Goal: Use online tool/utility: Utilize a website feature to perform a specific function

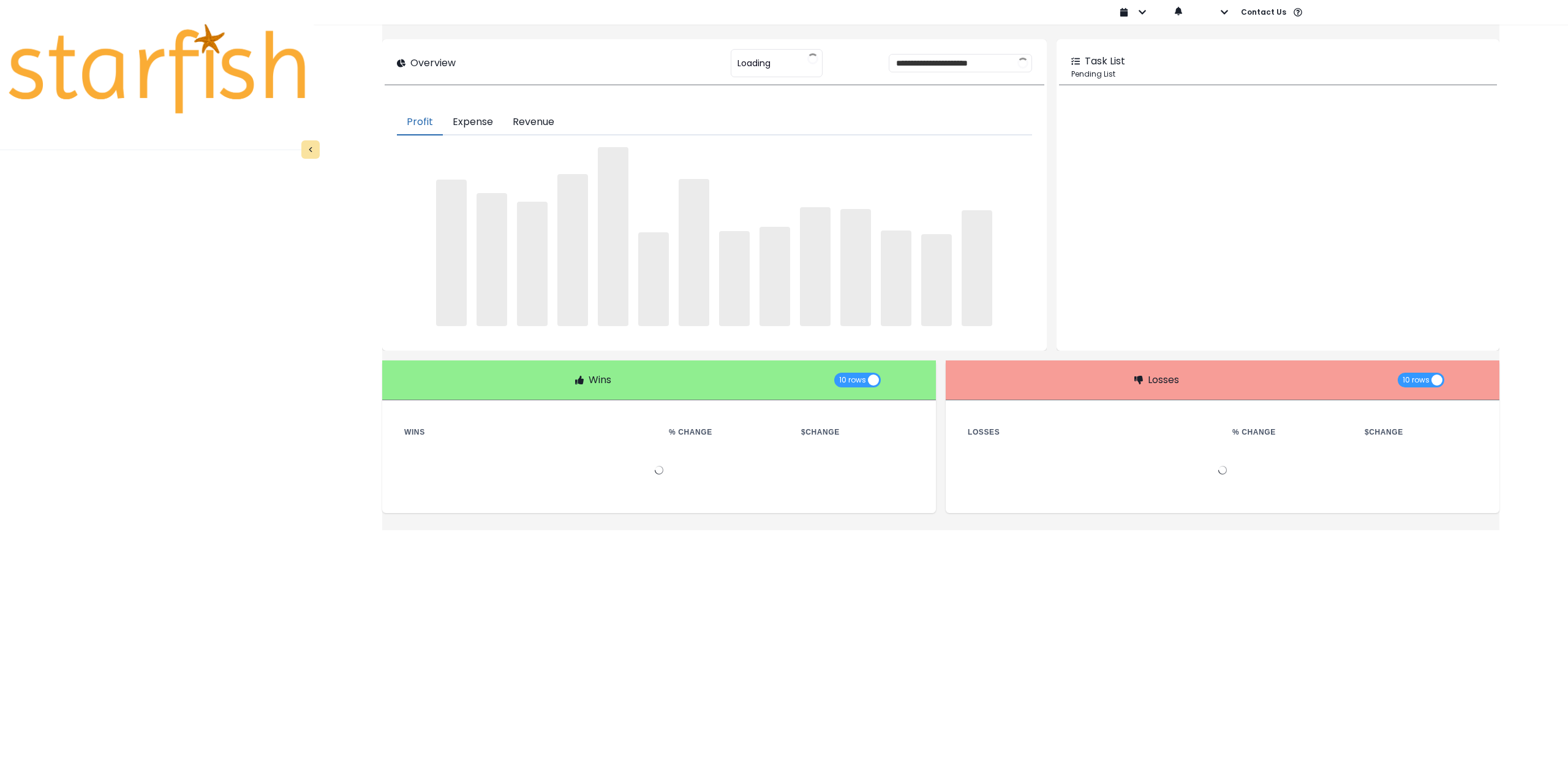
type input "********"
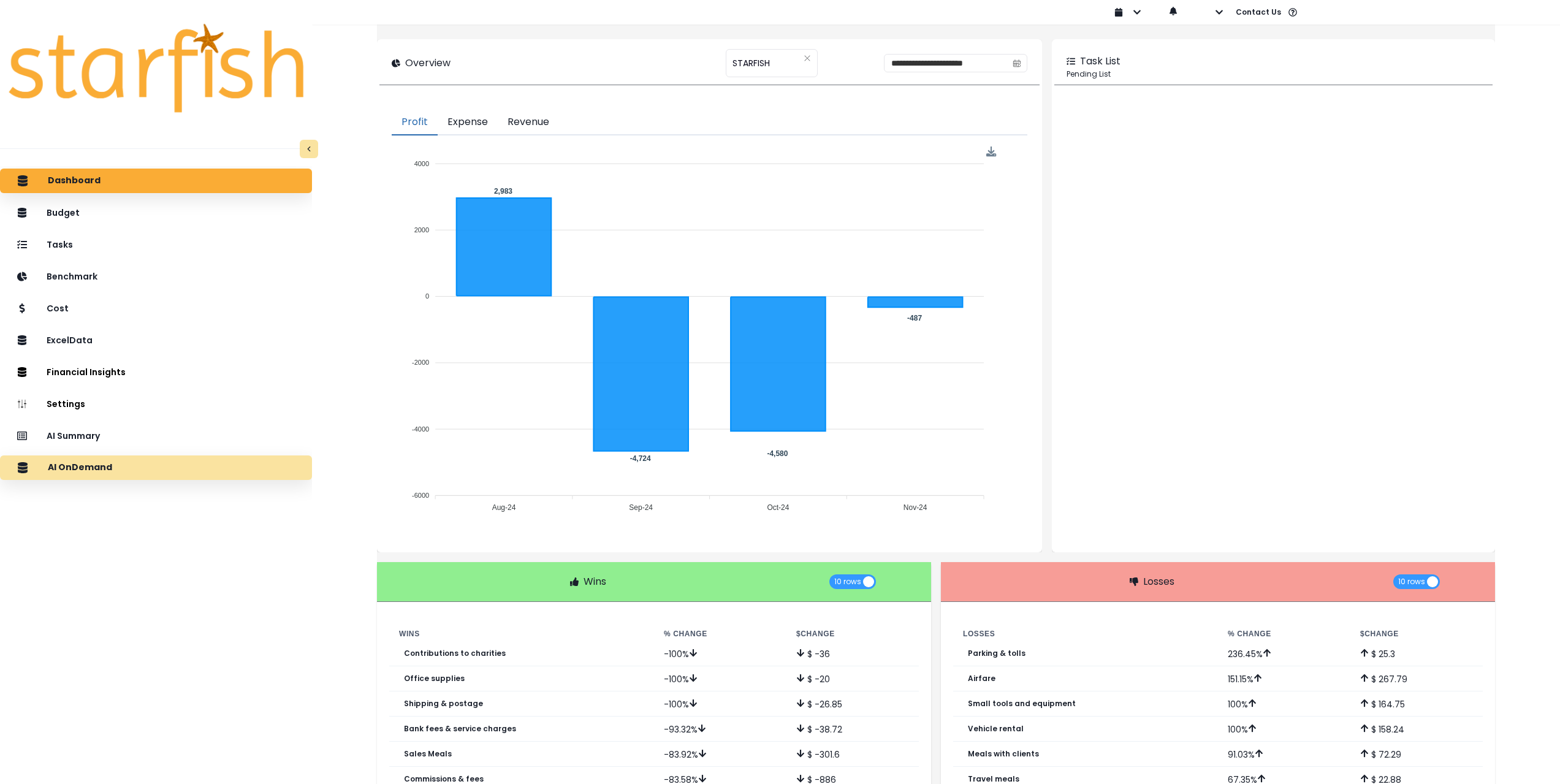
click at [145, 470] on div "AI OnDemand" at bounding box center [156, 468] width 292 height 26
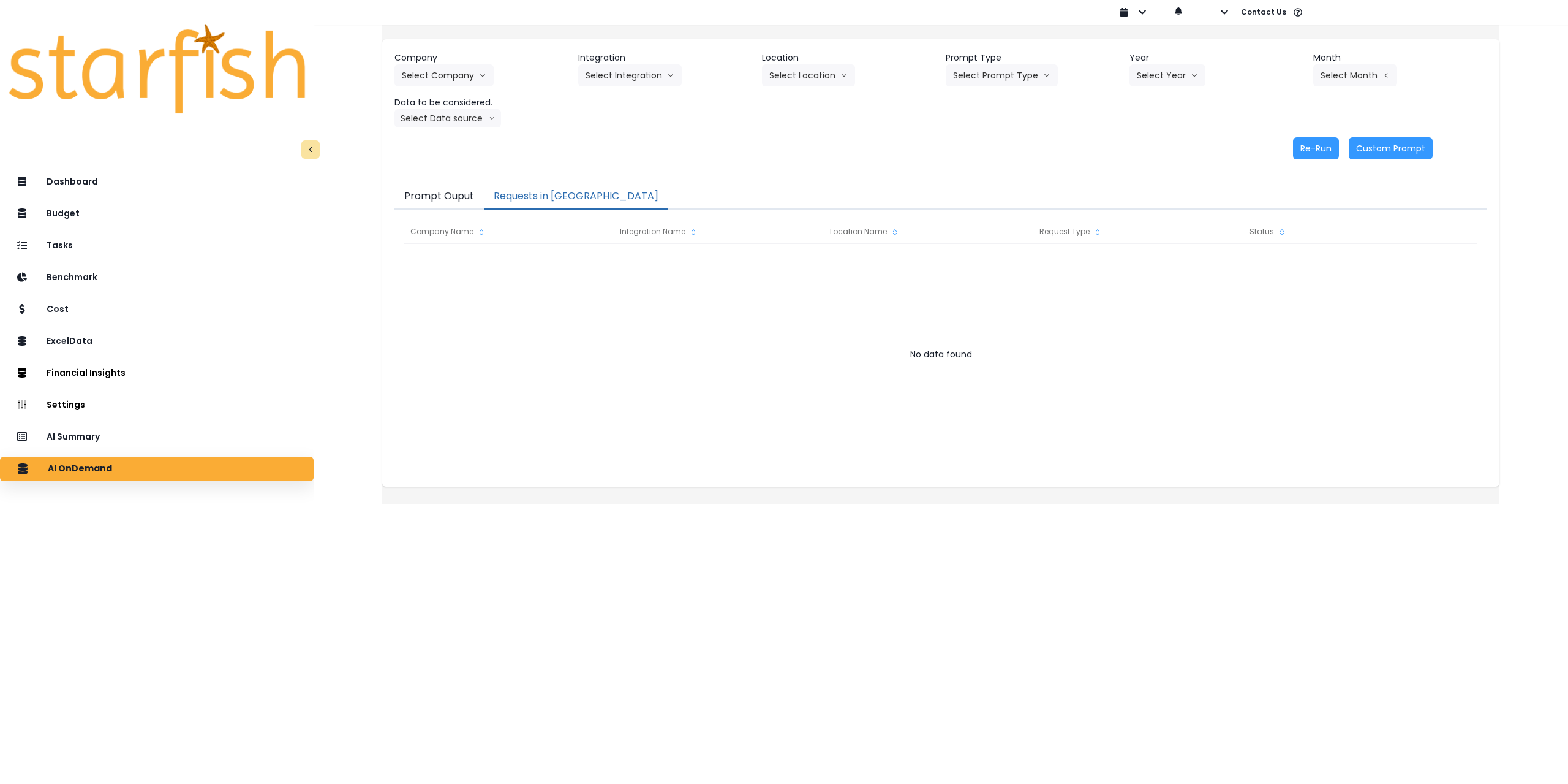
click at [553, 190] on button "Requests in [GEOGRAPHIC_DATA]" at bounding box center [576, 196] width 184 height 26
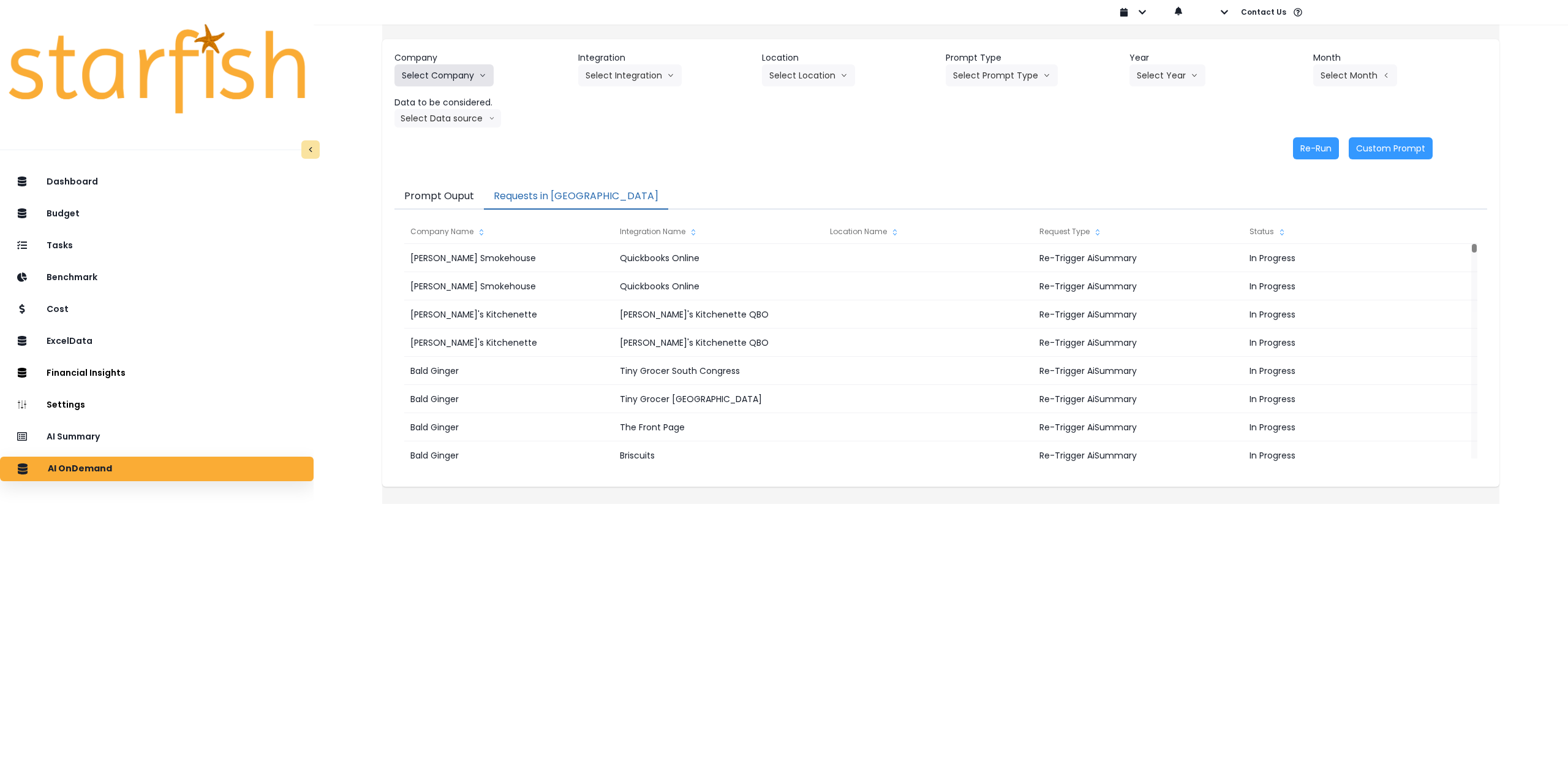
click at [450, 72] on button "Select Company" at bounding box center [444, 75] width 99 height 22
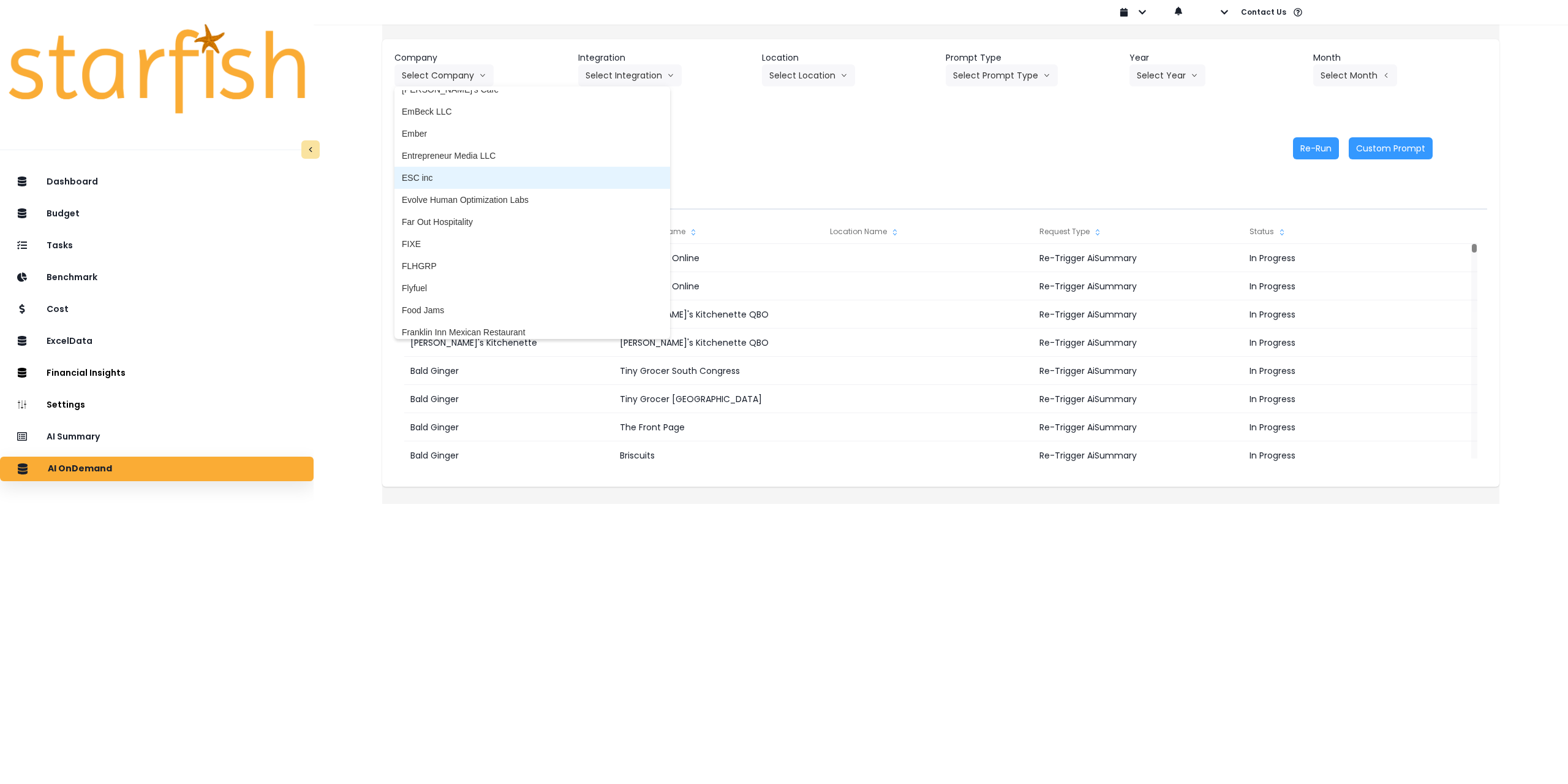
scroll to position [858, 0]
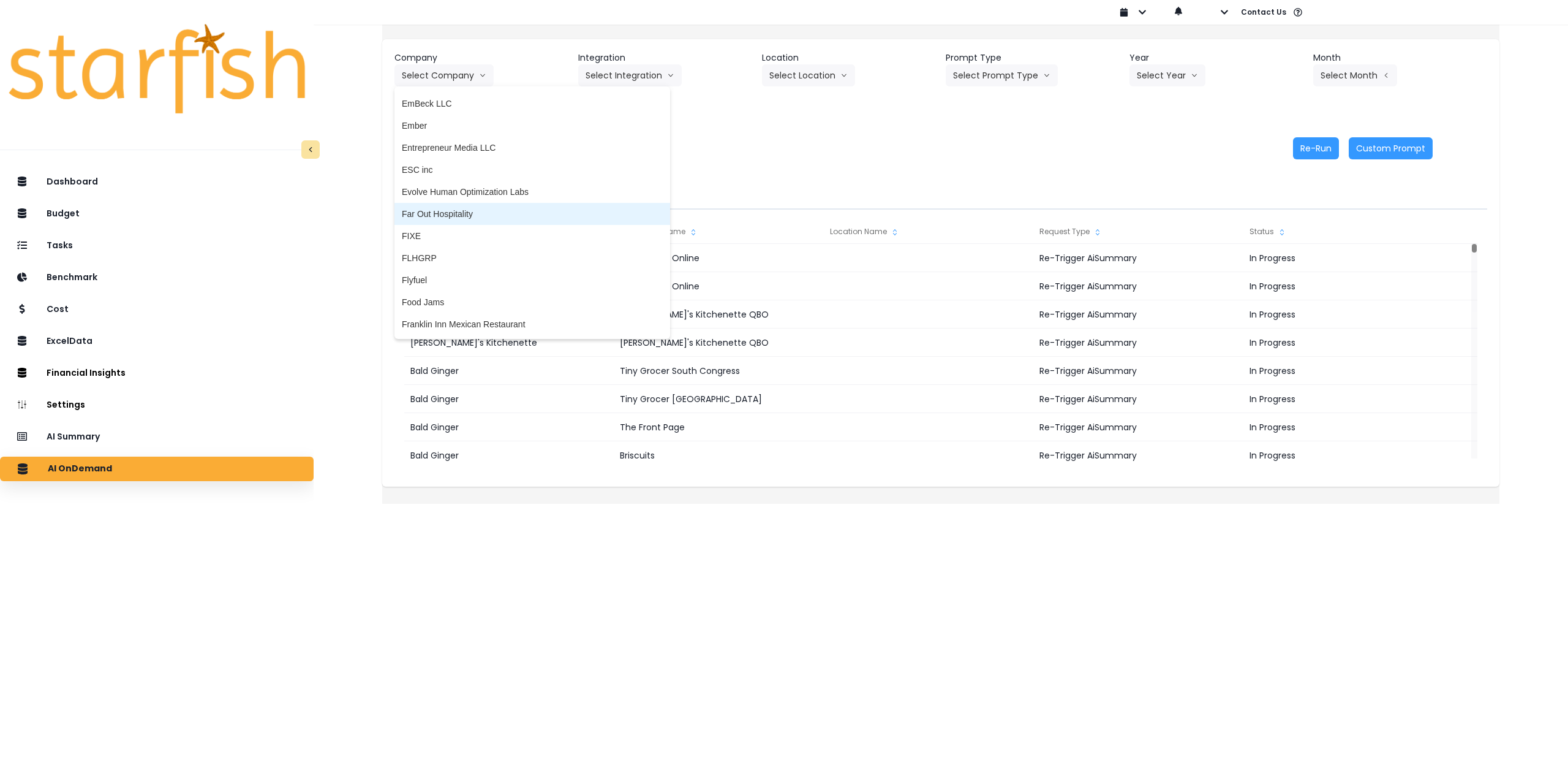
click at [493, 214] on span "Far Out Hospitality" at bounding box center [532, 214] width 261 height 12
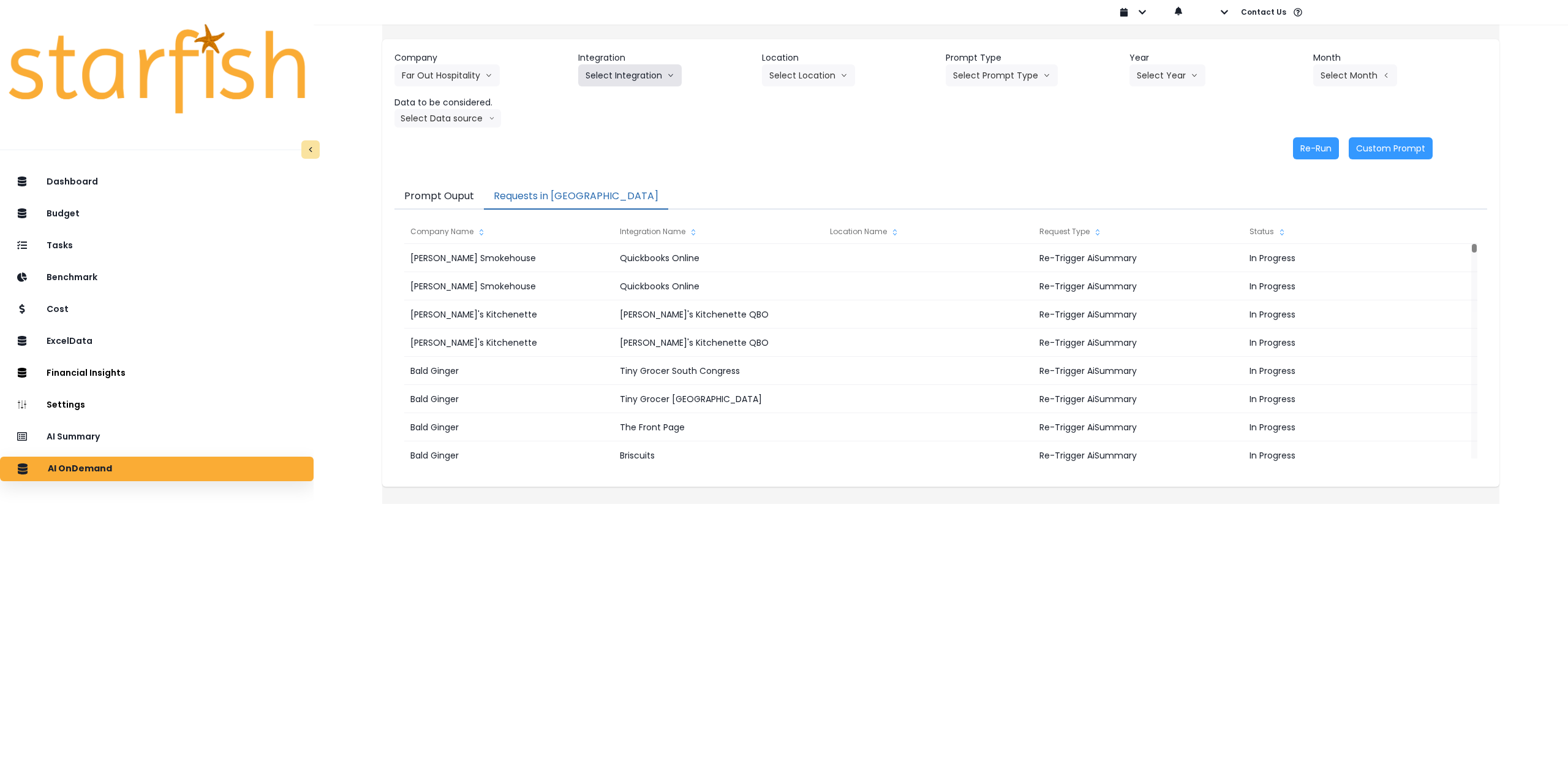
click at [651, 68] on button "Select Integration" at bounding box center [630, 75] width 103 height 22
click at [610, 108] on li "R365" at bounding box center [596, 101] width 35 height 22
click at [795, 78] on button "Select Location" at bounding box center [809, 75] width 93 height 22
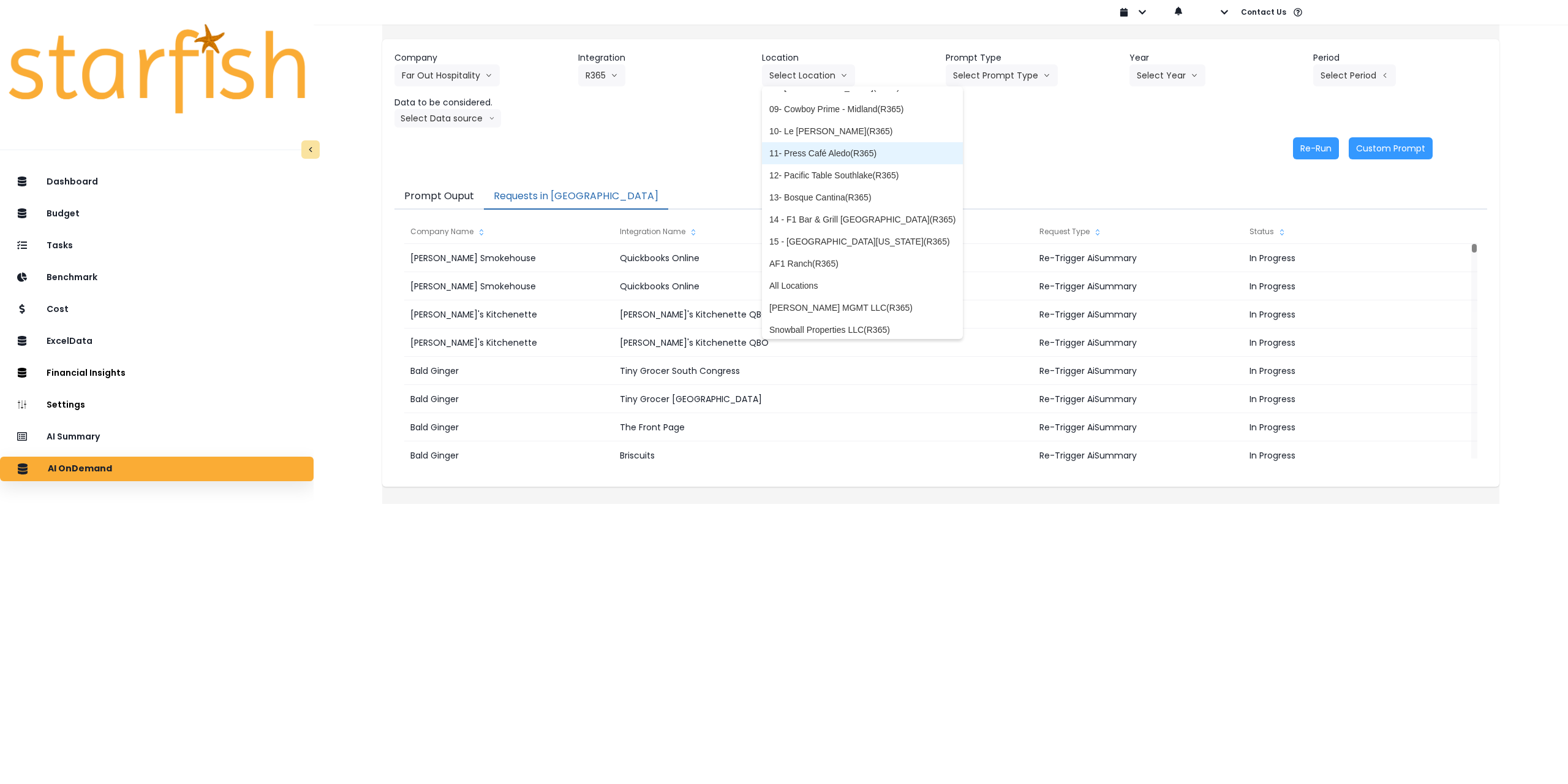
scroll to position [174, 0]
click at [830, 283] on span "All Locations" at bounding box center [863, 279] width 186 height 12
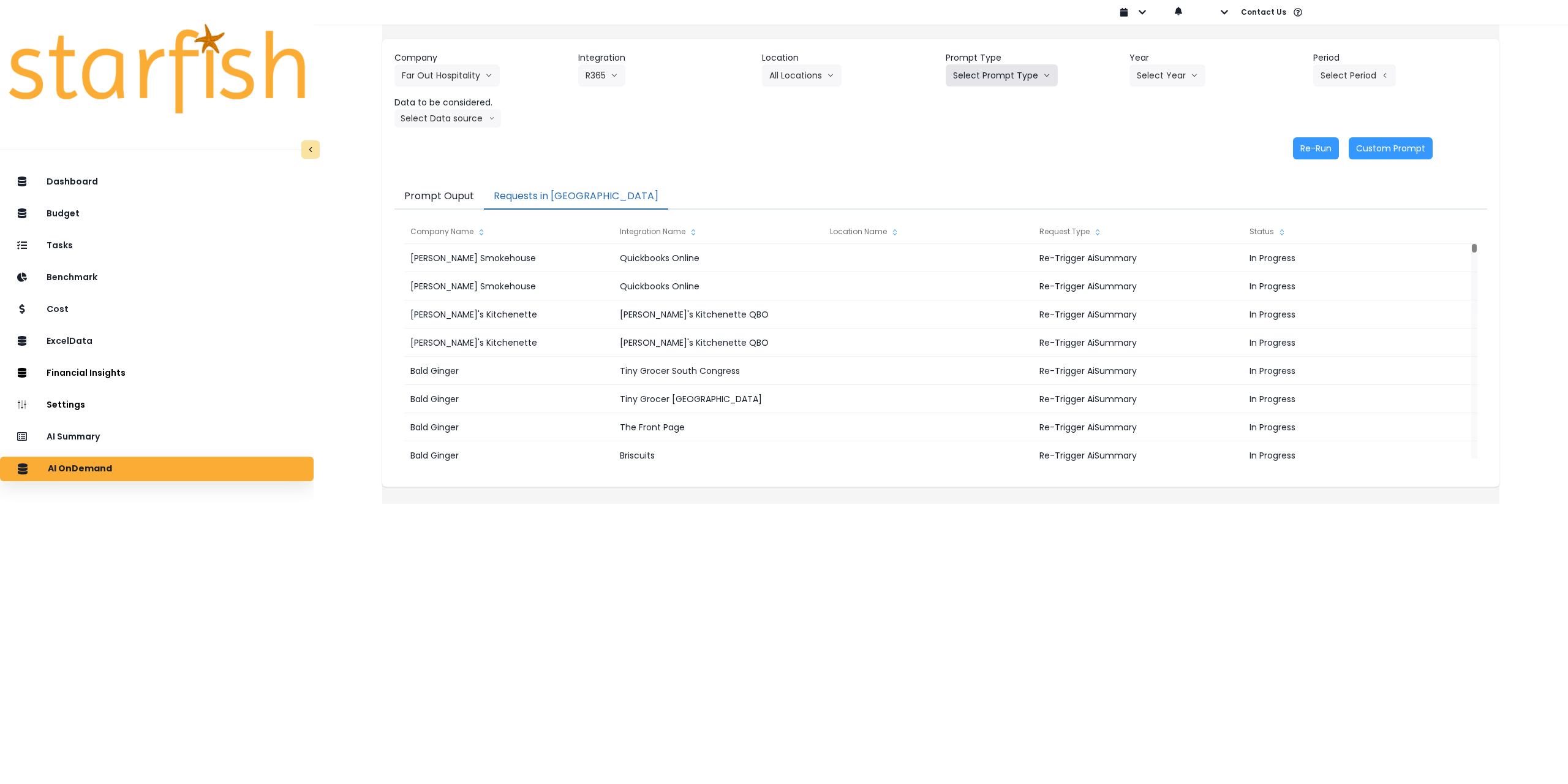
click at [993, 82] on button "Select Prompt Type" at bounding box center [1002, 75] width 112 height 22
click at [979, 175] on li "Monthly Summary" at bounding box center [988, 167] width 84 height 22
click at [1159, 72] on button "Select Year" at bounding box center [1167, 75] width 76 height 22
click at [1138, 149] on span "2025" at bounding box center [1147, 145] width 19 height 12
click at [1335, 81] on button "Select Period" at bounding box center [1355, 75] width 83 height 22
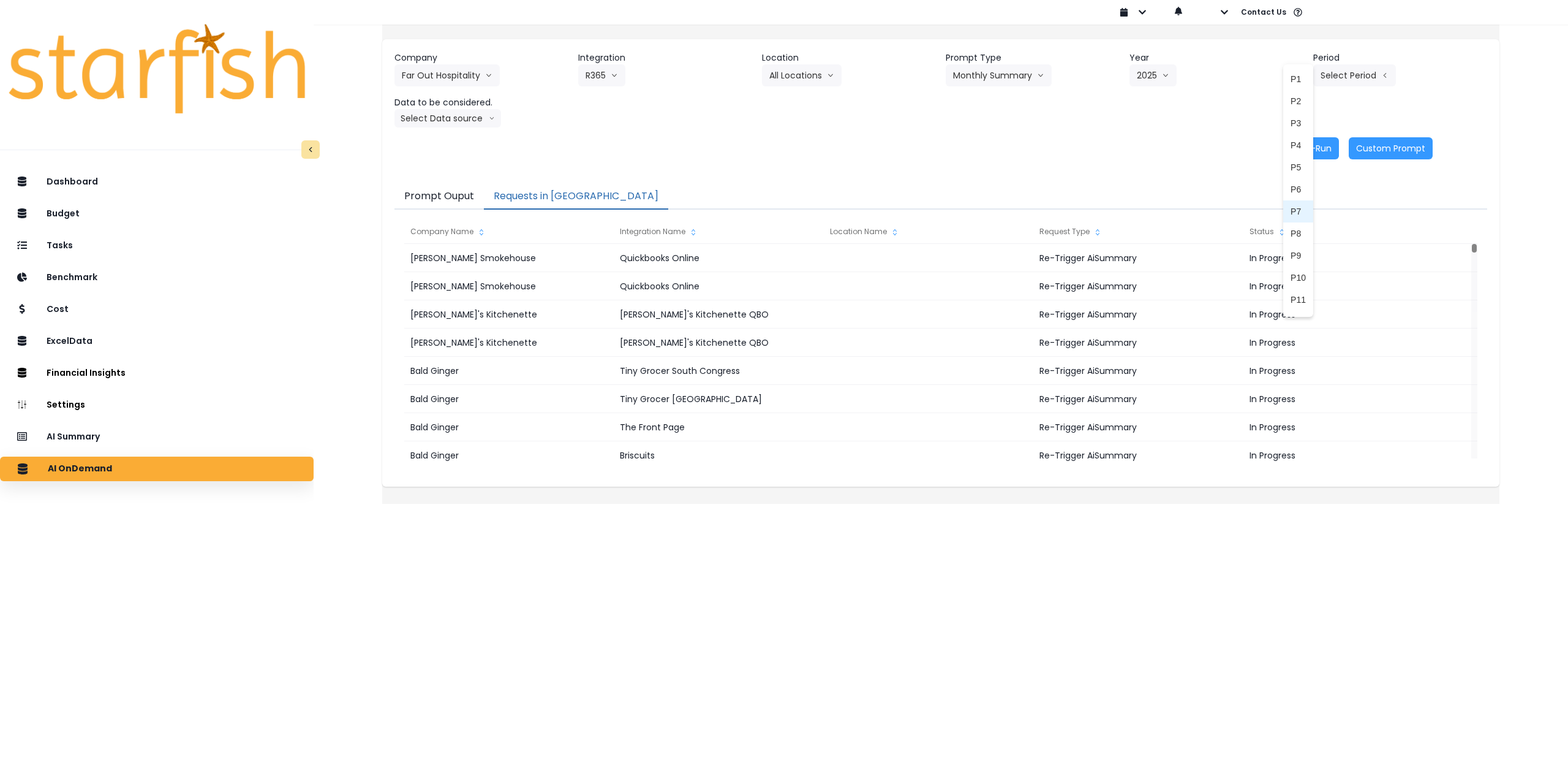
click at [1291, 214] on span "P7" at bounding box center [1298, 211] width 15 height 12
click at [474, 120] on button "Select Data source" at bounding box center [448, 118] width 106 height 18
click at [453, 142] on span "Comparison overtime" at bounding box center [443, 142] width 82 height 12
click at [488, 117] on button "Comparison overtime" at bounding box center [454, 118] width 119 height 18
click at [451, 144] on span "Comparison overtime" at bounding box center [443, 142] width 82 height 12
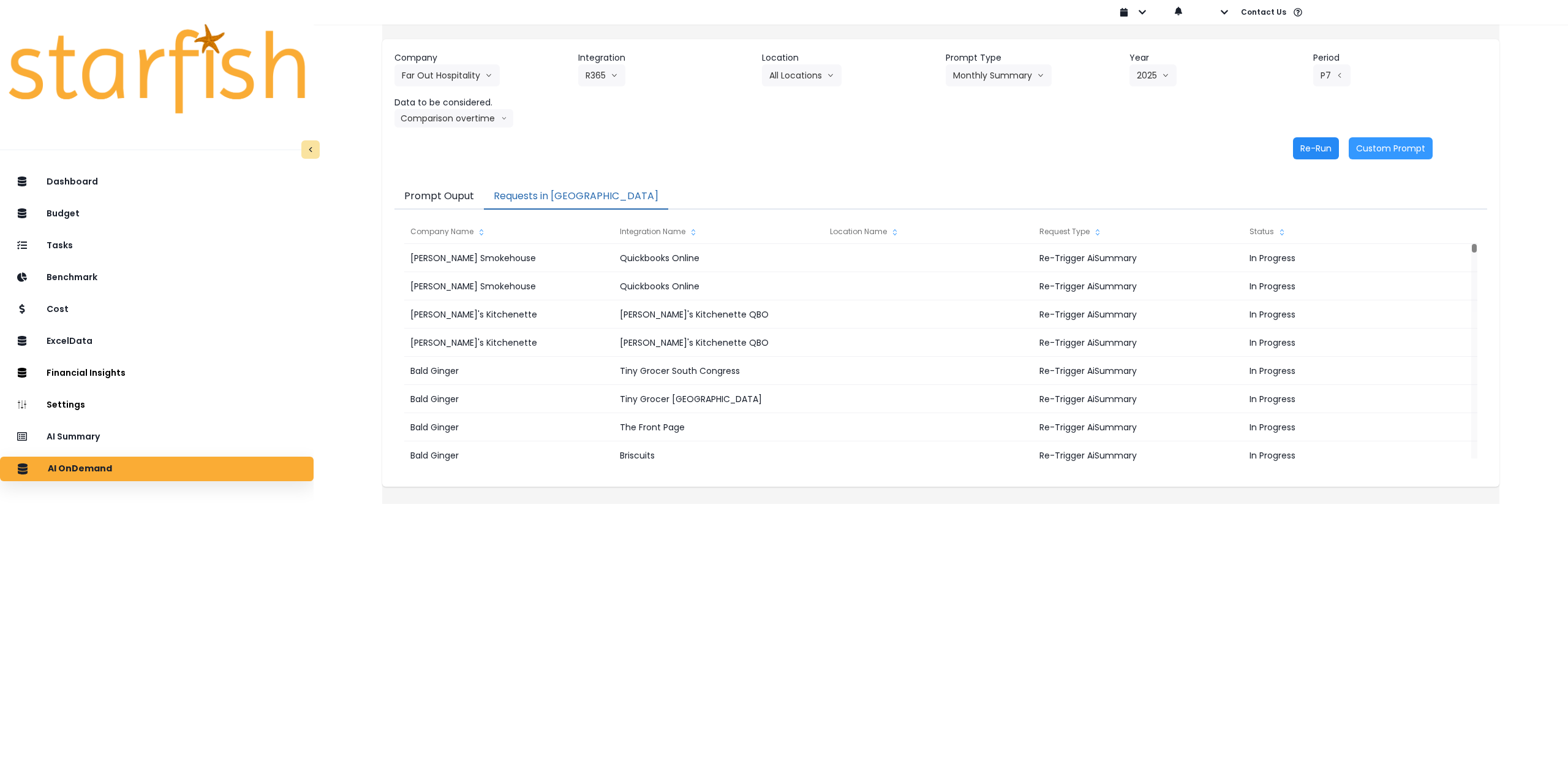
click at [1299, 147] on button "Re-Run" at bounding box center [1316, 148] width 46 height 22
click at [488, 125] on button "Comparison overtime" at bounding box center [454, 118] width 119 height 18
drag, startPoint x: 455, startPoint y: 165, endPoint x: 683, endPoint y: 168, distance: 228.0
click at [455, 165] on span "Location Analysis" at bounding box center [443, 164] width 82 height 12
click at [1303, 149] on button "Re-Run" at bounding box center [1316, 148] width 46 height 22
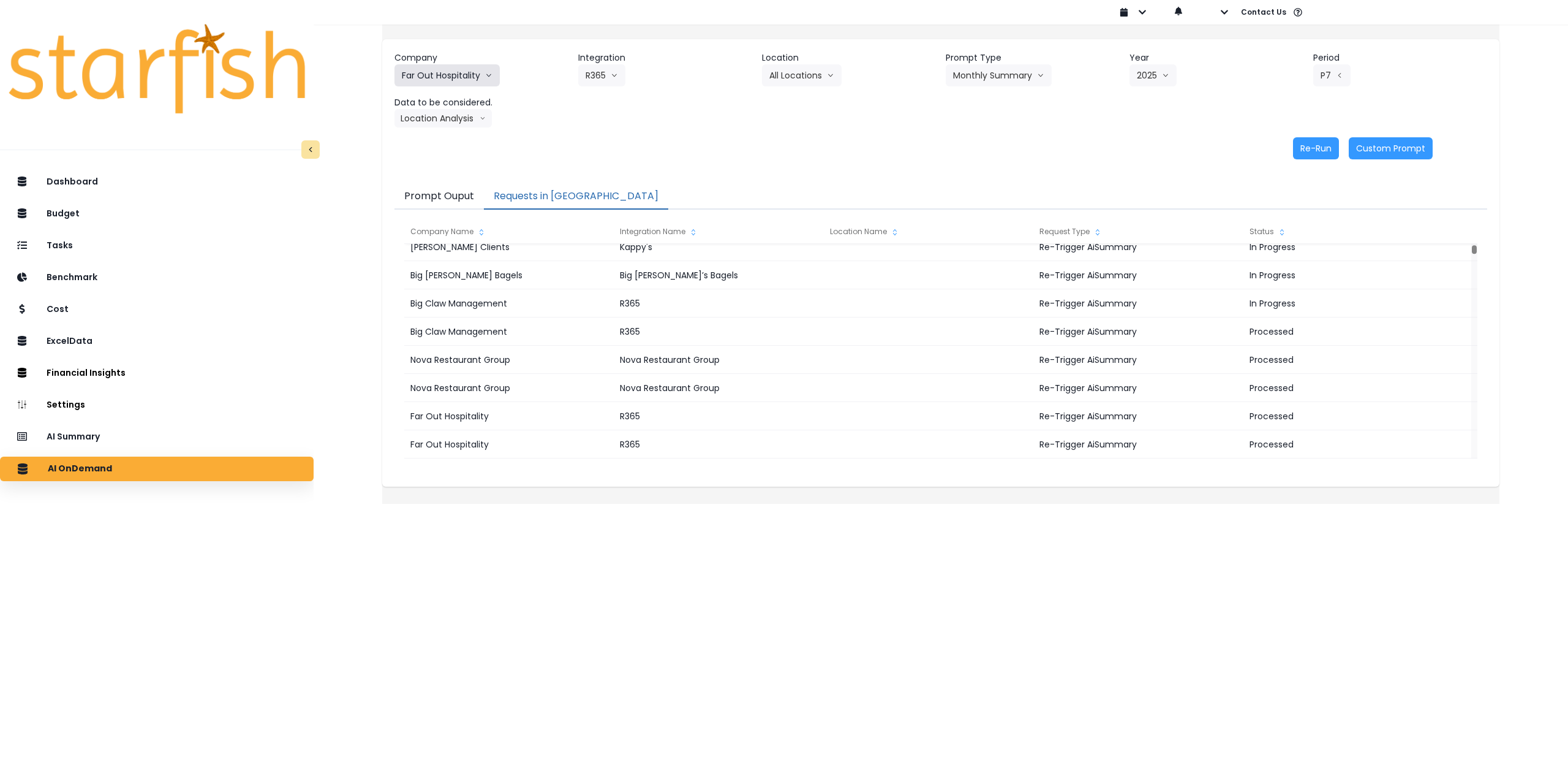
click at [455, 71] on button "Far Out Hospitality" at bounding box center [447, 75] width 105 height 22
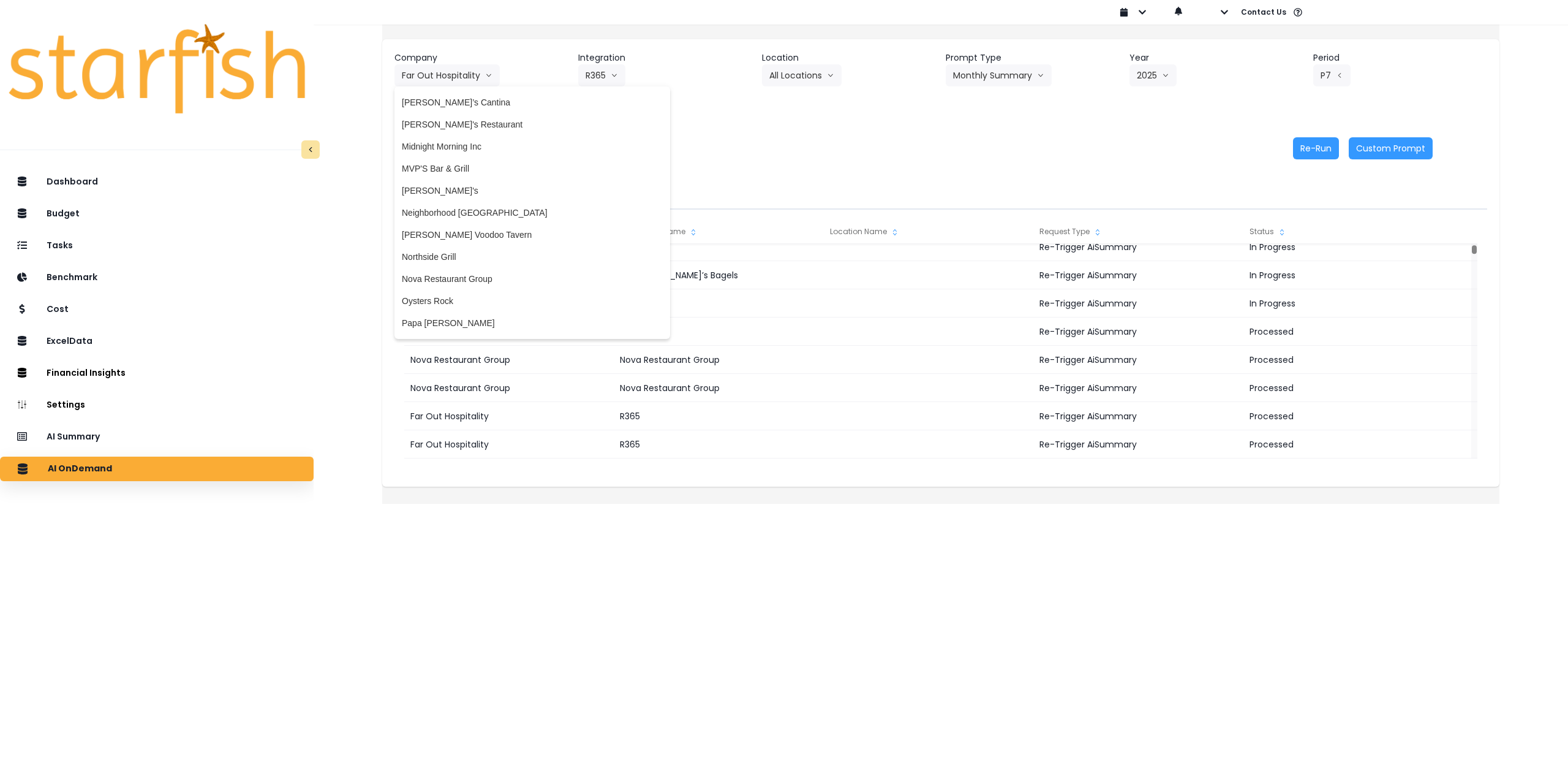
scroll to position [1594, 0]
click at [481, 269] on span "Nova Restaurant Group" at bounding box center [532, 272] width 261 height 12
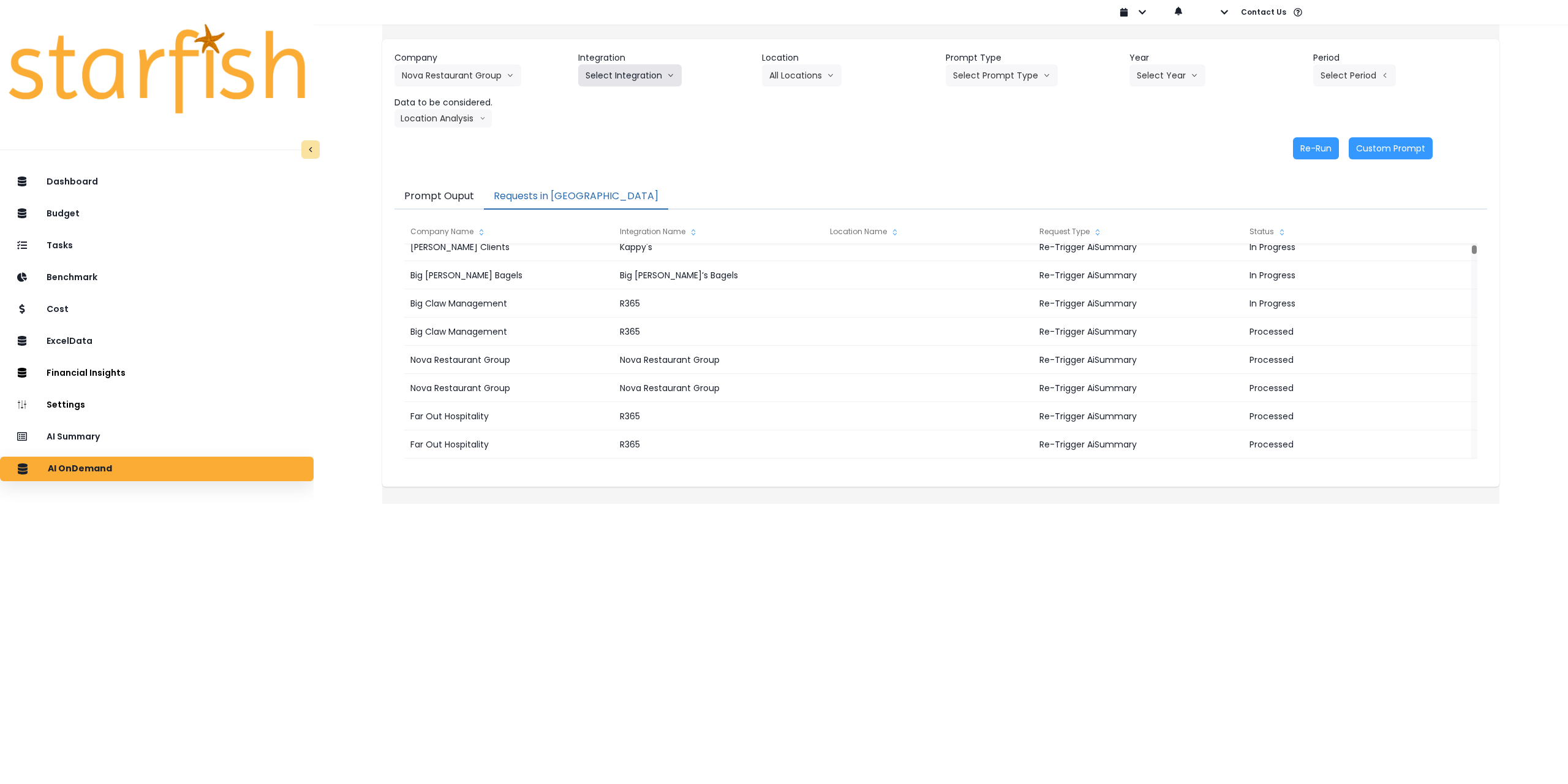
click at [626, 72] on button "Select Integration" at bounding box center [630, 75] width 103 height 22
click at [617, 98] on span "Nova Restaurant Group" at bounding box center [631, 101] width 91 height 12
click at [813, 73] on button "Select Location" at bounding box center [809, 75] width 93 height 22
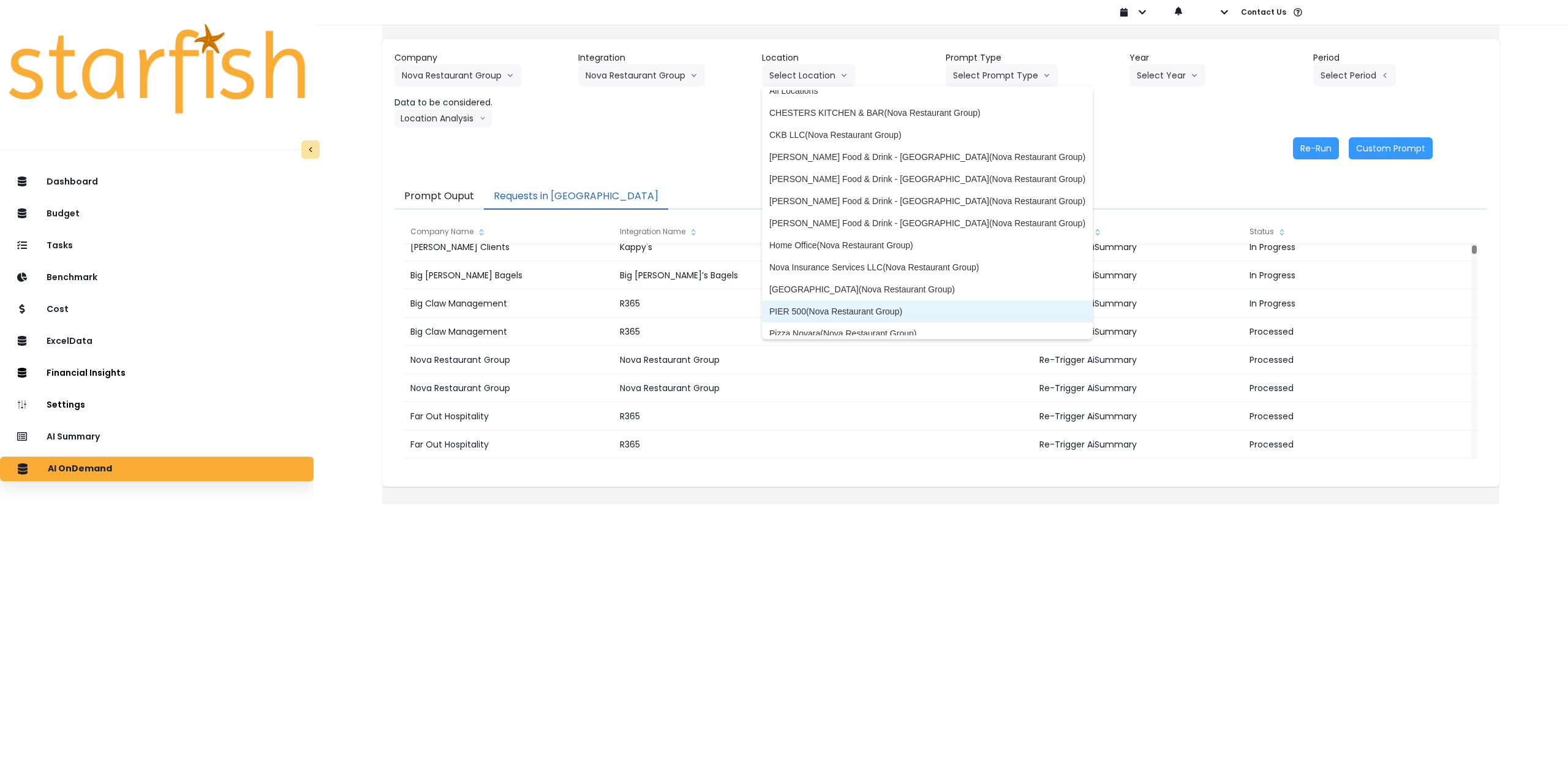
scroll to position [0, 0]
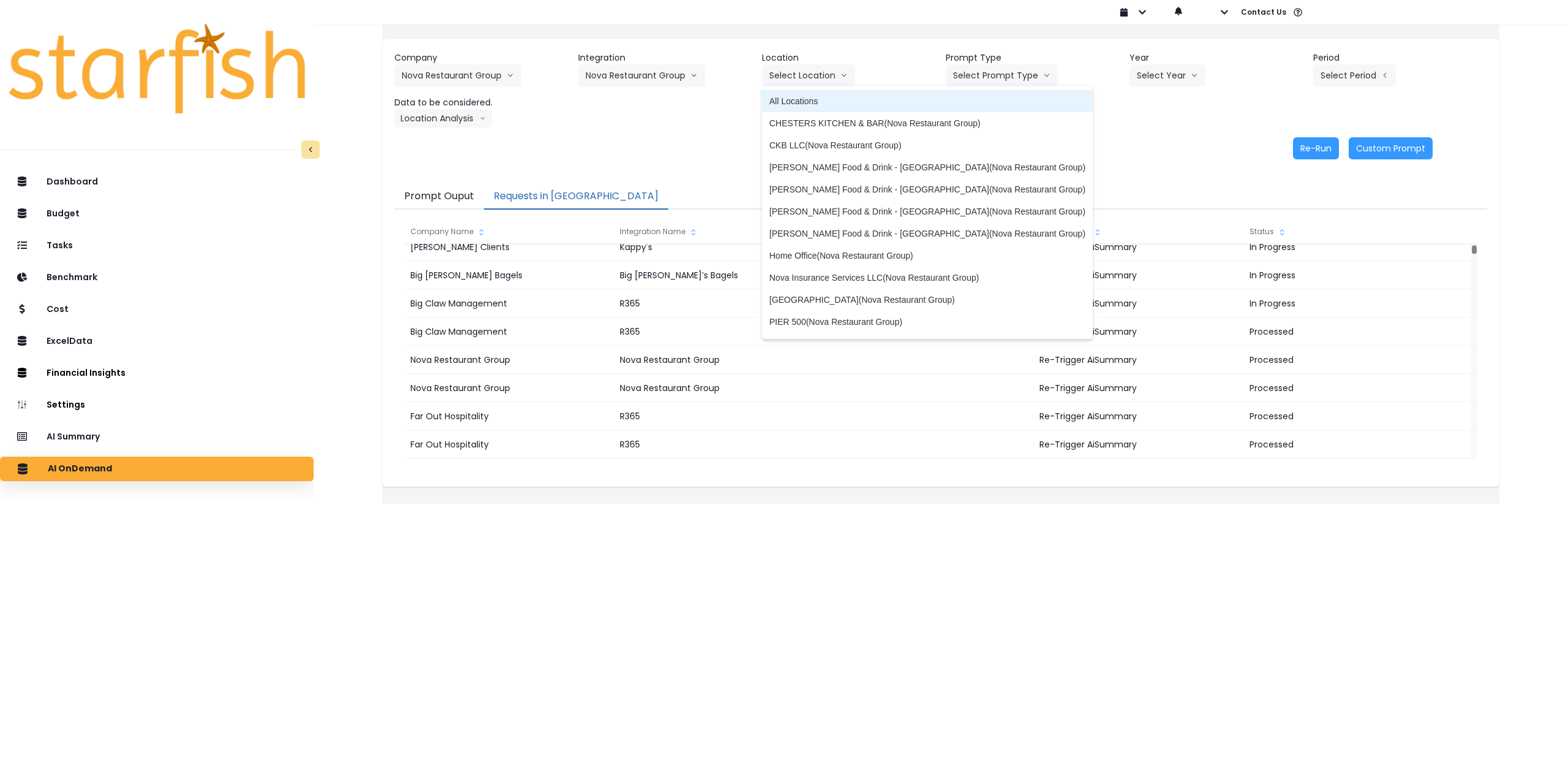
click at [810, 110] on li "All Locations" at bounding box center [927, 101] width 331 height 22
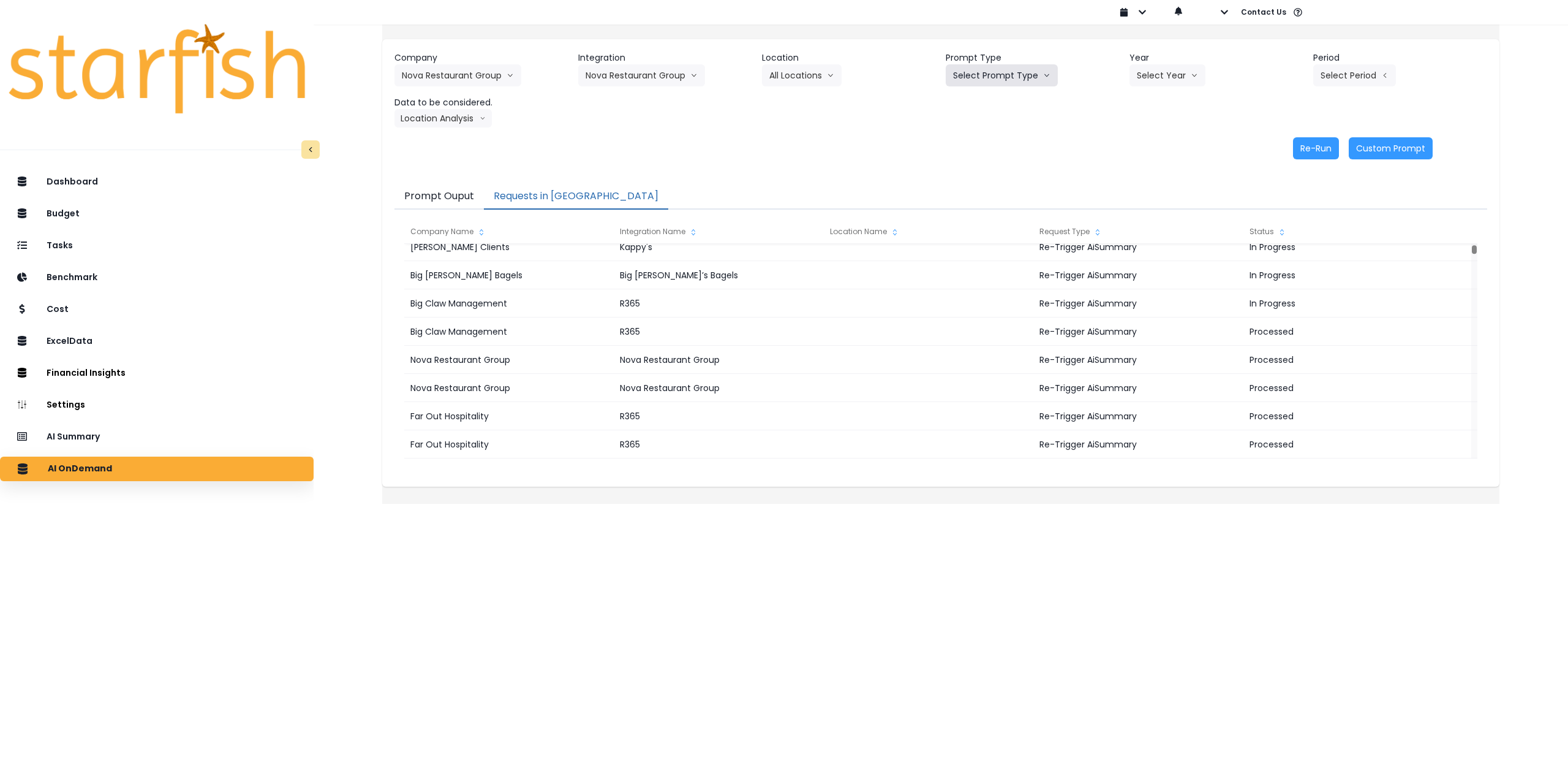
click at [985, 81] on button "Select Prompt Type" at bounding box center [1002, 75] width 112 height 22
drag, startPoint x: 973, startPoint y: 173, endPoint x: 1087, endPoint y: 128, distance: 122.6
click at [974, 173] on span "Monthly Summary" at bounding box center [988, 167] width 70 height 12
click at [1182, 81] on button "Select Year" at bounding box center [1167, 75] width 76 height 22
drag, startPoint x: 1145, startPoint y: 151, endPoint x: 1184, endPoint y: 135, distance: 42.2
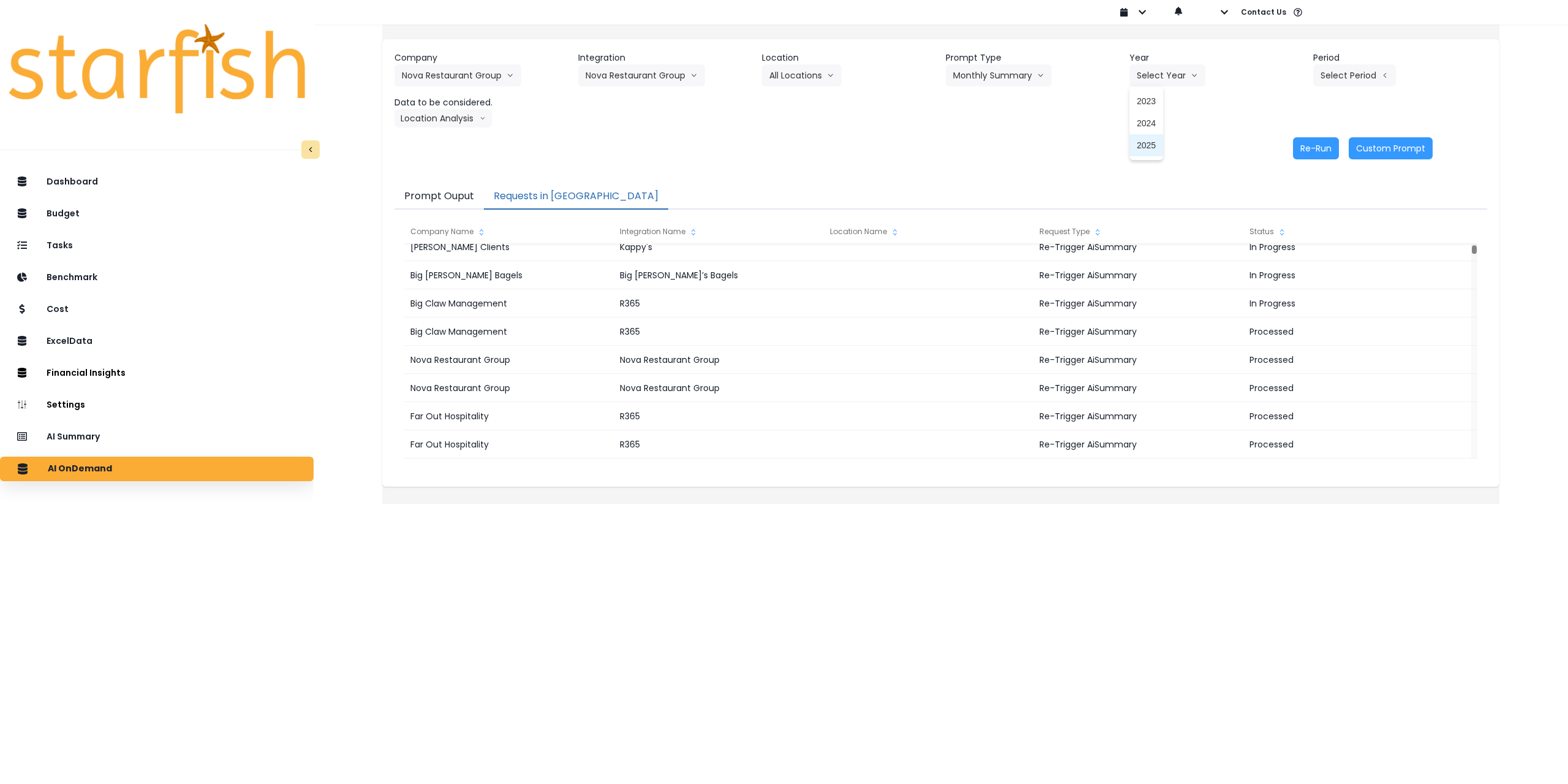
click at [1146, 152] on li "2025" at bounding box center [1146, 145] width 34 height 22
click at [1349, 72] on button "Select Period" at bounding box center [1355, 75] width 83 height 22
click at [1291, 208] on span "P7" at bounding box center [1298, 211] width 15 height 12
click at [458, 118] on button "Location Analysis" at bounding box center [443, 118] width 98 height 18
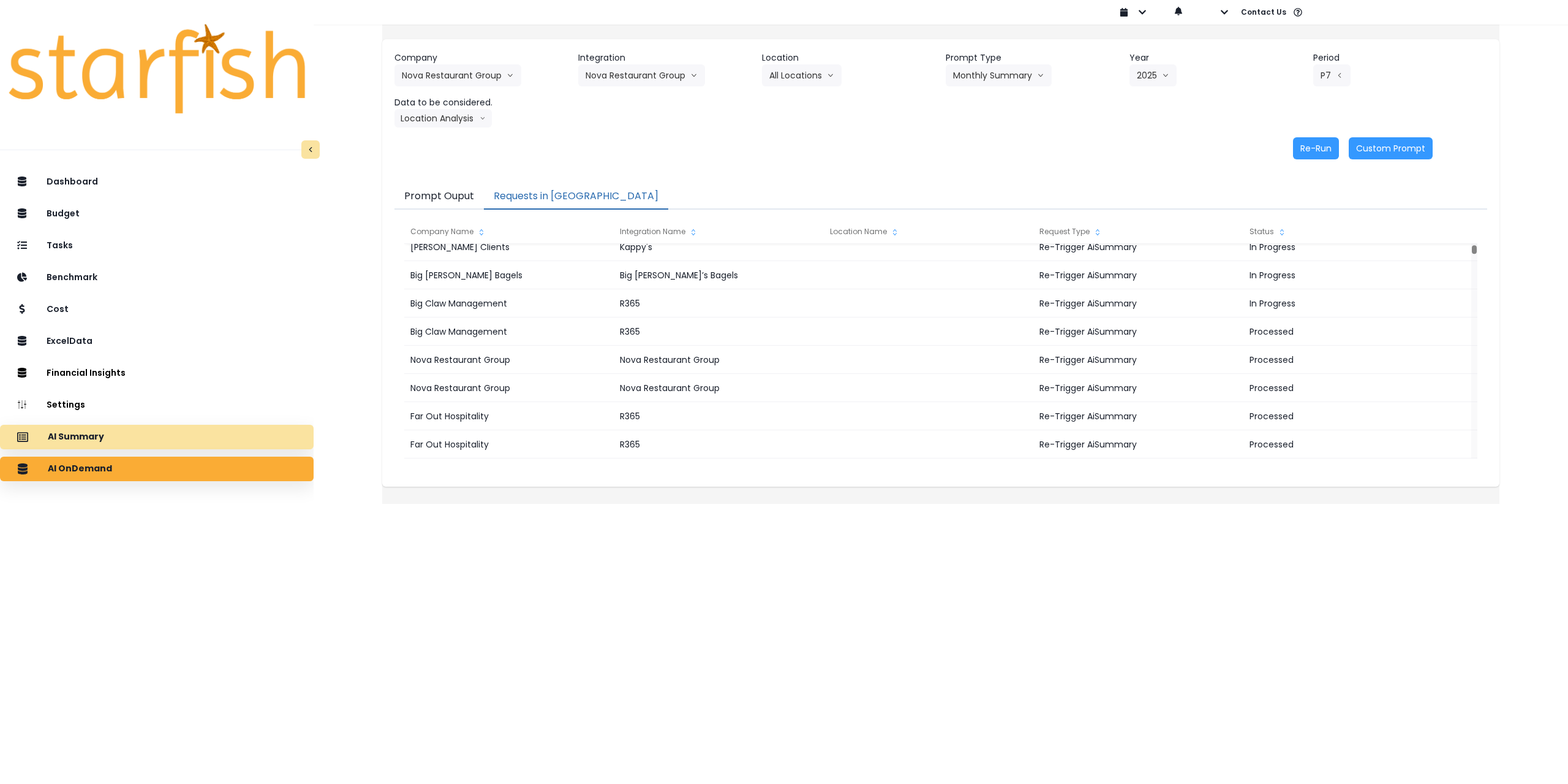
click at [205, 437] on div "AI Summary" at bounding box center [156, 437] width 294 height 26
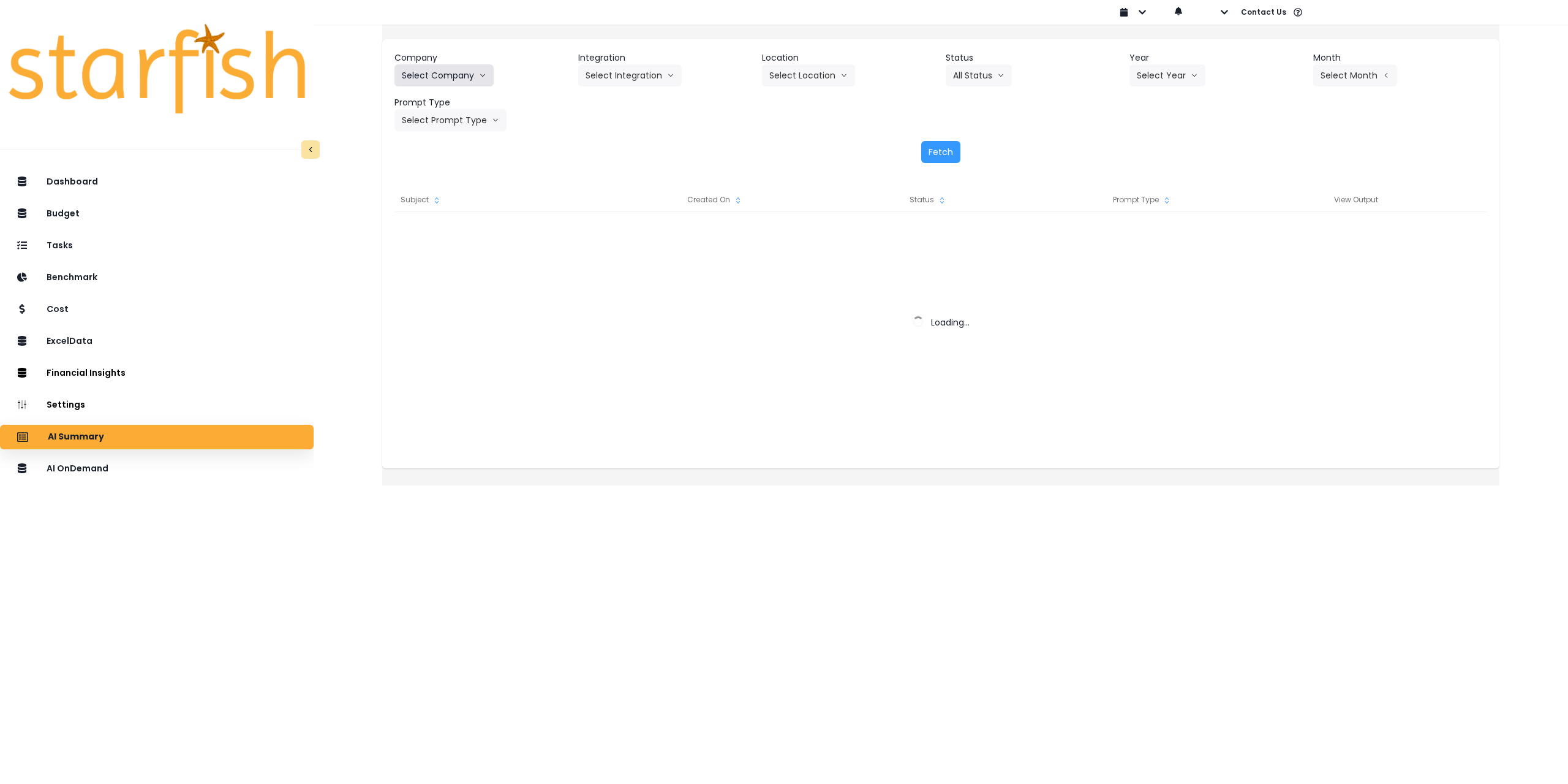
click at [451, 69] on button "Select Company" at bounding box center [444, 75] width 99 height 22
click at [447, 66] on button "Select Company" at bounding box center [444, 75] width 99 height 22
click at [457, 84] on button "Select Company" at bounding box center [444, 75] width 99 height 22
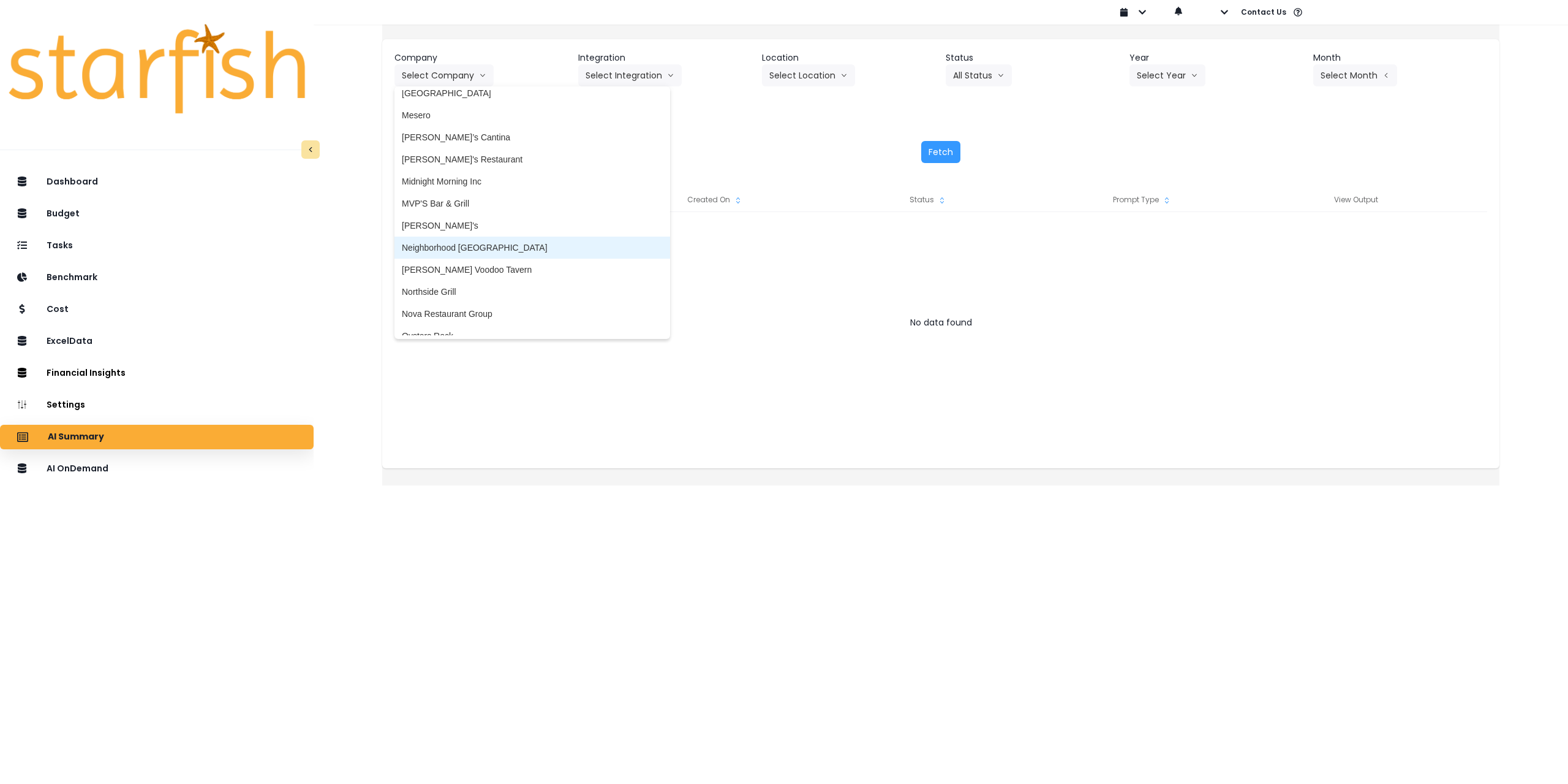
scroll to position [1594, 0]
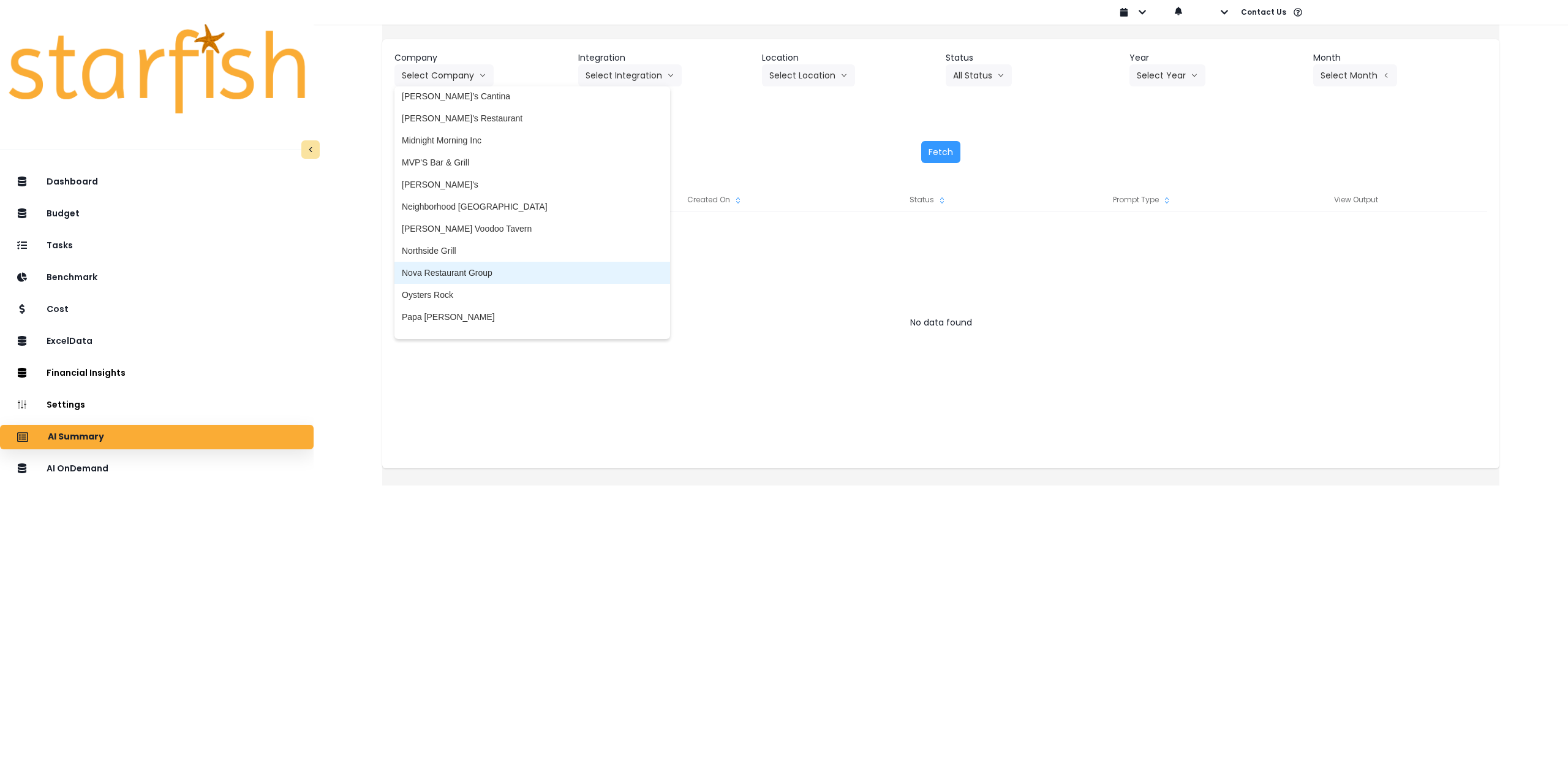
click at [487, 274] on span "Nova Restaurant Group" at bounding box center [532, 272] width 261 height 12
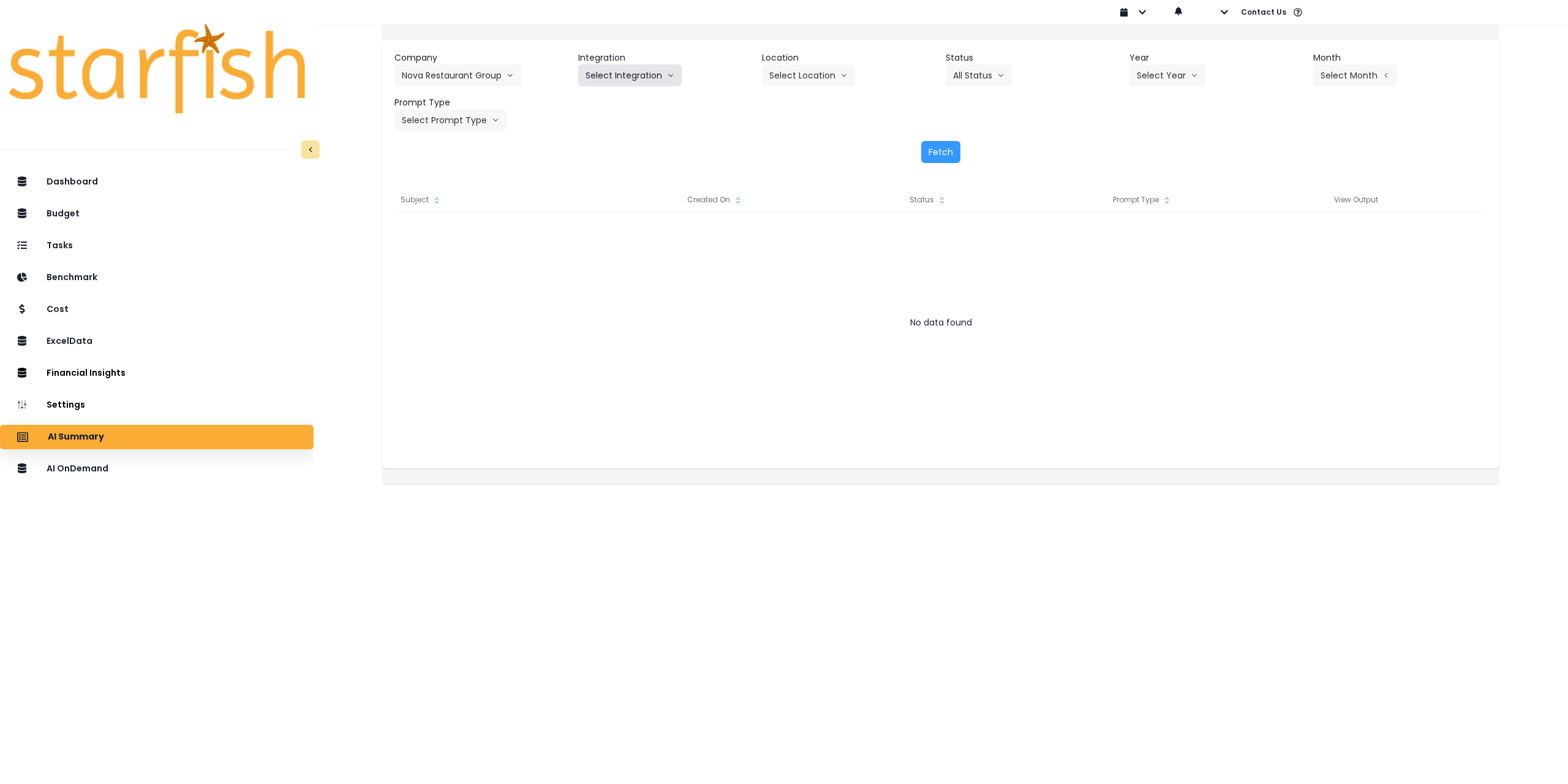
click at [641, 77] on button "Select Integration" at bounding box center [630, 75] width 103 height 22
click at [627, 101] on span "Nova Restaurant Group" at bounding box center [631, 101] width 91 height 12
click at [827, 75] on button "Select Location" at bounding box center [809, 75] width 93 height 22
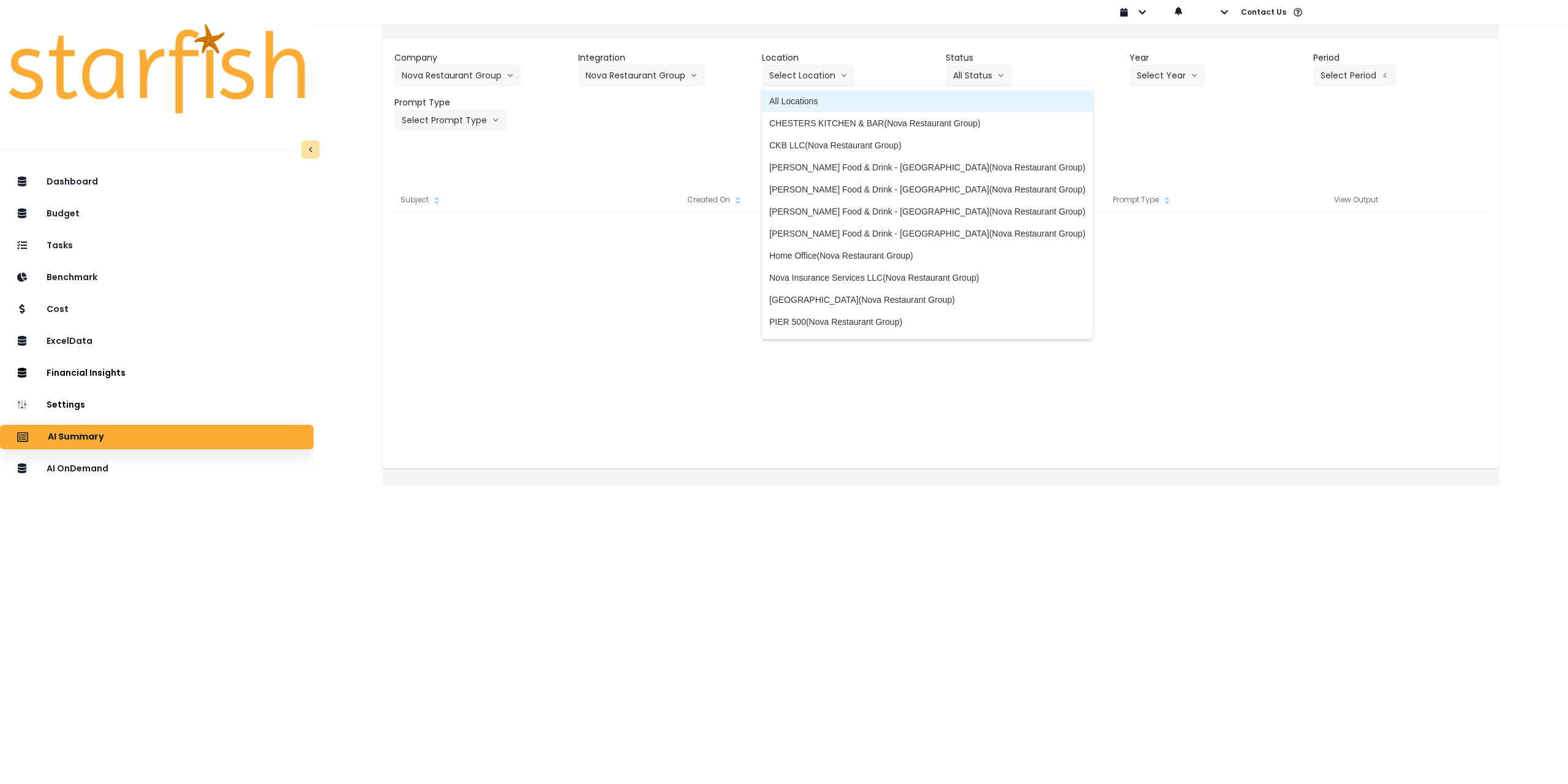
click at [818, 99] on span "All Locations" at bounding box center [928, 101] width 316 height 12
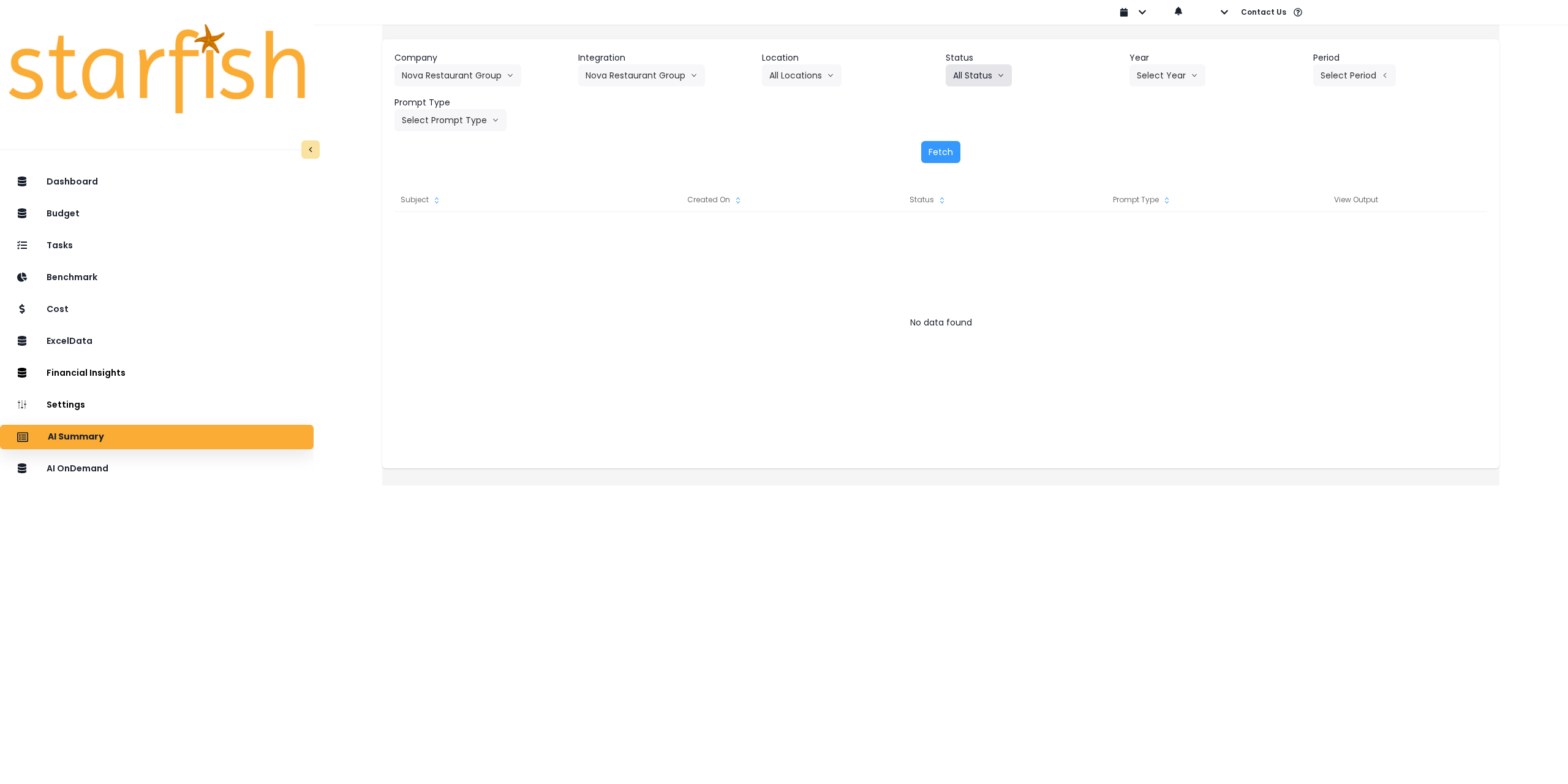
click at [988, 77] on button "All Status" at bounding box center [979, 75] width 66 height 22
click at [1150, 78] on button "Select Year" at bounding box center [1167, 75] width 76 height 22
click at [1144, 149] on span "2025" at bounding box center [1147, 145] width 19 height 12
click at [1360, 76] on button "Select Period" at bounding box center [1355, 75] width 83 height 22
click at [1291, 195] on span "P6" at bounding box center [1298, 189] width 15 height 12
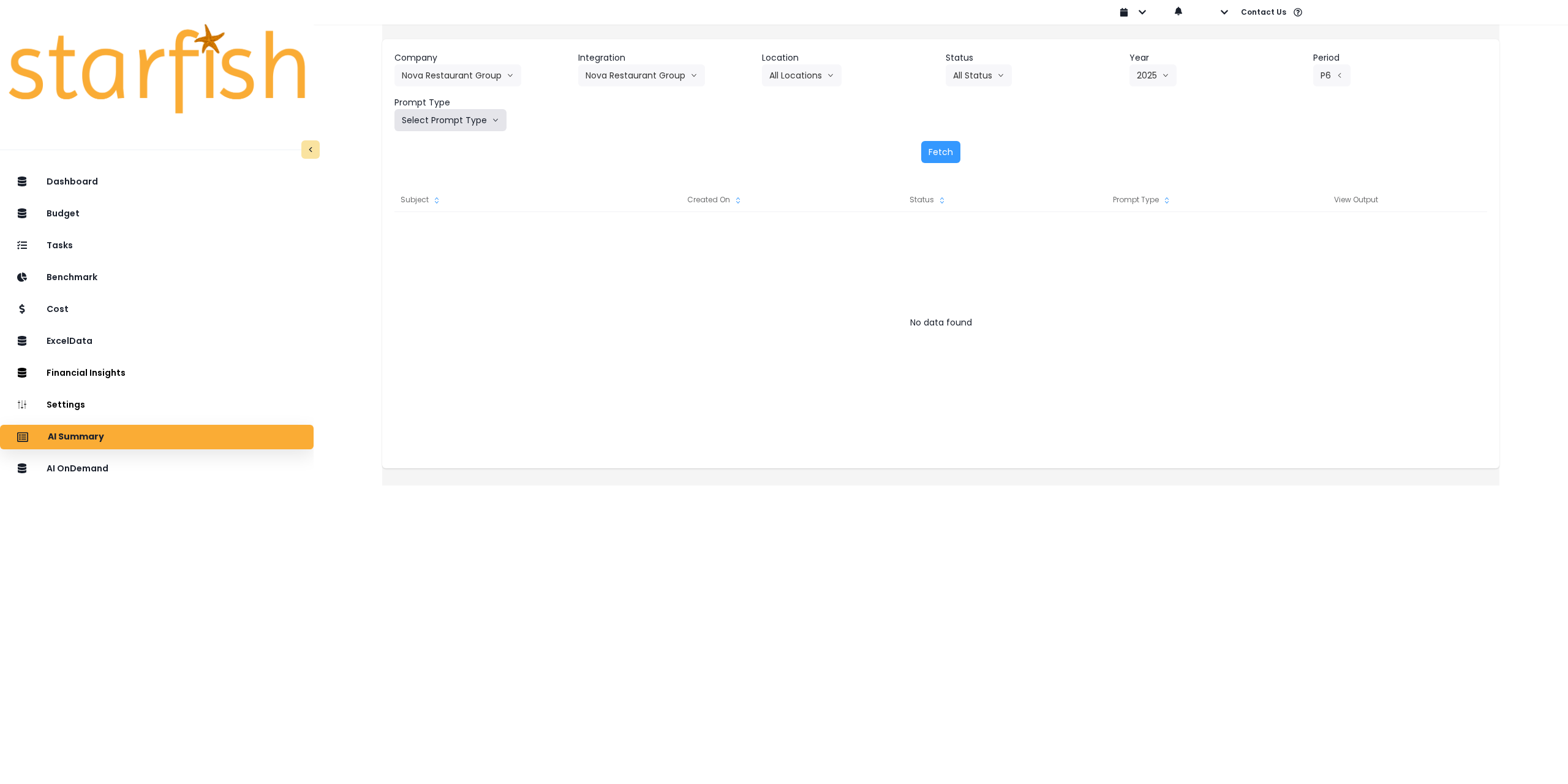
click at [475, 119] on button "Select Prompt Type" at bounding box center [451, 120] width 112 height 22
click at [455, 235] on span "Monthly Summary" at bounding box center [436, 233] width 70 height 12
click at [1332, 69] on button "P6" at bounding box center [1332, 75] width 38 height 22
click at [1291, 207] on span "P7" at bounding box center [1298, 211] width 15 height 12
click at [1100, 103] on div "Company Nova Restaurant Group 86 Costs Asti Bagel Cafe Balance Grille Bald Ging…" at bounding box center [941, 91] width 1093 height 80
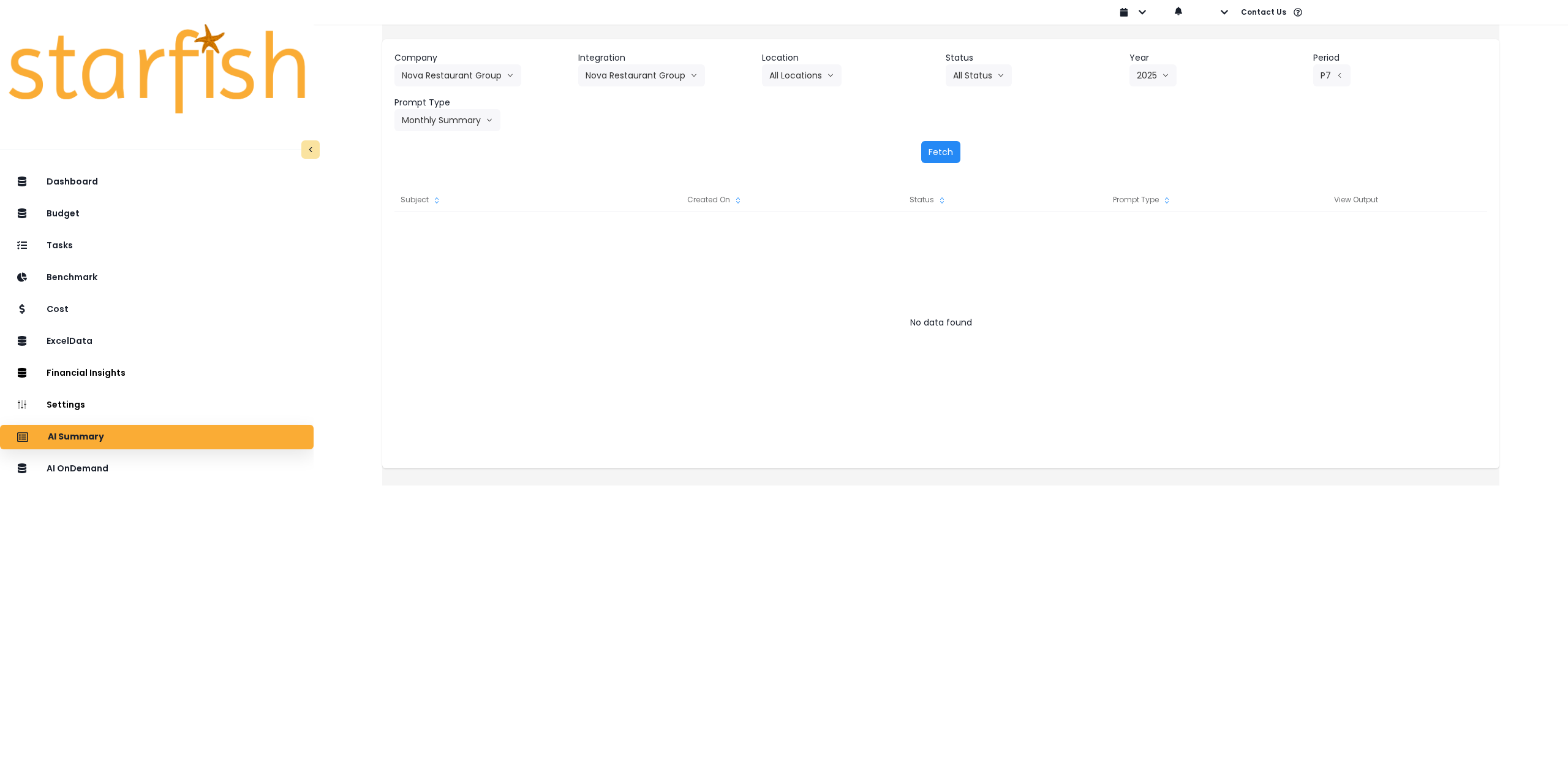
click at [937, 151] on button "Fetch" at bounding box center [941, 152] width 39 height 22
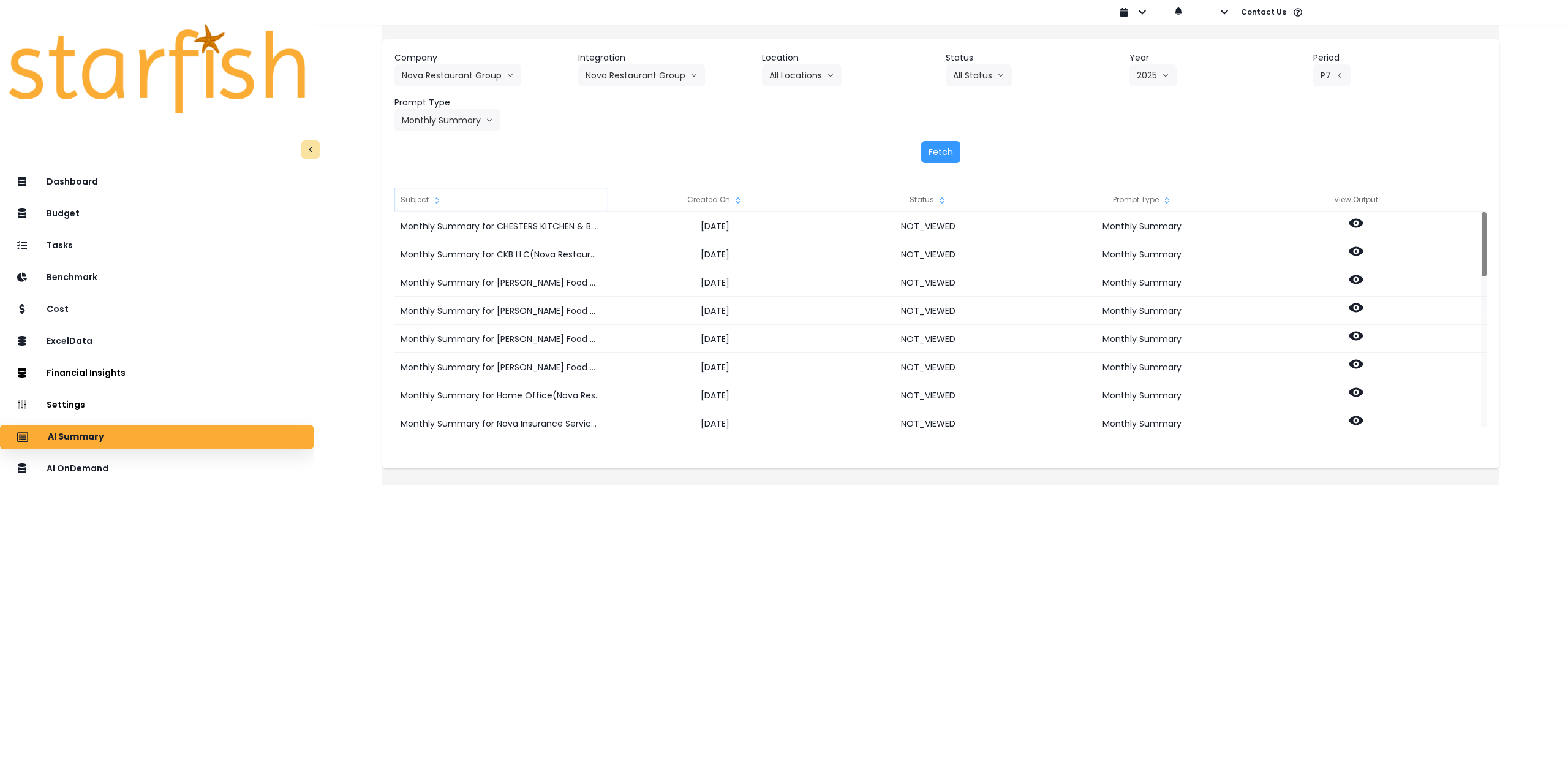
click at [434, 202] on div "Subject" at bounding box center [501, 200] width 214 height 24
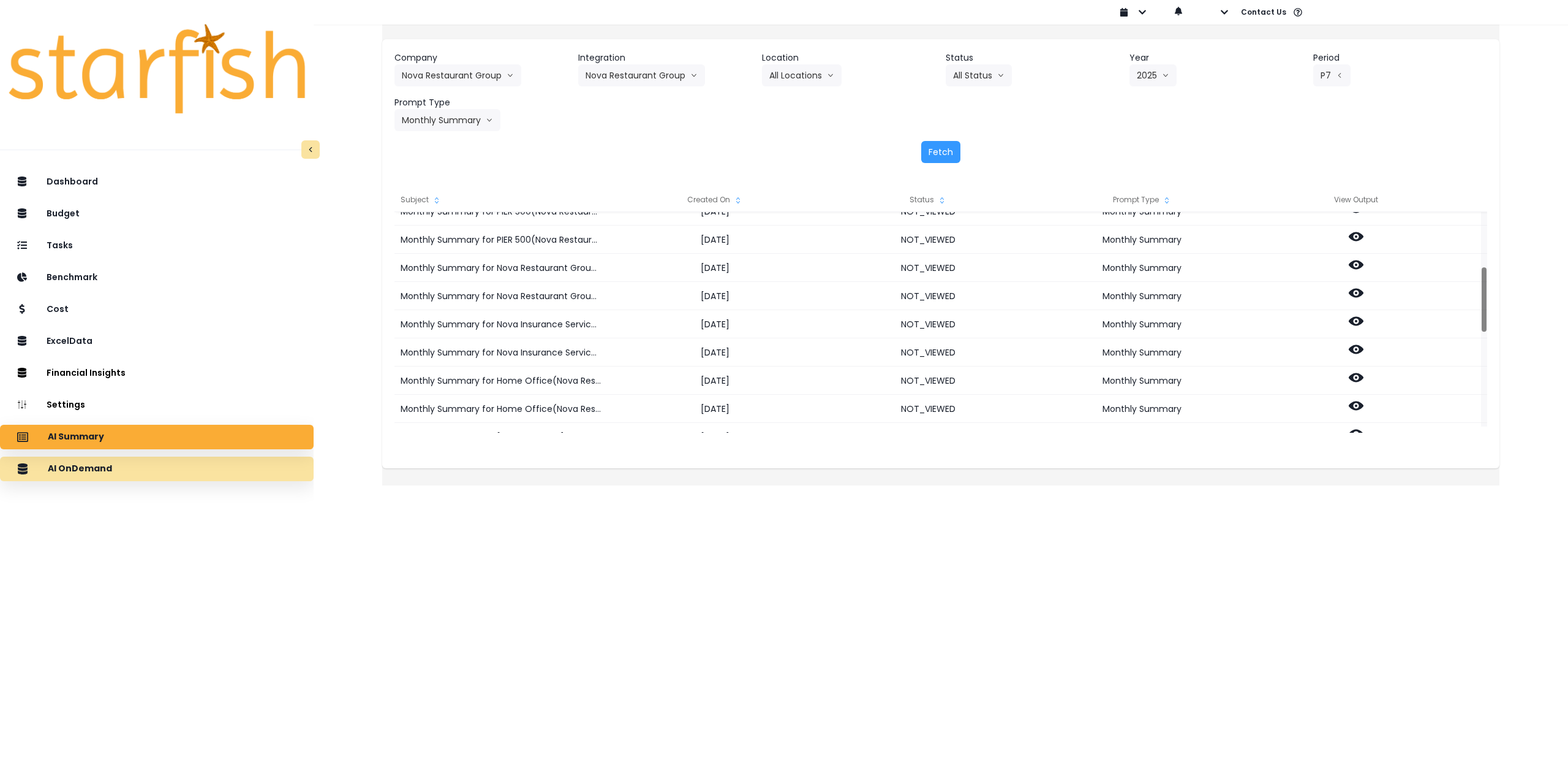
click at [177, 471] on div "AI OnDemand" at bounding box center [156, 469] width 294 height 26
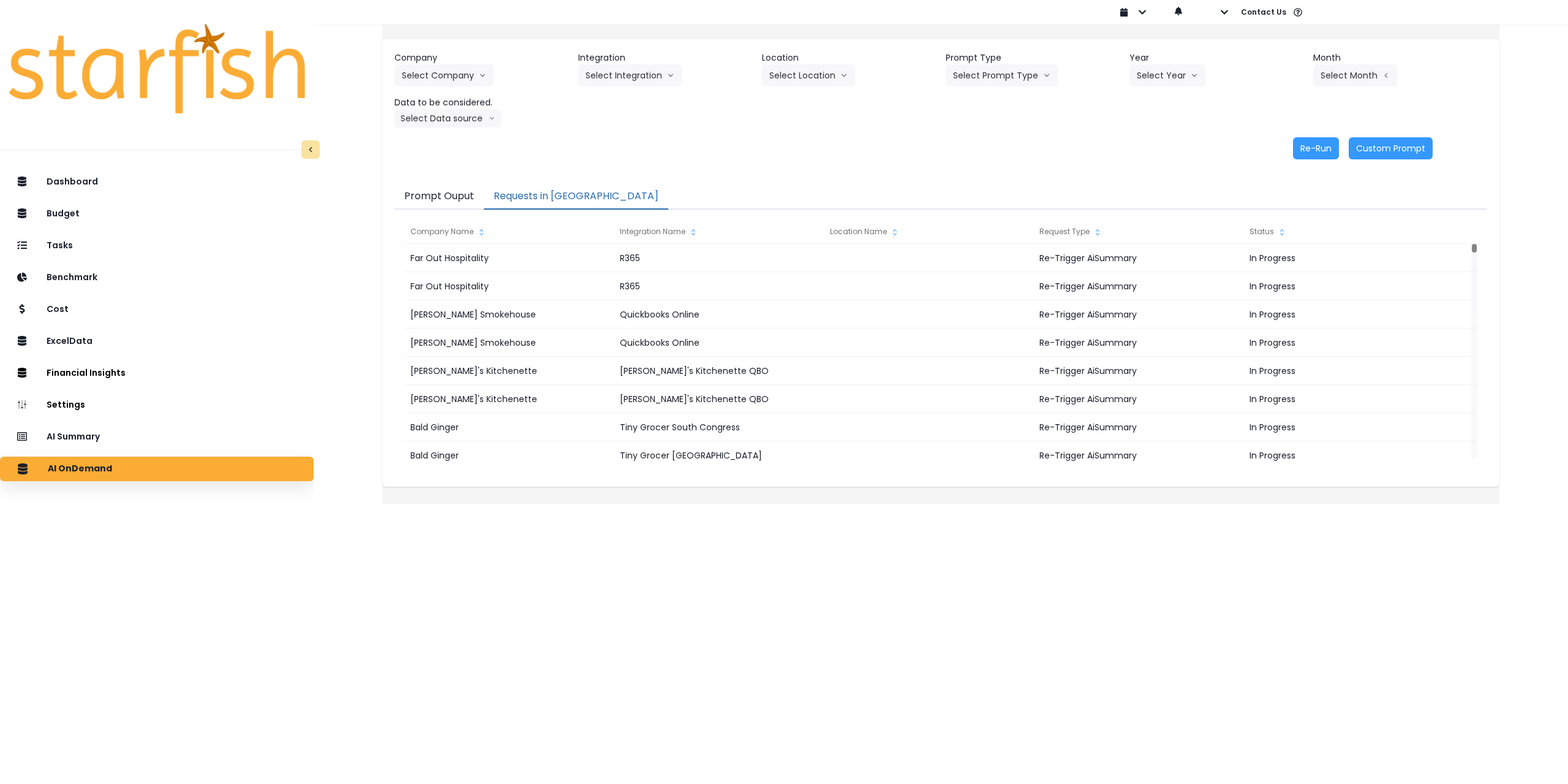
click at [552, 201] on button "Requests in [GEOGRAPHIC_DATA]" at bounding box center [576, 196] width 184 height 26
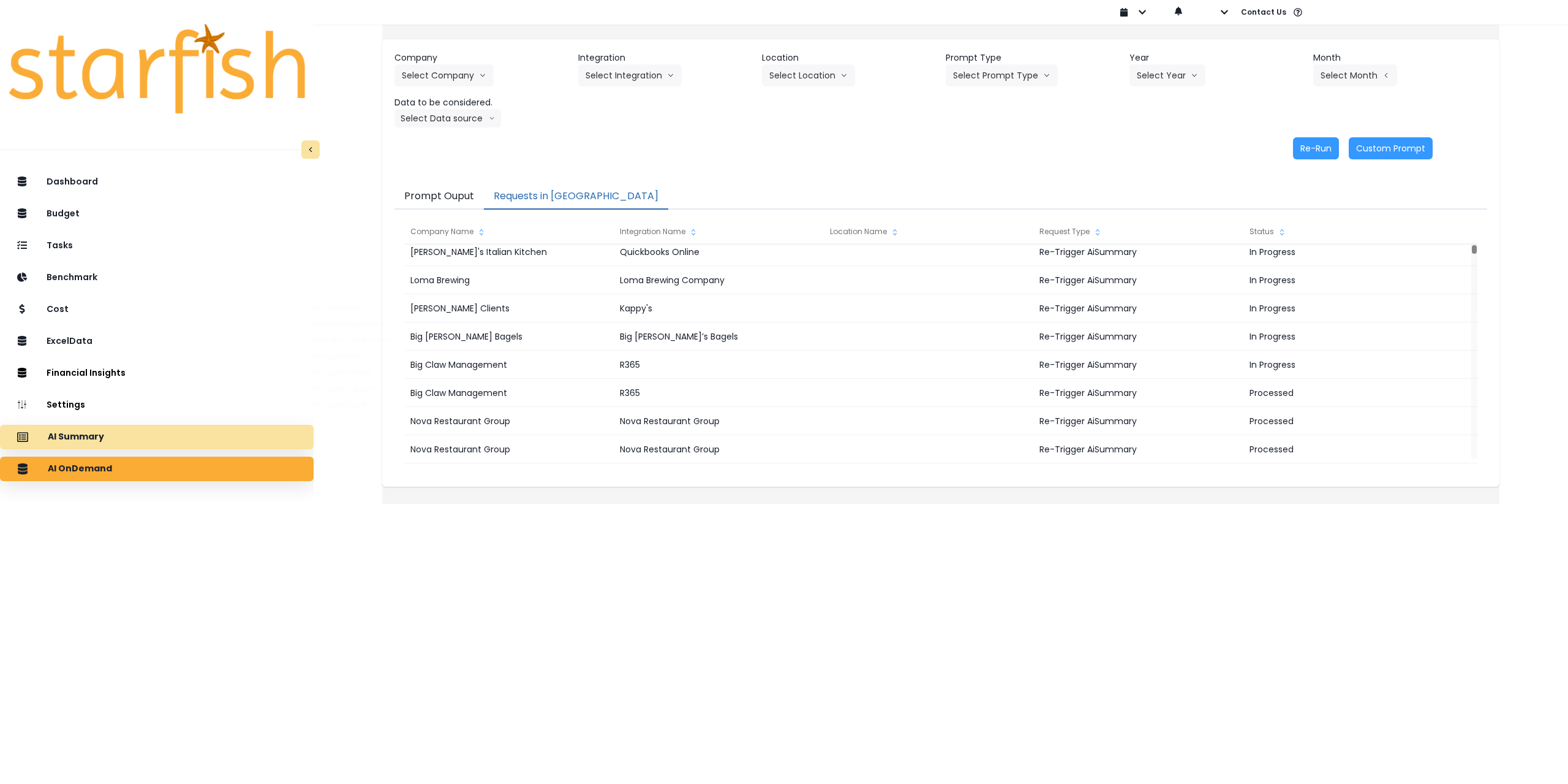
click at [198, 437] on div "AI Summary" at bounding box center [156, 437] width 294 height 26
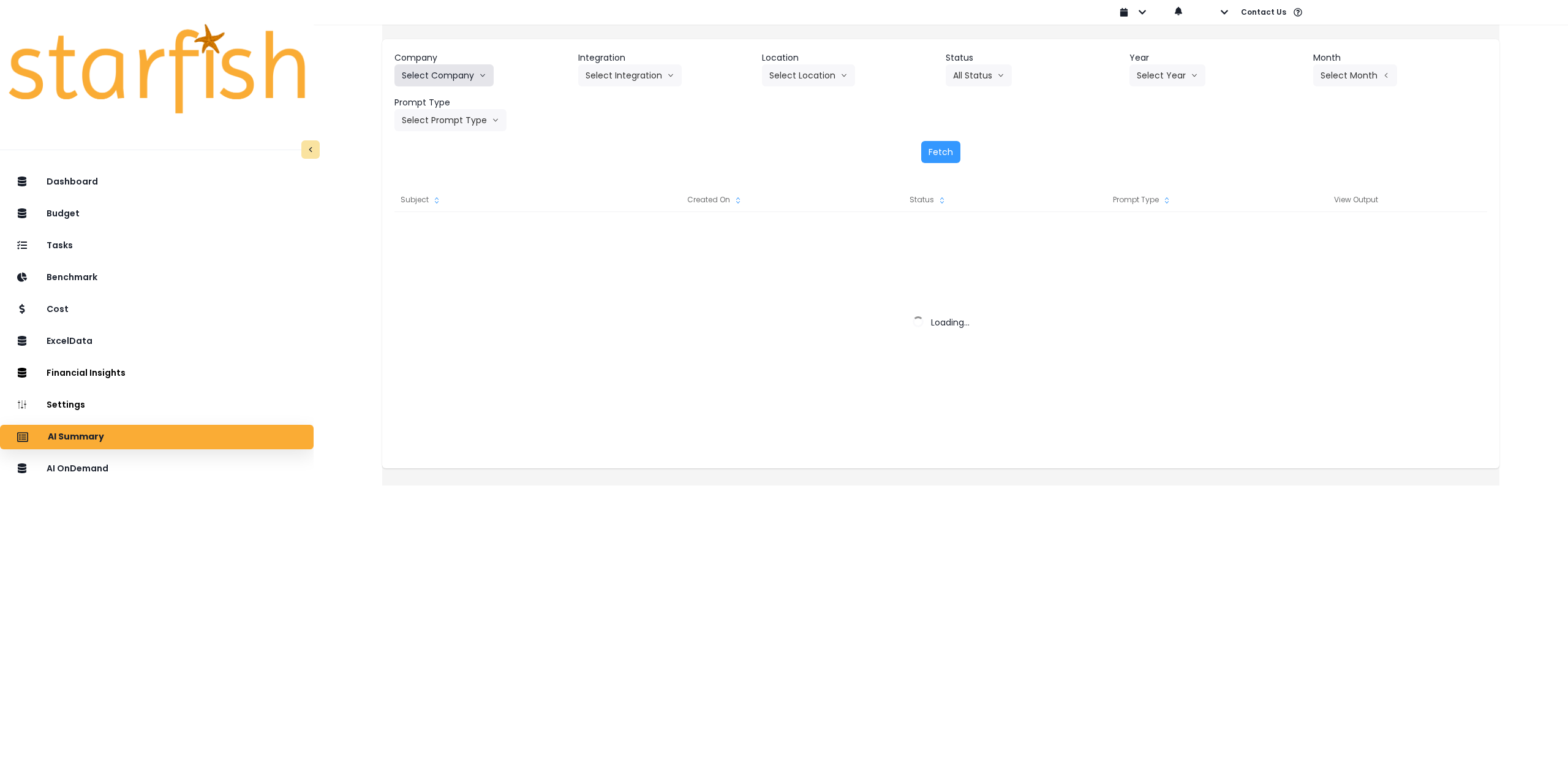
click at [475, 84] on button "Select Company" at bounding box center [444, 75] width 99 height 22
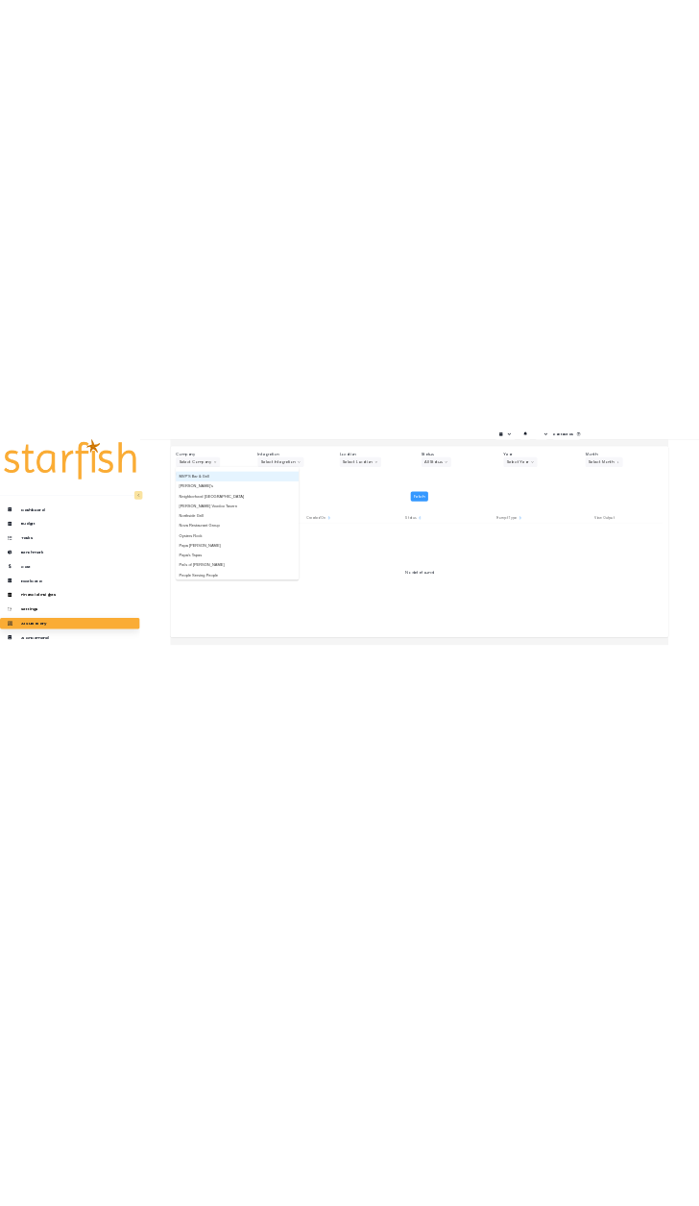
scroll to position [2594, 0]
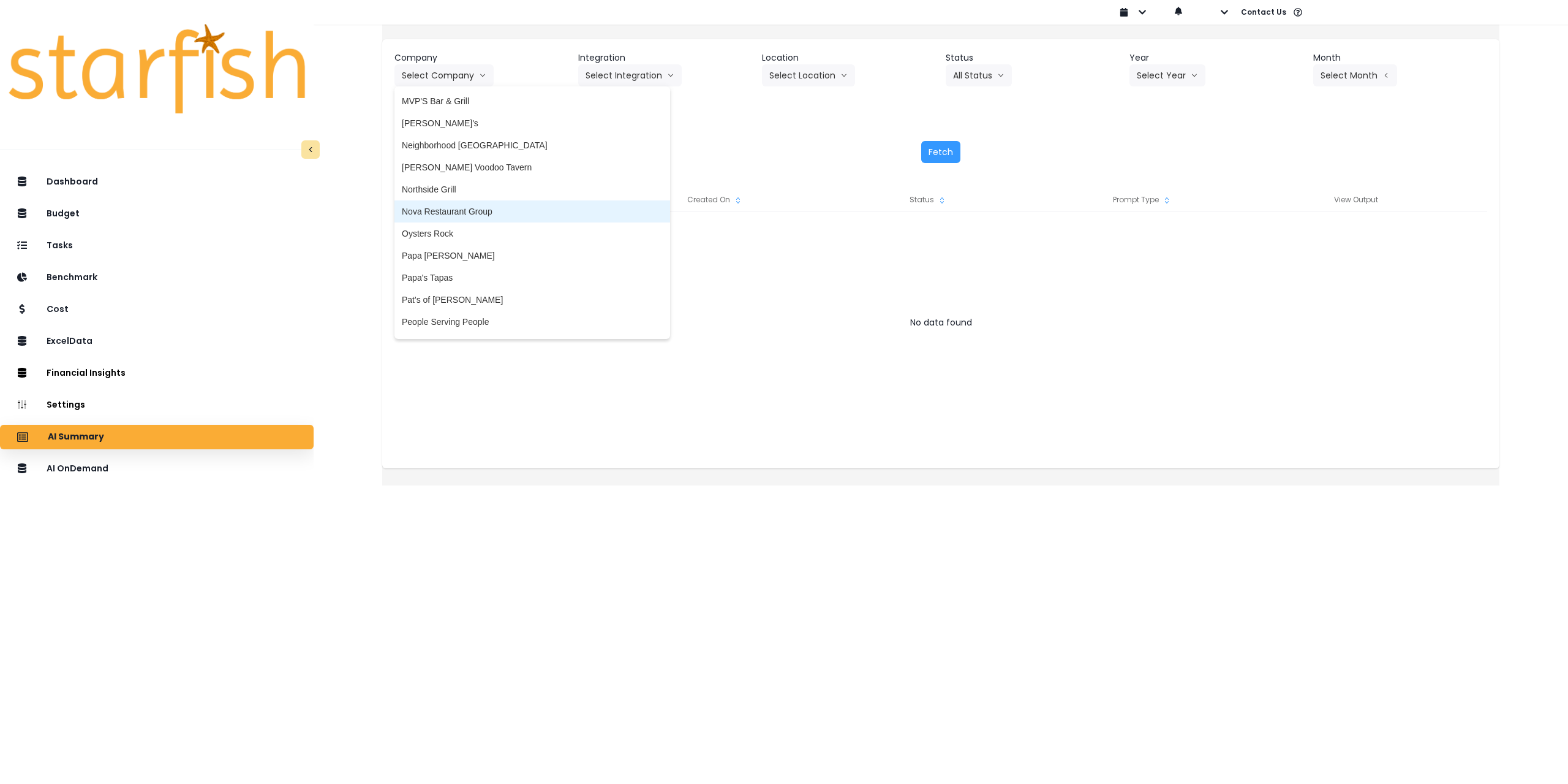
click at [494, 216] on span "Nova Restaurant Group" at bounding box center [532, 211] width 261 height 12
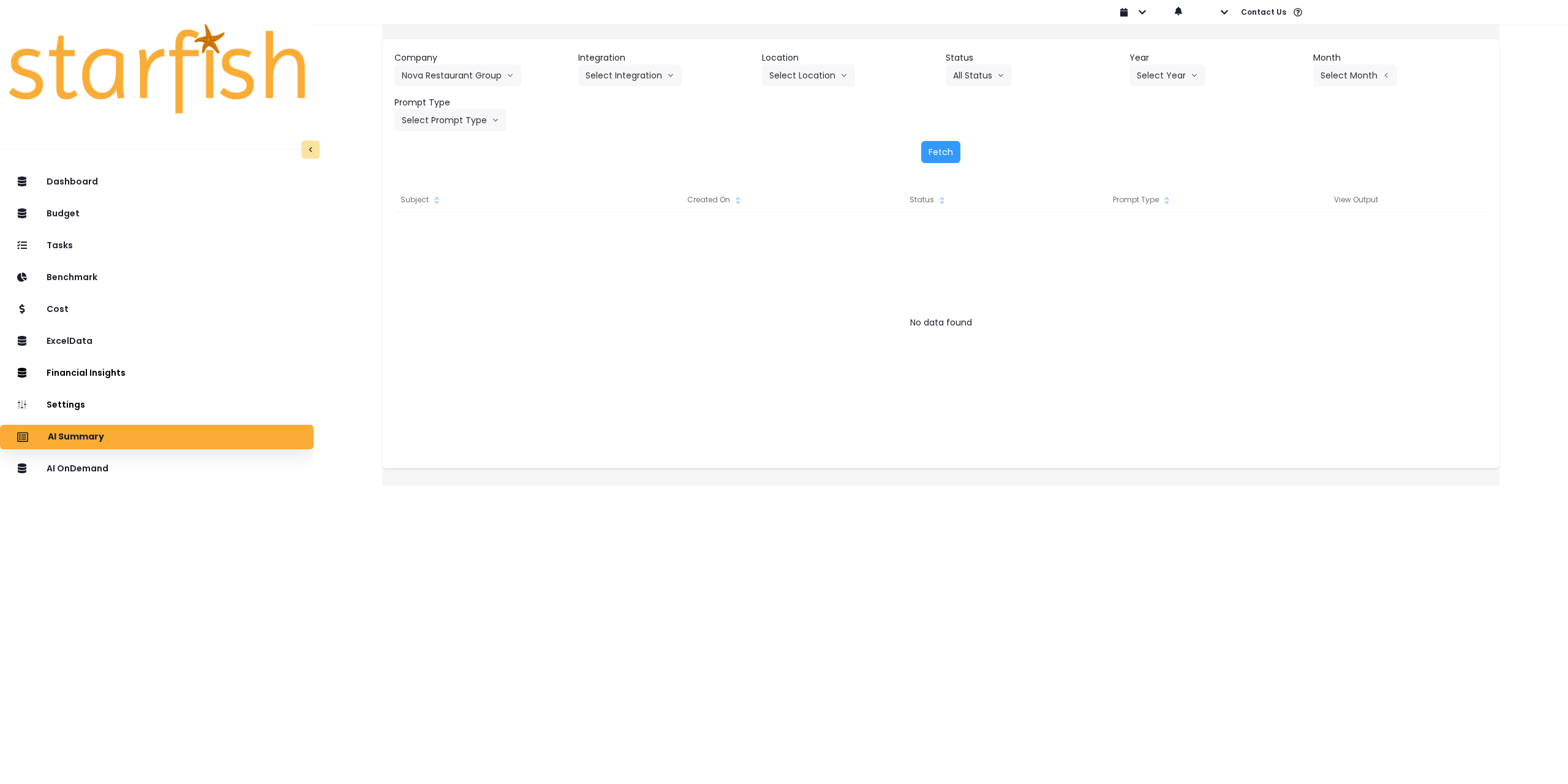
click at [625, 90] on div "Company Nova Restaurant Group 86 Costs Asti Bagel Cafe Balance Grille Bald Ging…" at bounding box center [941, 91] width 1093 height 80
click at [629, 78] on button "Select Integration" at bounding box center [630, 75] width 103 height 22
click at [633, 96] on span "Nova Restaurant Group" at bounding box center [631, 101] width 91 height 12
click at [819, 76] on button "Select Location" at bounding box center [809, 75] width 93 height 22
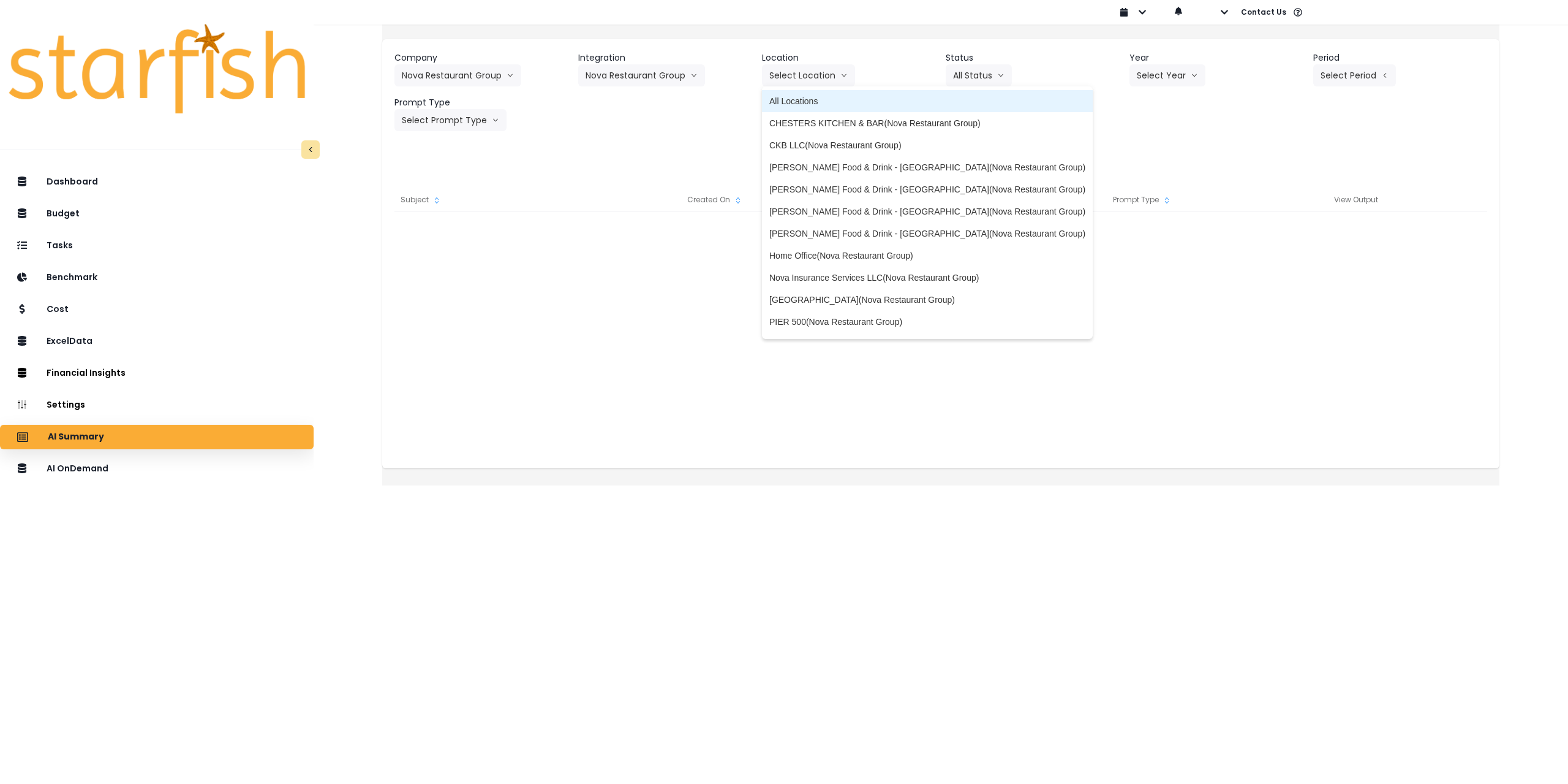
click at [824, 105] on span "All Locations" at bounding box center [928, 101] width 316 height 12
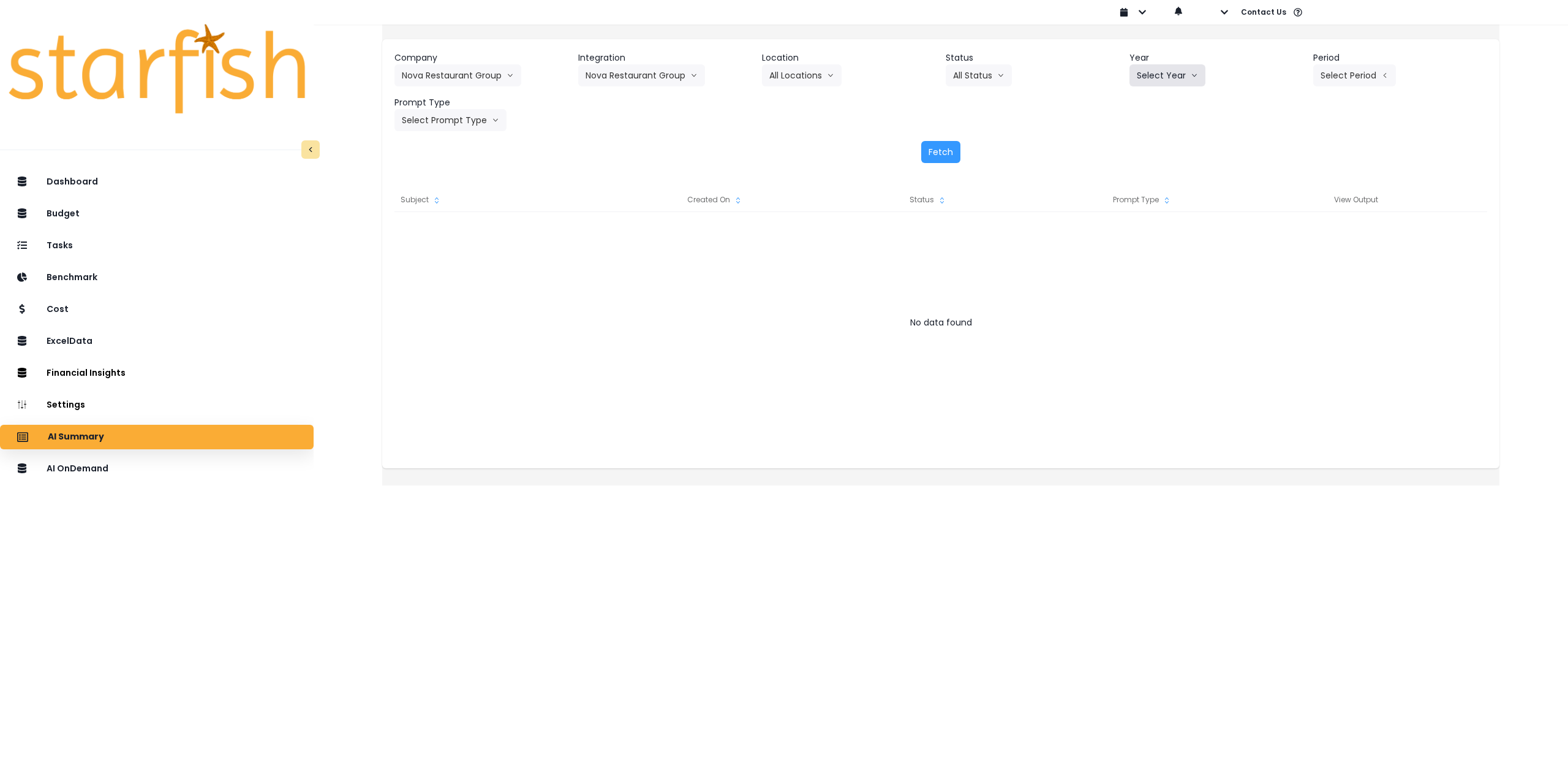
click at [1161, 67] on button "Select Year" at bounding box center [1167, 75] width 76 height 22
drag, startPoint x: 1145, startPoint y: 146, endPoint x: 1208, endPoint y: 131, distance: 64.8
click at [1145, 147] on span "2025" at bounding box center [1147, 145] width 19 height 12
click at [1345, 78] on button "Select Period" at bounding box center [1355, 75] width 83 height 22
click at [1291, 210] on span "P7" at bounding box center [1298, 211] width 15 height 12
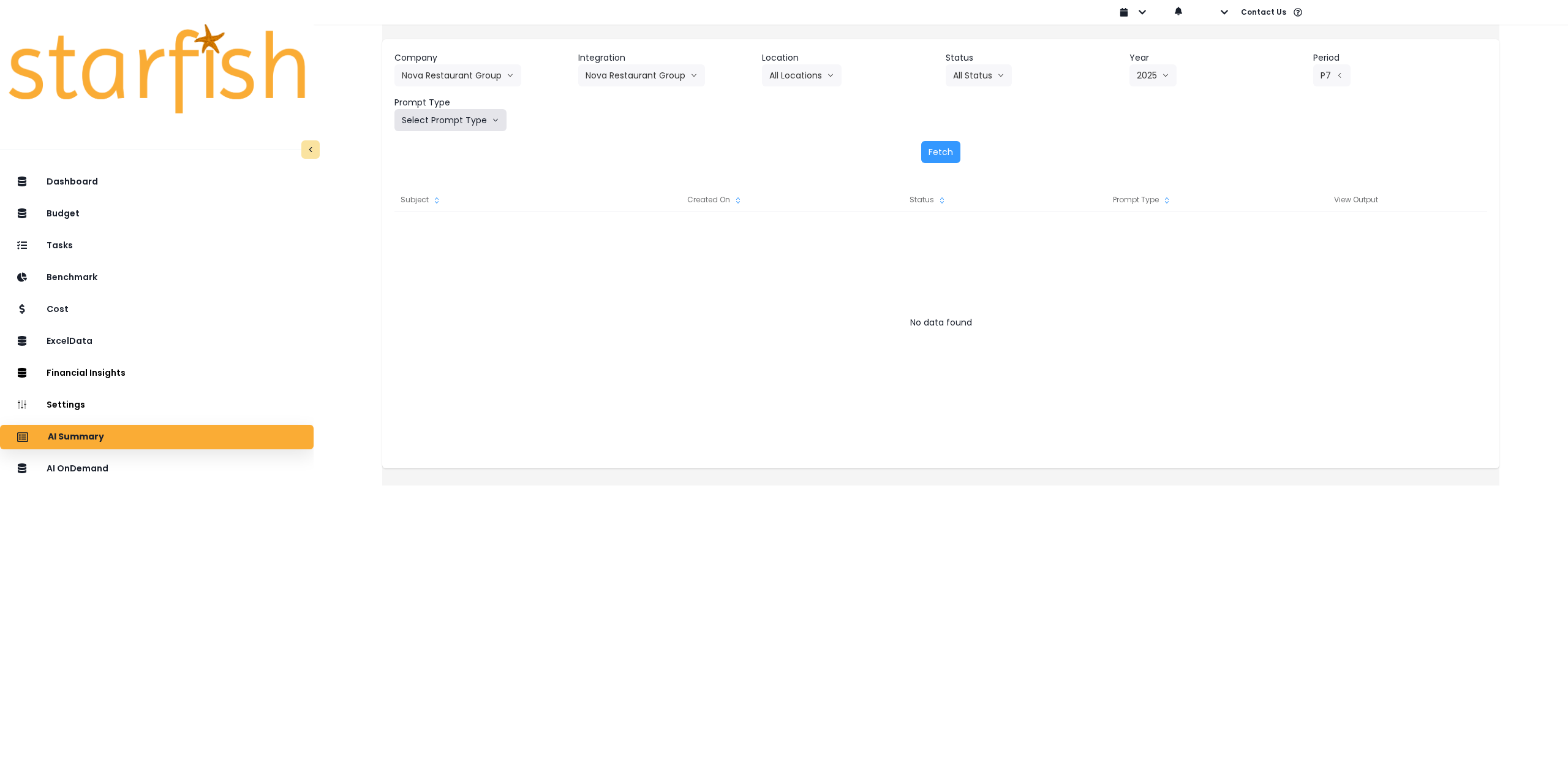
click at [488, 128] on button "Select Prompt Type" at bounding box center [451, 120] width 112 height 22
click at [469, 230] on span "Monthly Summary" at bounding box center [436, 233] width 70 height 12
click at [942, 157] on button "Fetch" at bounding box center [941, 152] width 39 height 22
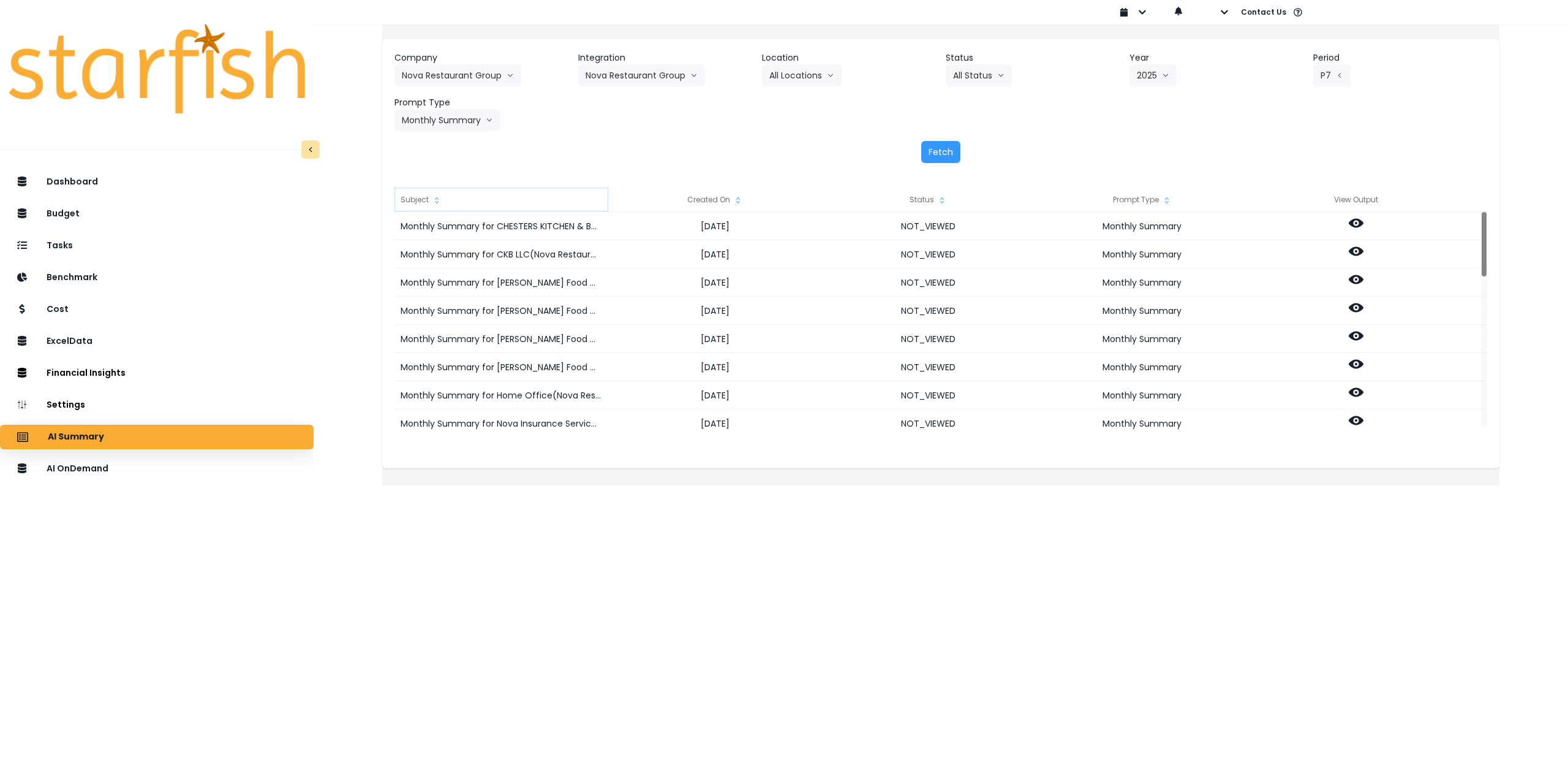
click at [437, 201] on div "Subject" at bounding box center [501, 200] width 214 height 24
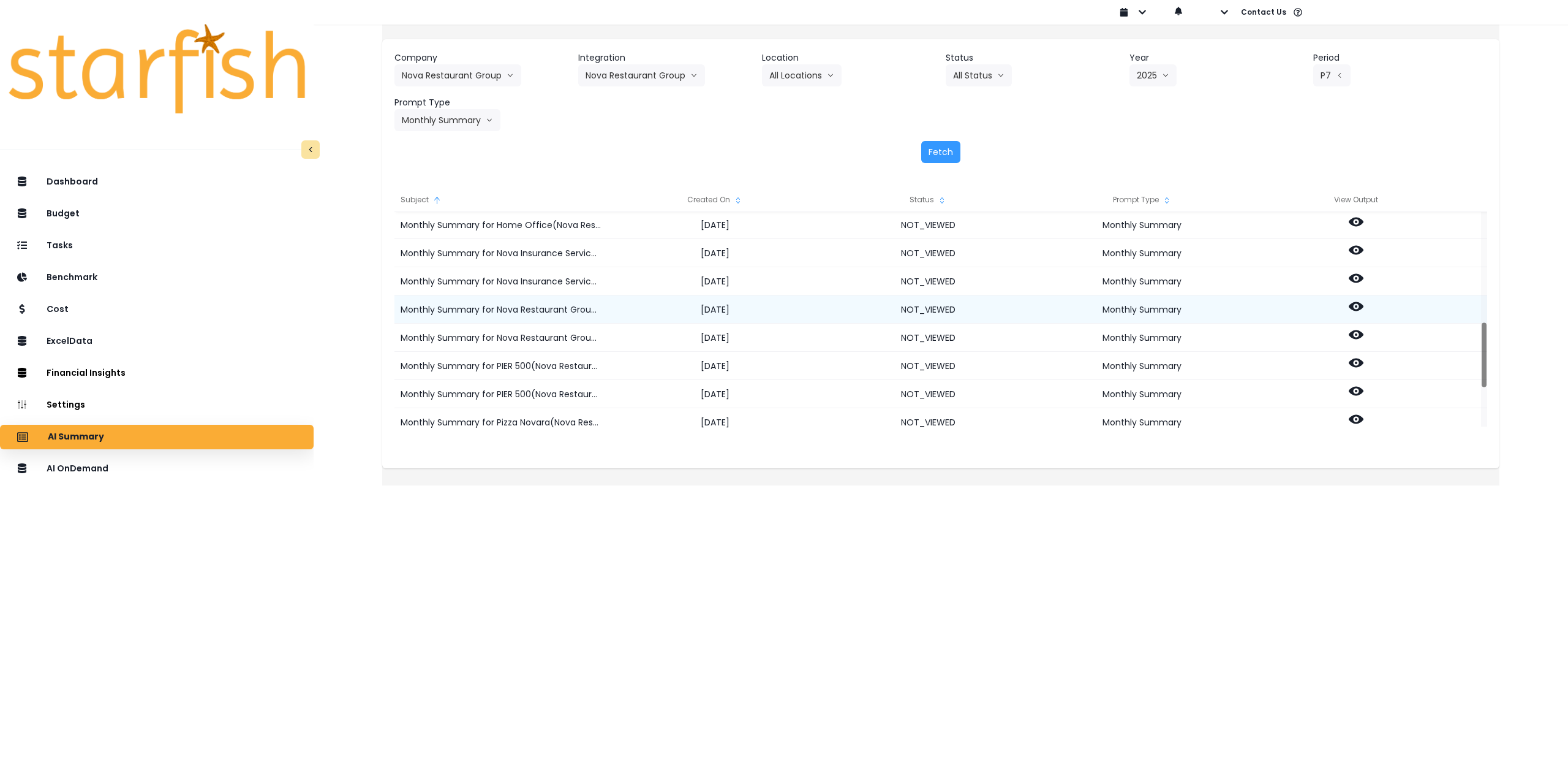
click at [1363, 307] on icon at bounding box center [1356, 307] width 15 height 9
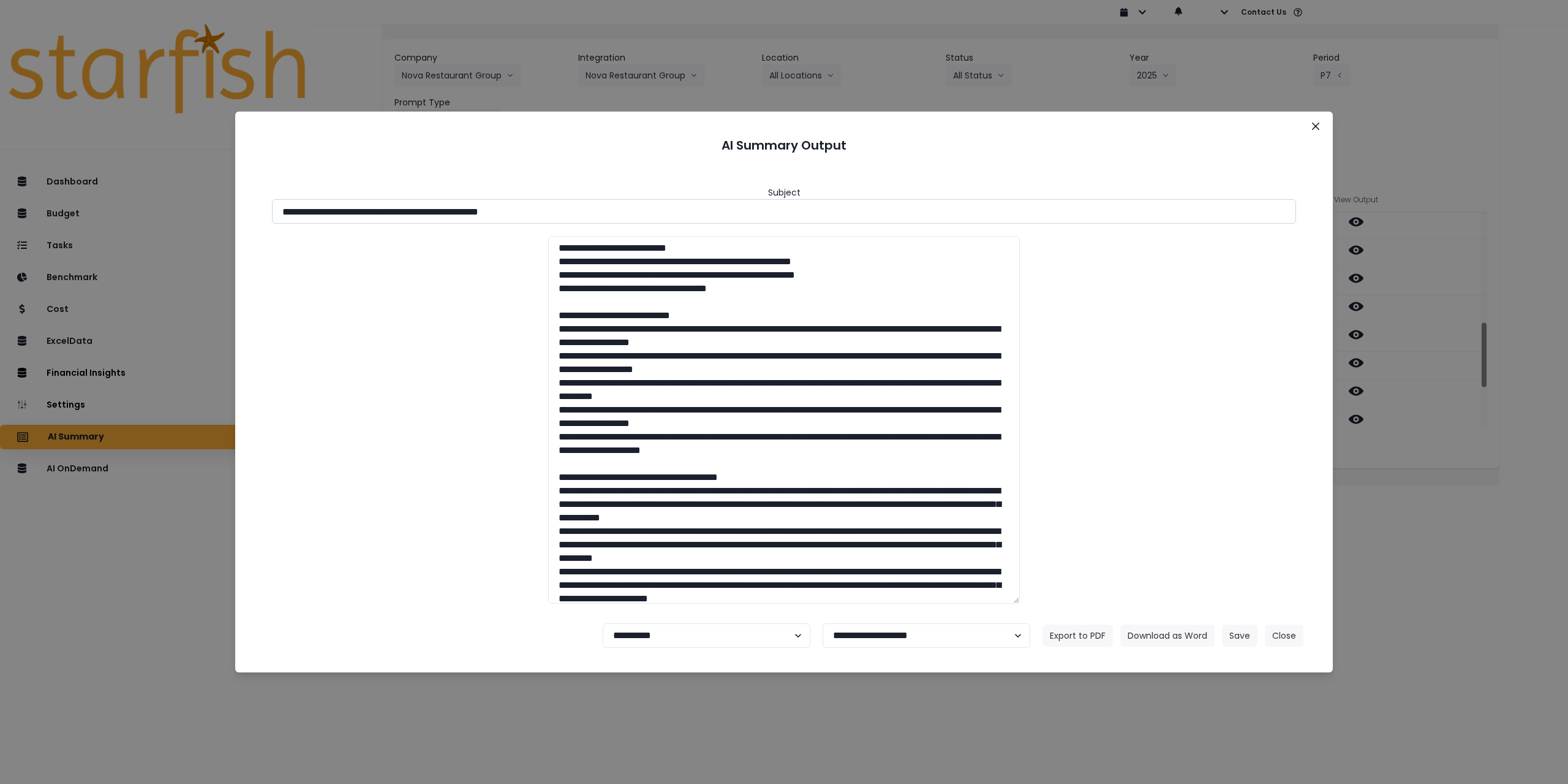
drag, startPoint x: 393, startPoint y: 212, endPoint x: 656, endPoint y: 204, distance: 263.1
click at [656, 204] on input "**********" at bounding box center [784, 211] width 1024 height 24
click at [1162, 633] on button "Download as Word" at bounding box center [1168, 635] width 94 height 22
click at [1531, 449] on div "**********" at bounding box center [784, 392] width 1568 height 784
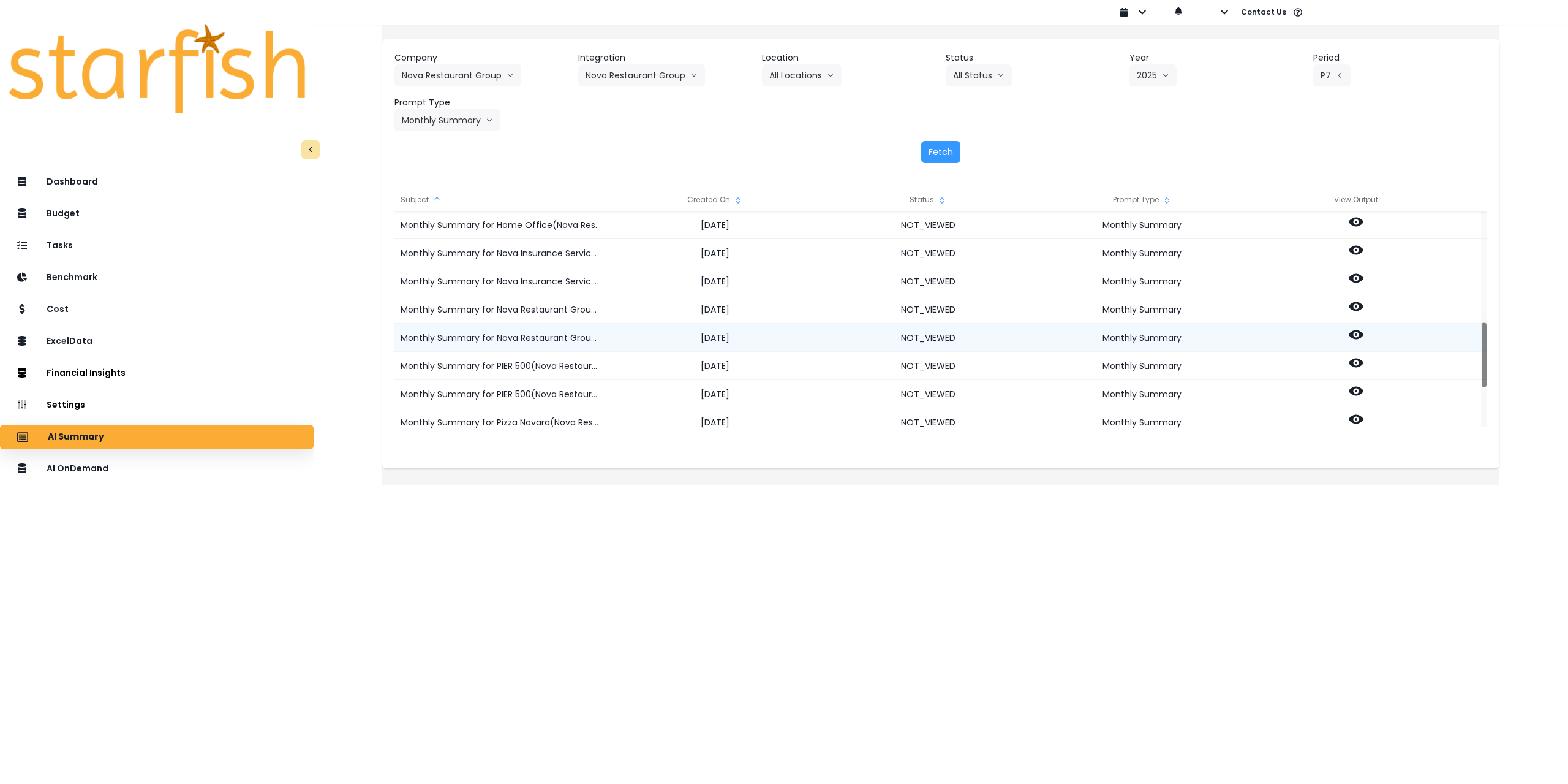
click at [1363, 330] on icon at bounding box center [1356, 335] width 15 height 9
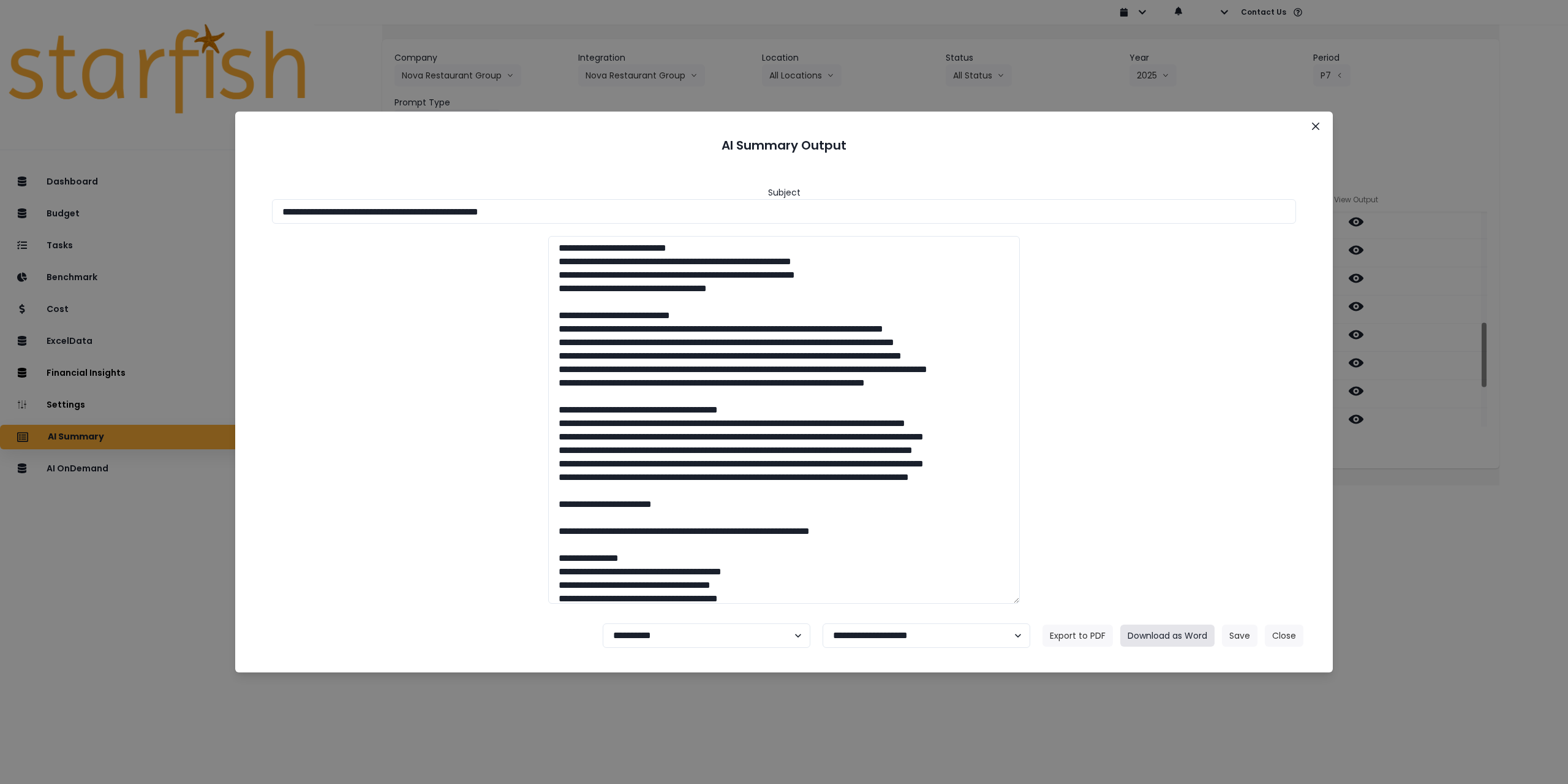
click at [1176, 638] on button "Download as Word" at bounding box center [1168, 635] width 94 height 22
click at [1312, 128] on icon "Close" at bounding box center [1316, 126] width 8 height 8
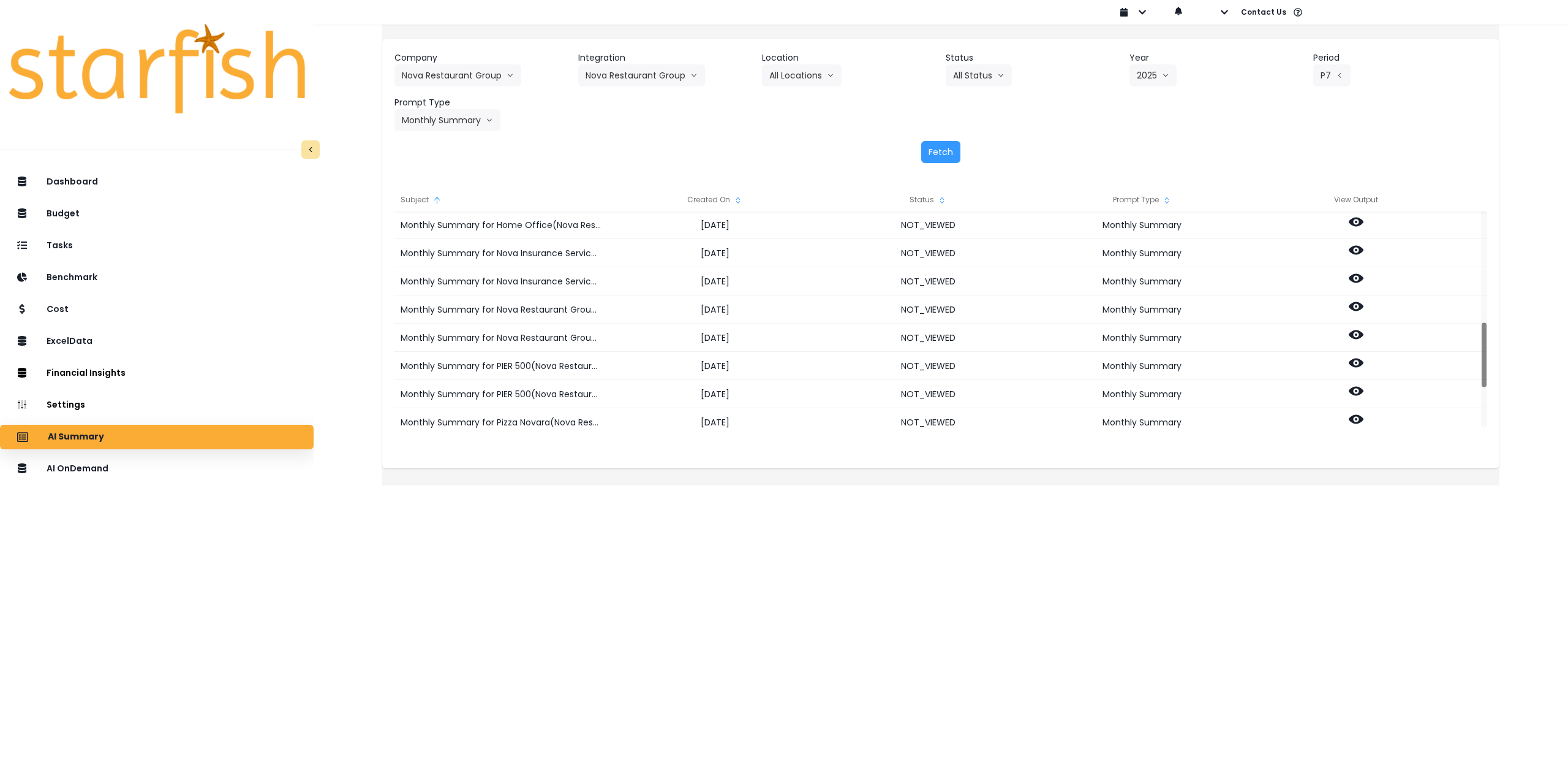
click at [853, 85] on div "Location All Locations All Locations CHESTERS KITCHEN & BAR(Nova Restaurant Gro…" at bounding box center [849, 69] width 174 height 35
click at [818, 79] on button "All Locations" at bounding box center [802, 75] width 80 height 22
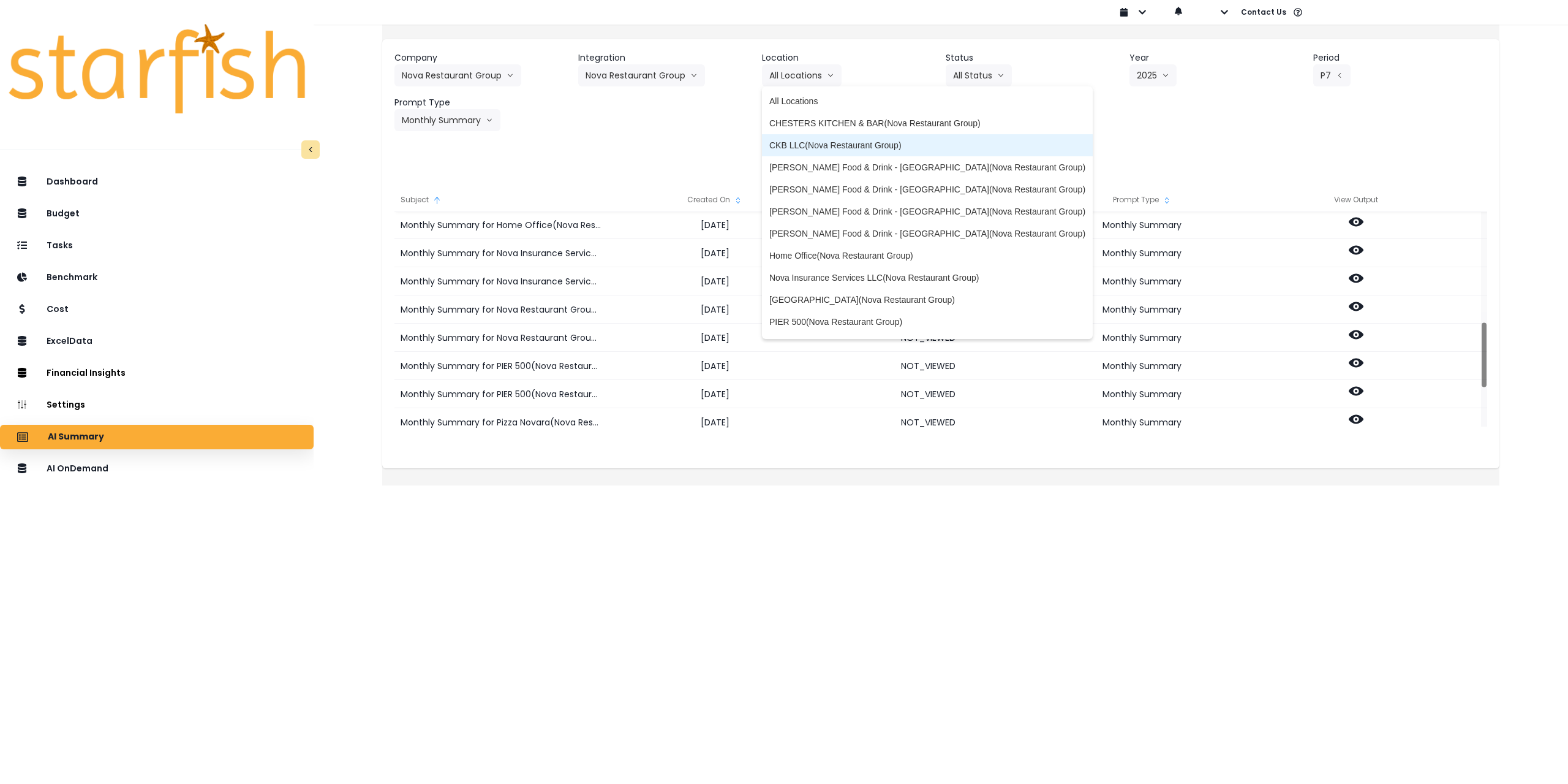
click at [820, 145] on span "CKB LLC(Nova Restaurant Group)" at bounding box center [928, 145] width 316 height 12
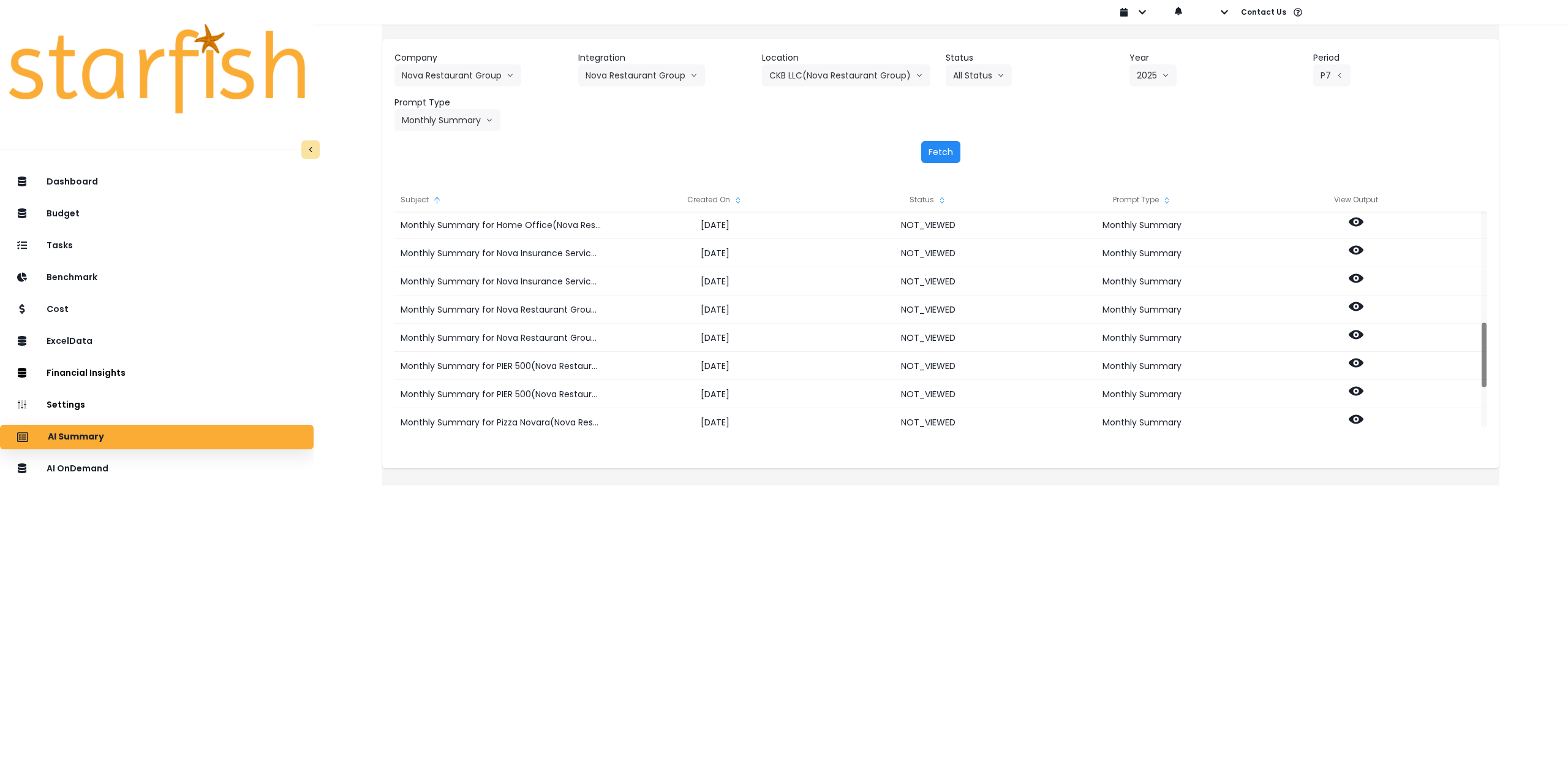
click at [949, 149] on button "Fetch" at bounding box center [941, 152] width 39 height 22
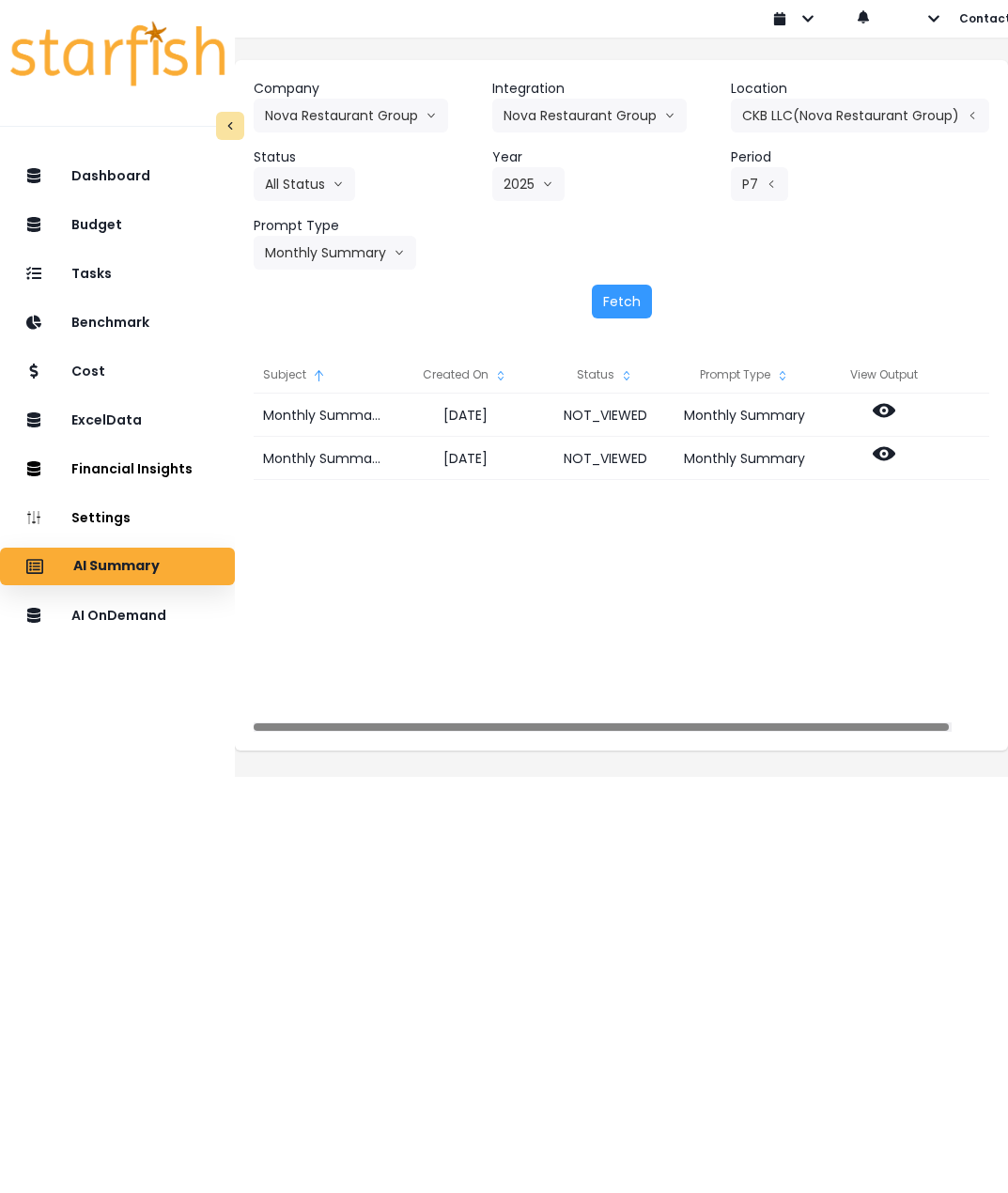
click at [1008, 435] on html "Dashboard Budget Tasks Benchmark Cost ExcelData Financial Insights Location Ana…" at bounding box center [504, 376] width 1008 height 751
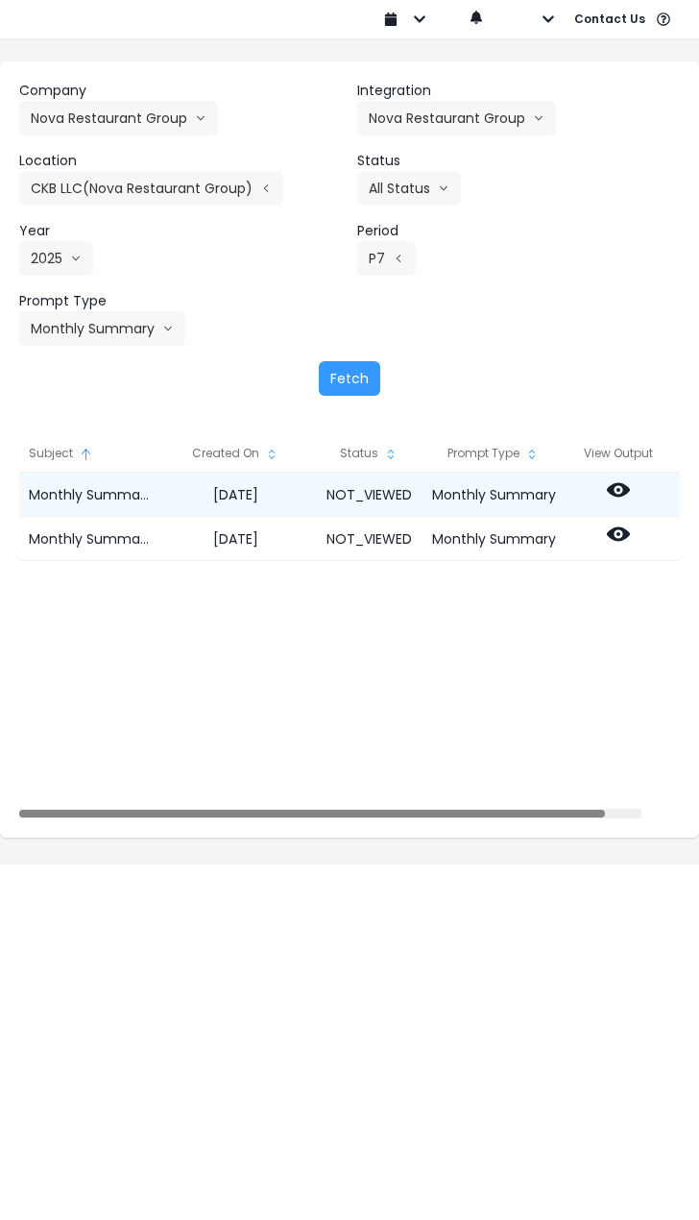
click at [630, 497] on icon at bounding box center [618, 490] width 23 height 14
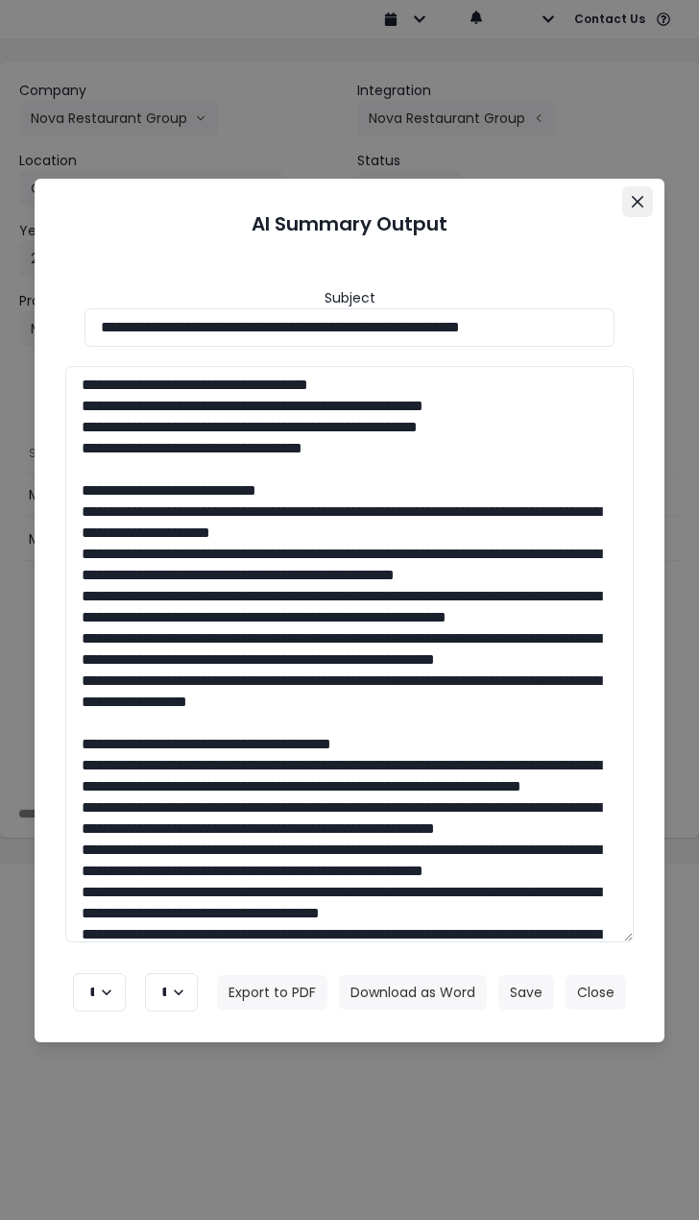
click at [634, 198] on icon "Close" at bounding box center [638, 201] width 12 height 12
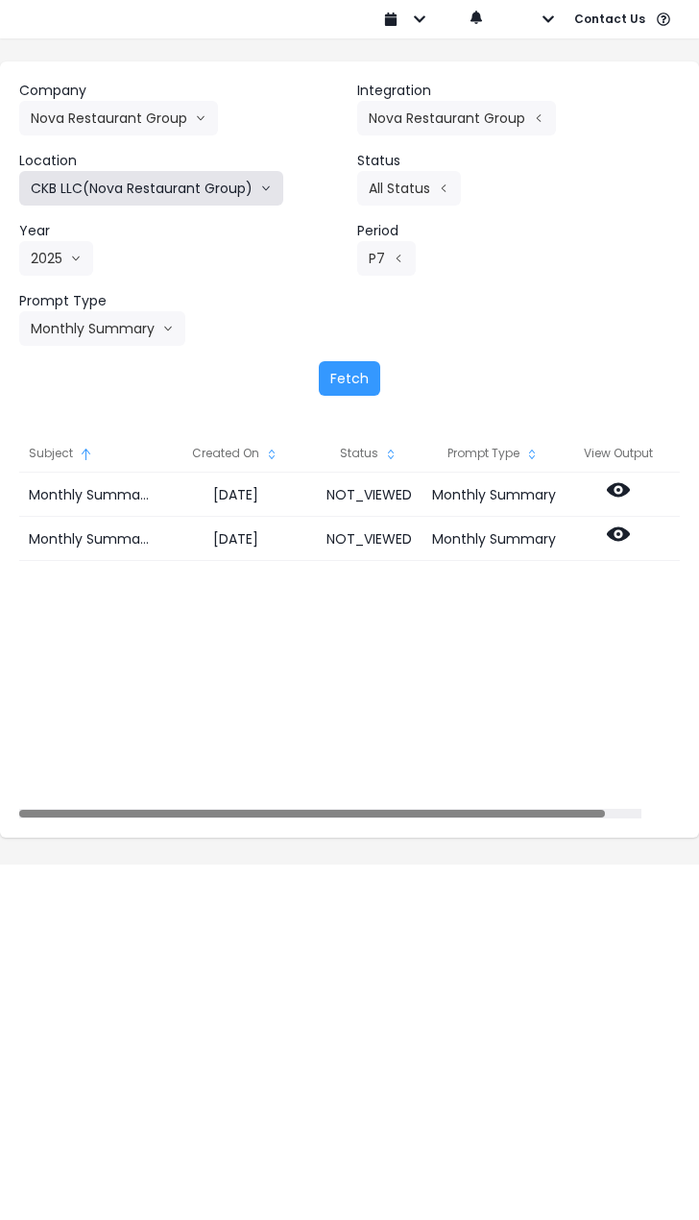
click at [258, 179] on button "CKB LLC(Nova Restaurant Group)" at bounding box center [151, 188] width 264 height 35
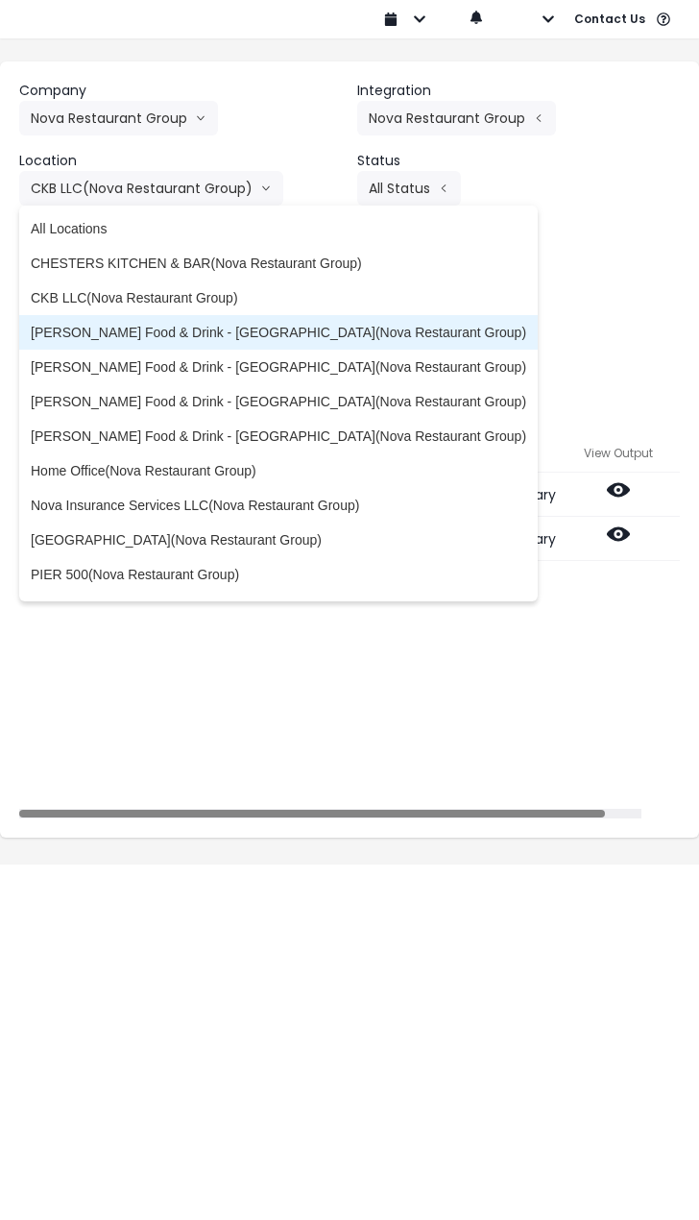
click at [242, 330] on span "[PERSON_NAME] Food & Drink - [GEOGRAPHIC_DATA](Nova Restaurant Group)" at bounding box center [279, 332] width 496 height 19
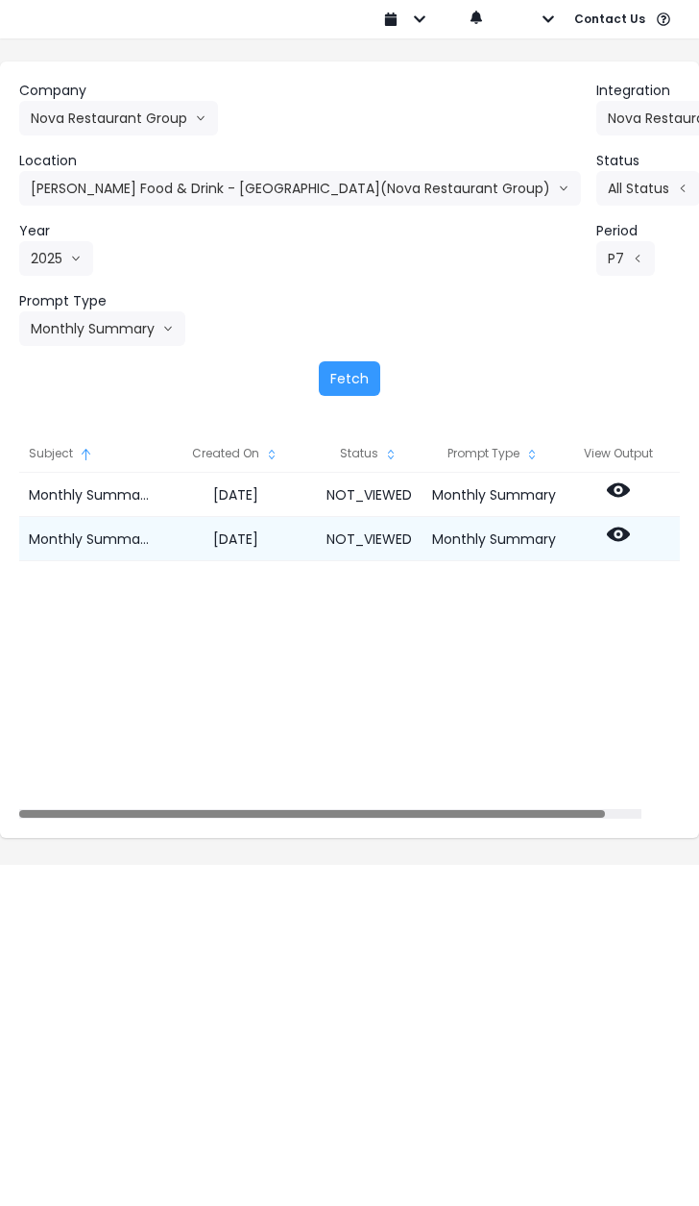
click at [630, 534] on icon at bounding box center [618, 534] width 23 height 14
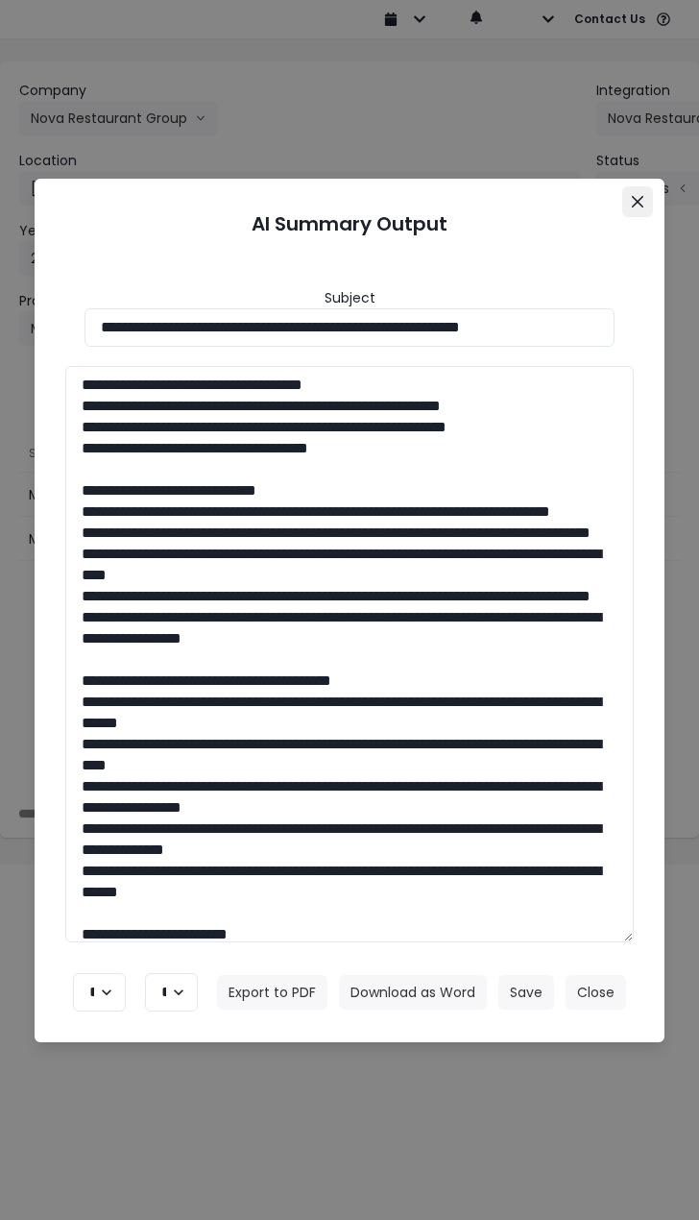
click at [630, 207] on button "Close" at bounding box center [638, 201] width 31 height 31
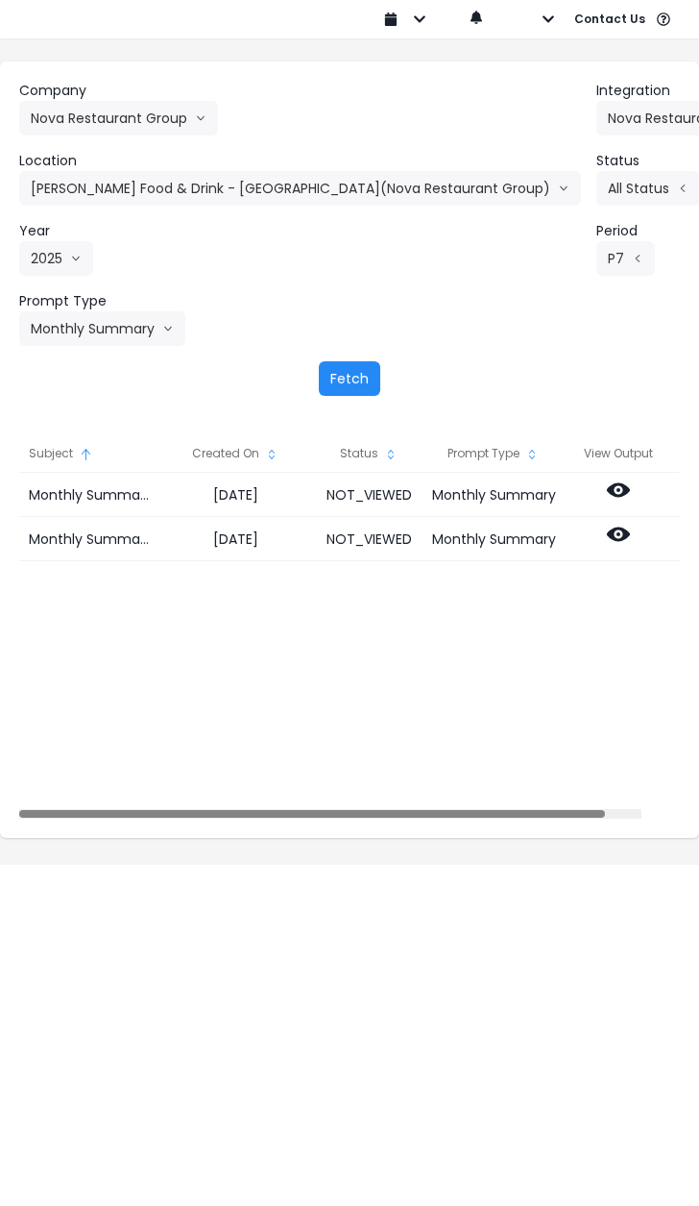
click at [355, 370] on button "Fetch" at bounding box center [349, 378] width 61 height 35
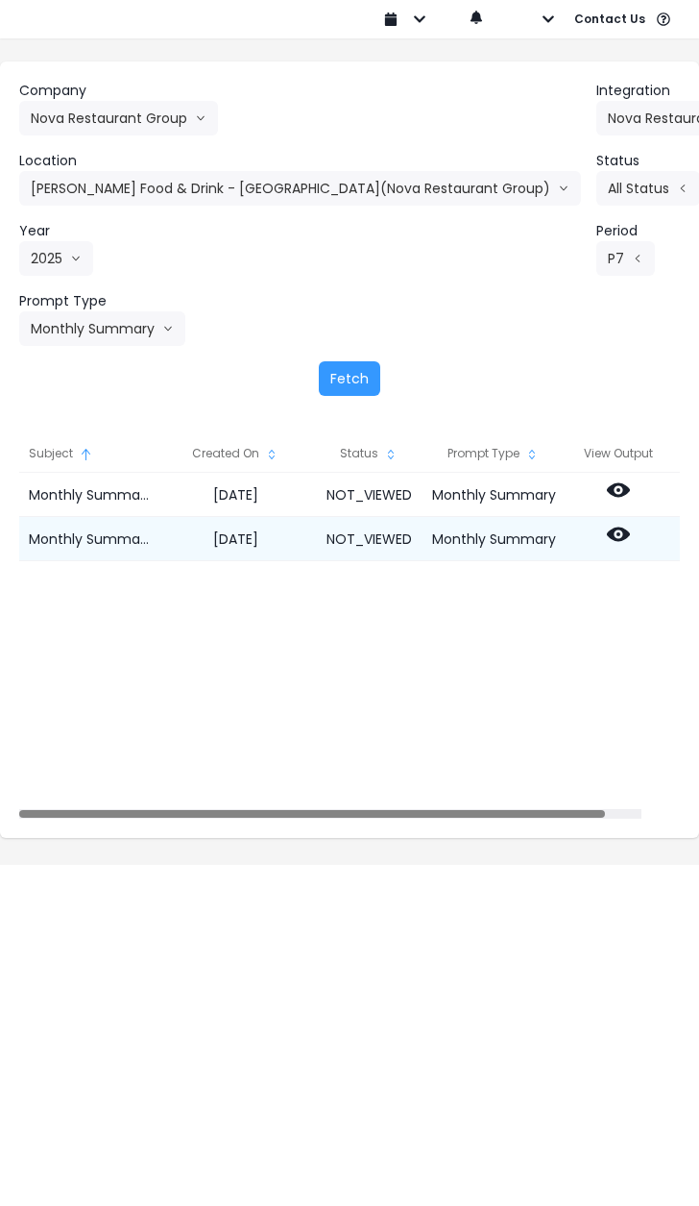
click at [630, 534] on icon at bounding box center [618, 534] width 23 height 23
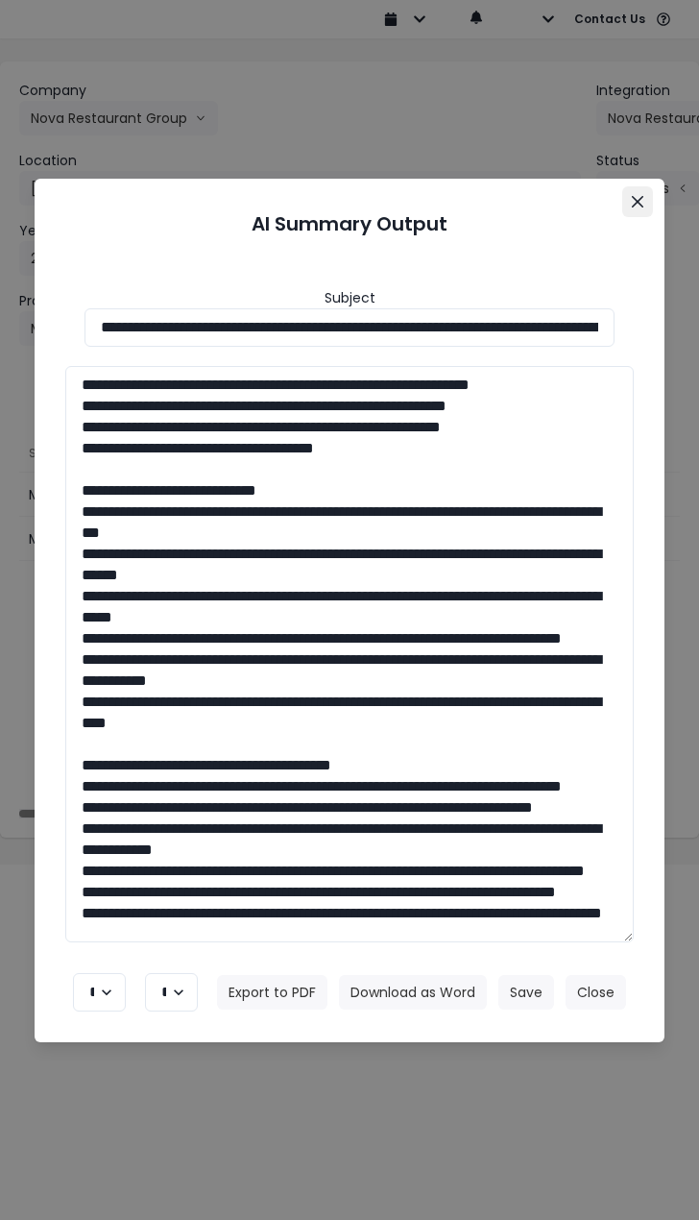
click at [646, 208] on button "Close" at bounding box center [638, 201] width 31 height 31
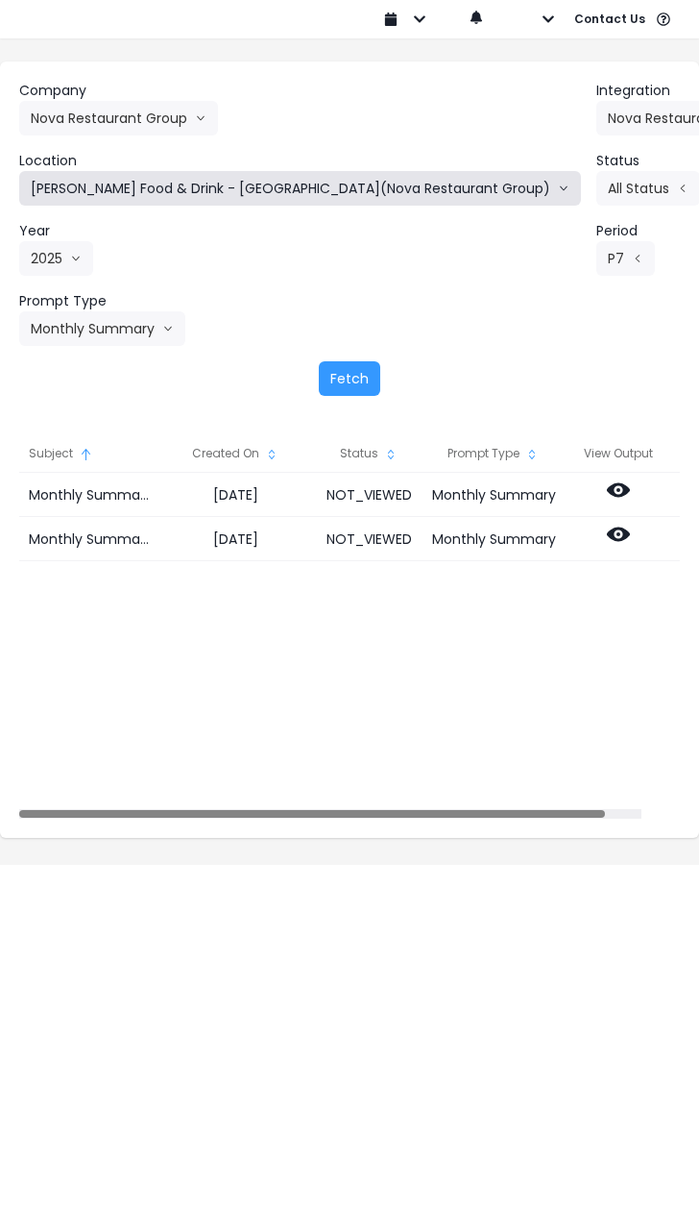
click at [282, 198] on button "[PERSON_NAME] Food & Drink - [GEOGRAPHIC_DATA](Nova Restaurant Group)" at bounding box center [300, 188] width 562 height 35
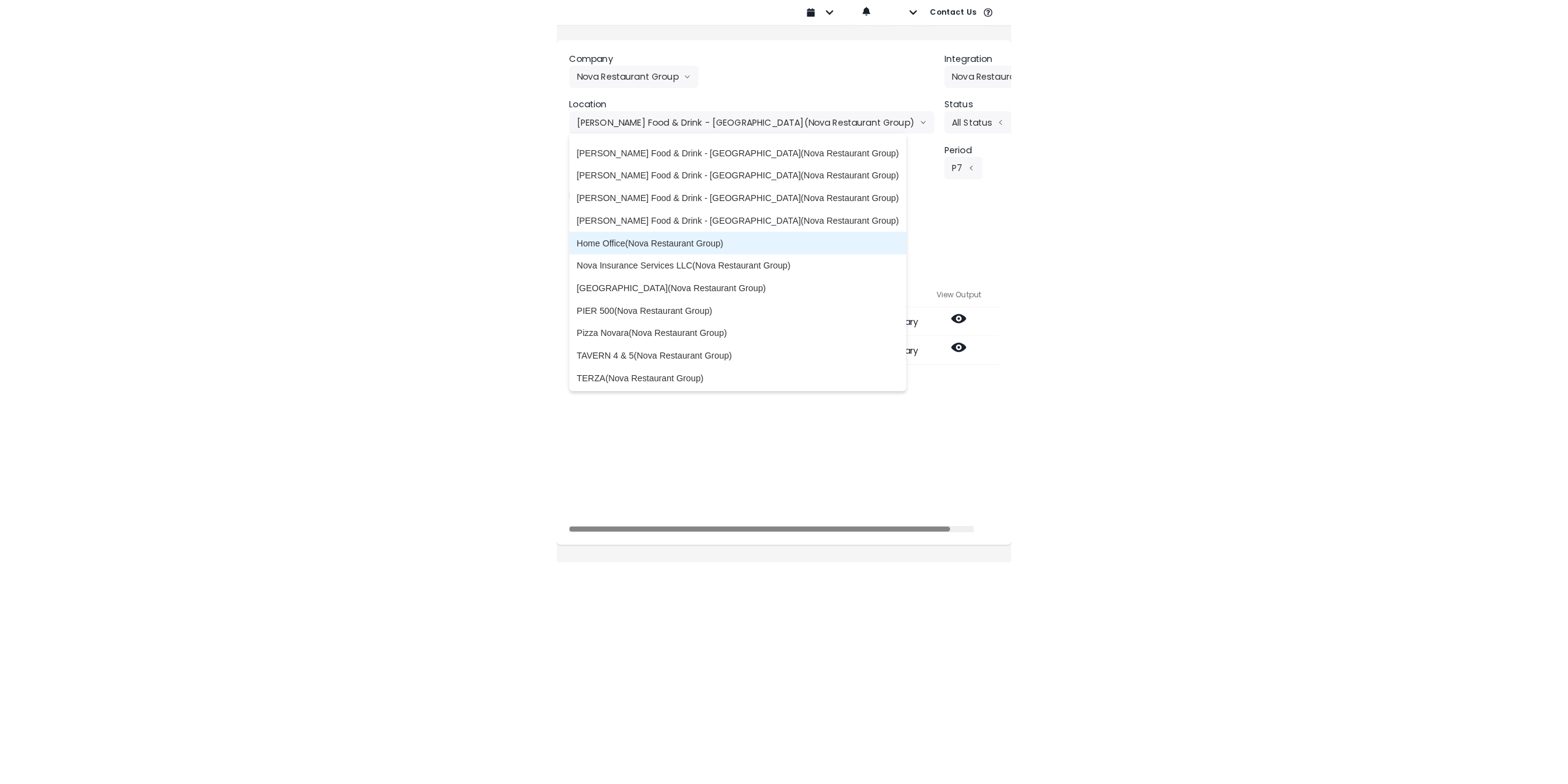
scroll to position [64, 0]
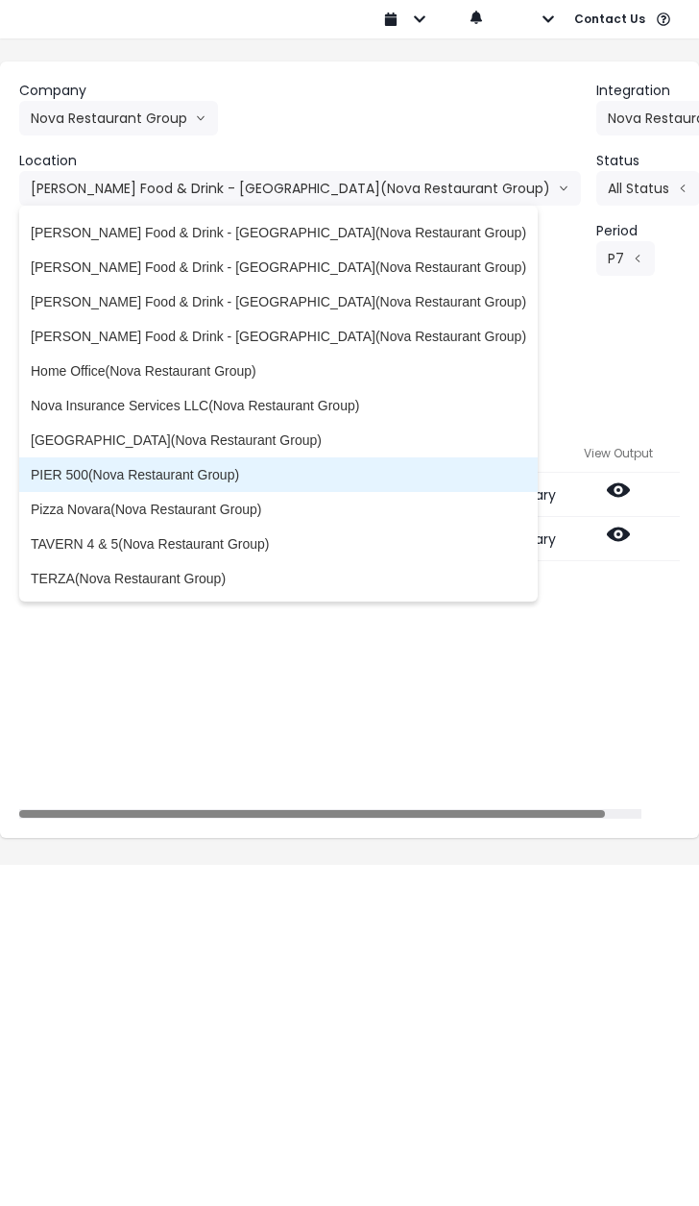
click at [227, 473] on span "PIER 500(Nova Restaurant Group)" at bounding box center [279, 474] width 496 height 19
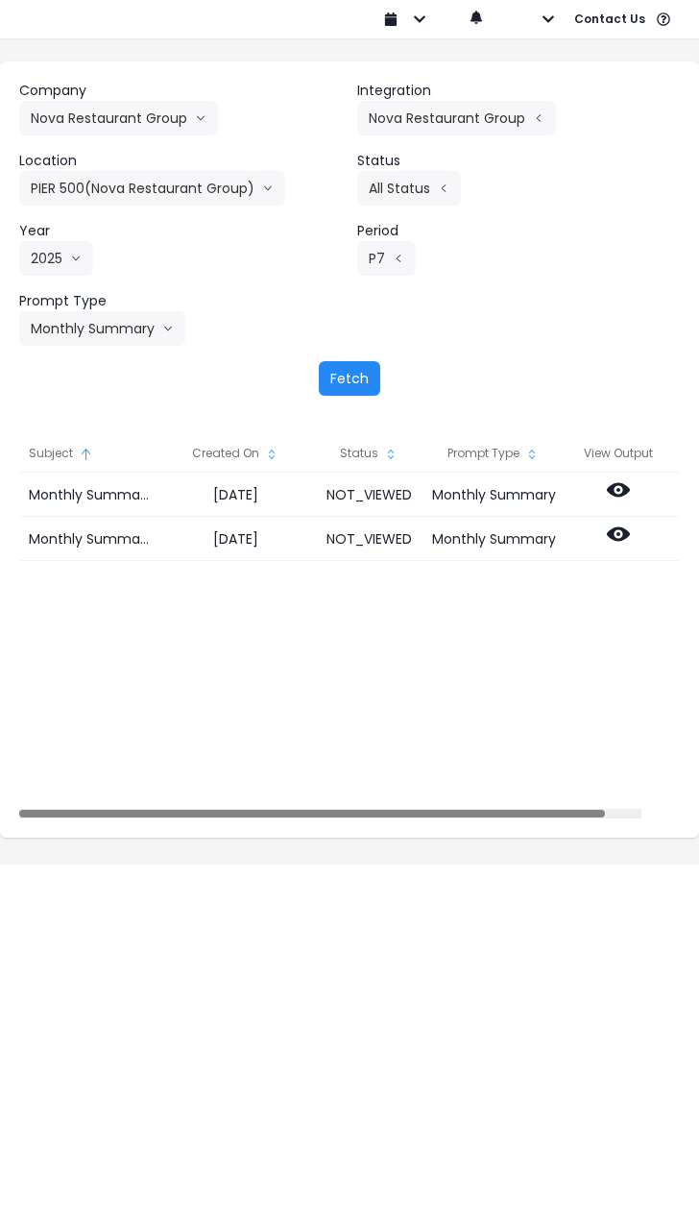
click at [346, 383] on button "Fetch" at bounding box center [349, 378] width 61 height 35
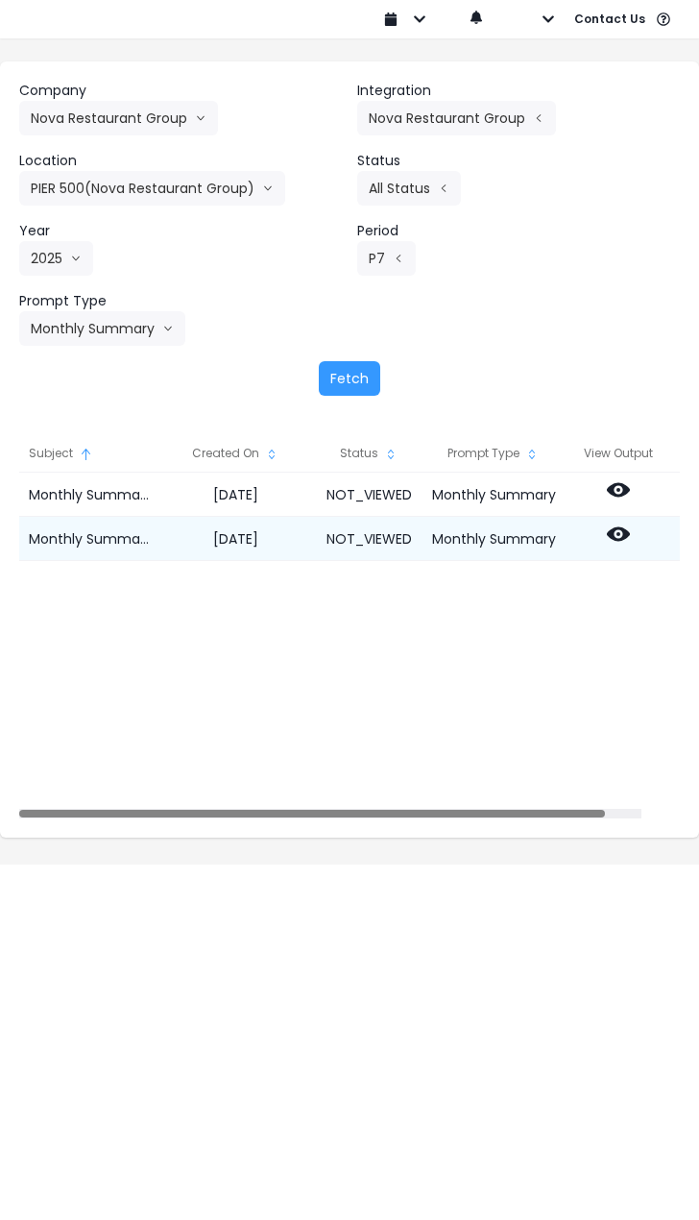
click at [630, 539] on icon at bounding box center [618, 534] width 23 height 14
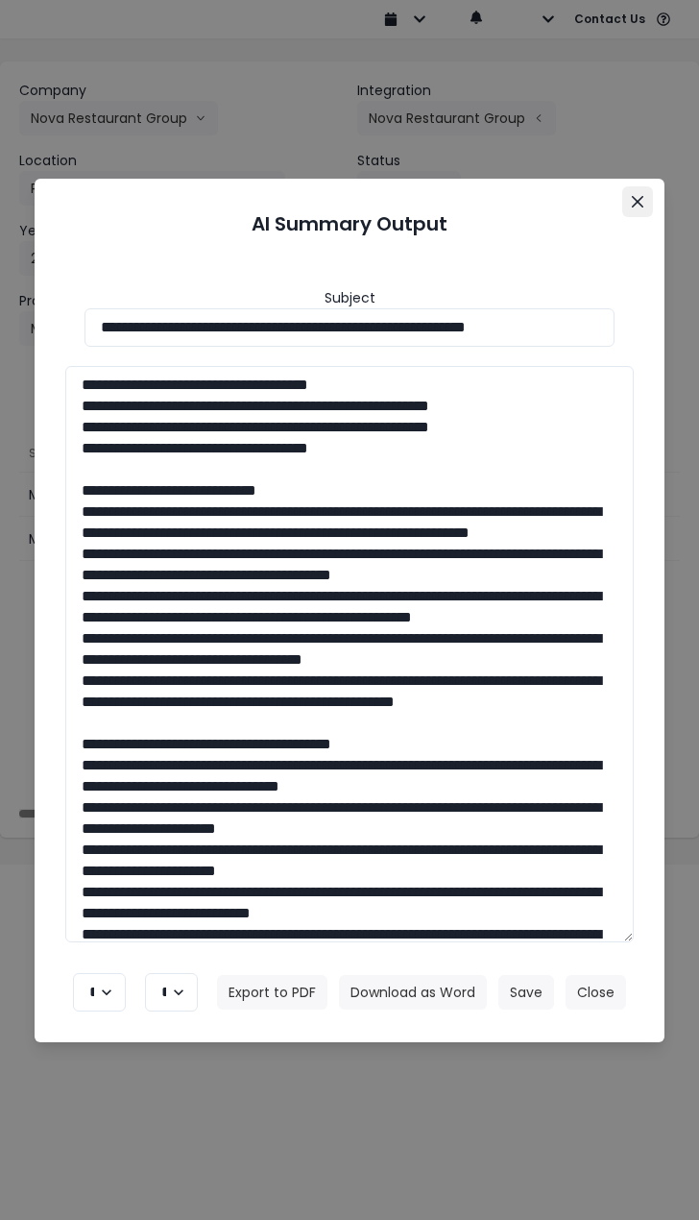
click at [642, 211] on button "Close" at bounding box center [638, 201] width 31 height 31
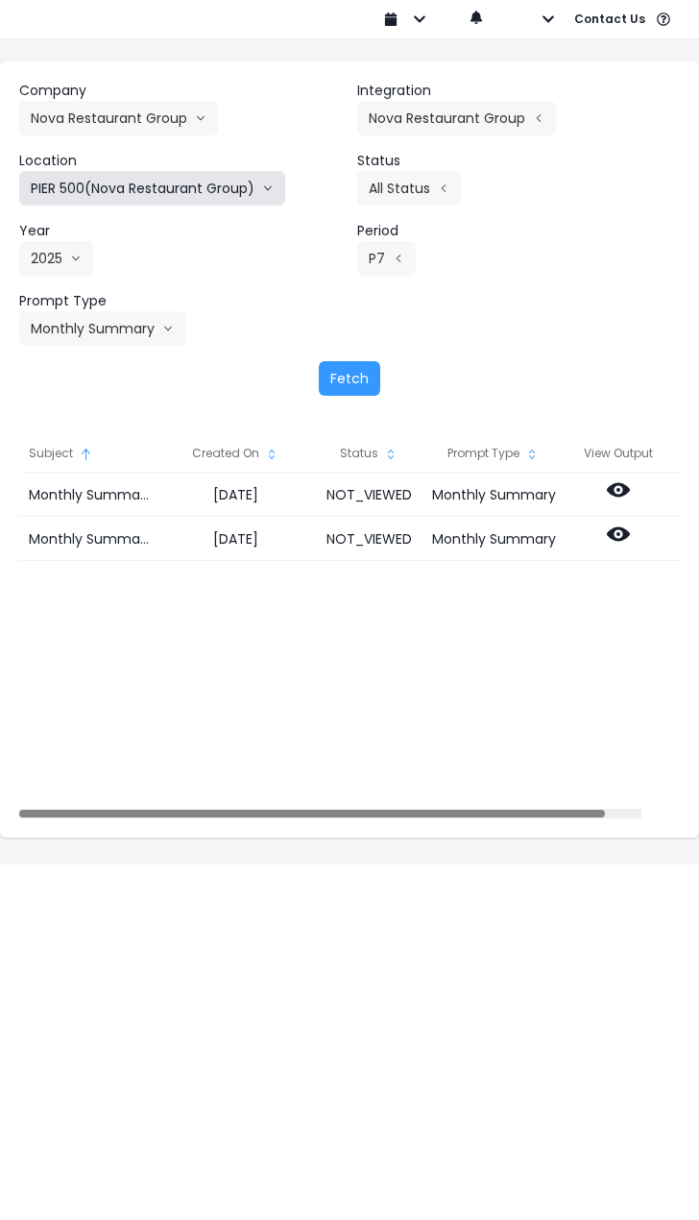
click at [185, 185] on button "PIER 500(Nova Restaurant Group)" at bounding box center [152, 188] width 266 height 35
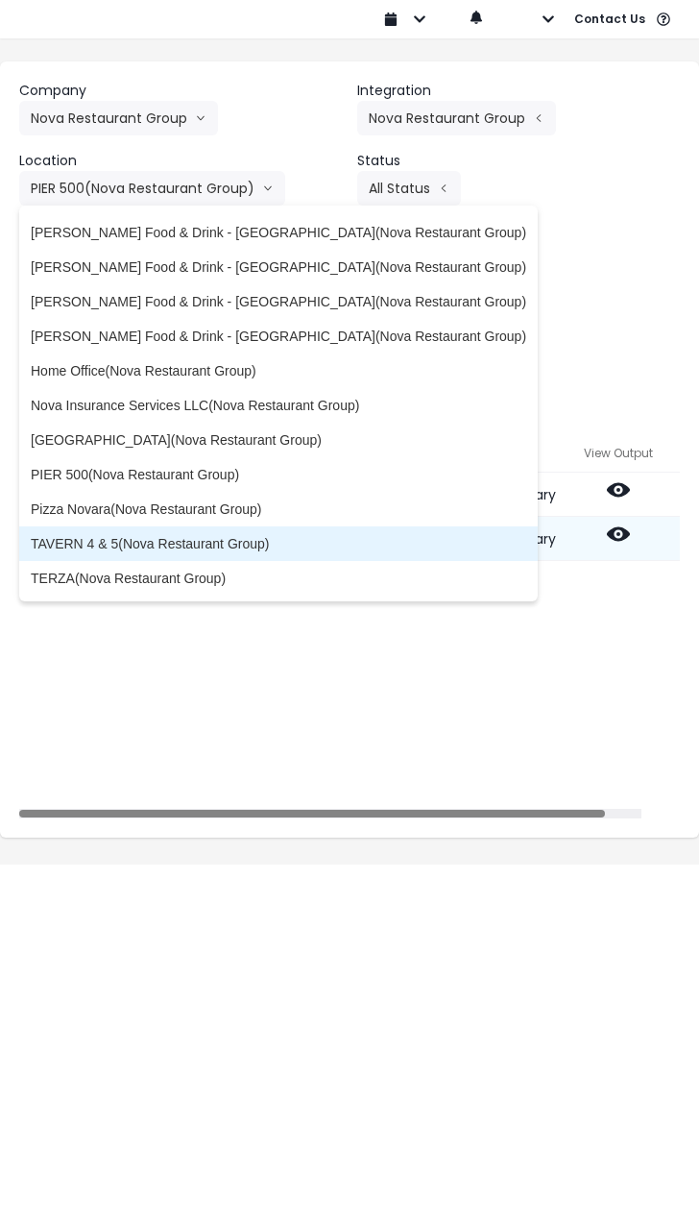
click at [202, 550] on span "TAVERN 4 & 5(Nova Restaurant Group)" at bounding box center [279, 543] width 496 height 19
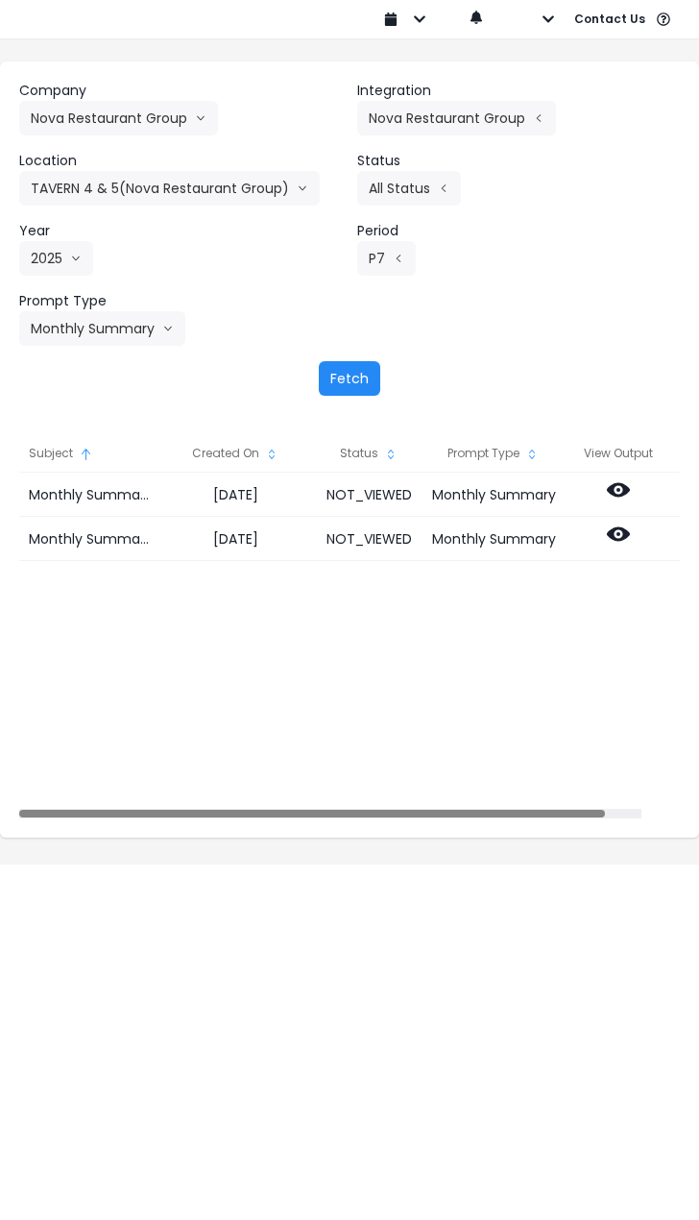
click at [357, 385] on button "Fetch" at bounding box center [349, 378] width 61 height 35
click at [354, 379] on button "Fetch" at bounding box center [349, 378] width 61 height 35
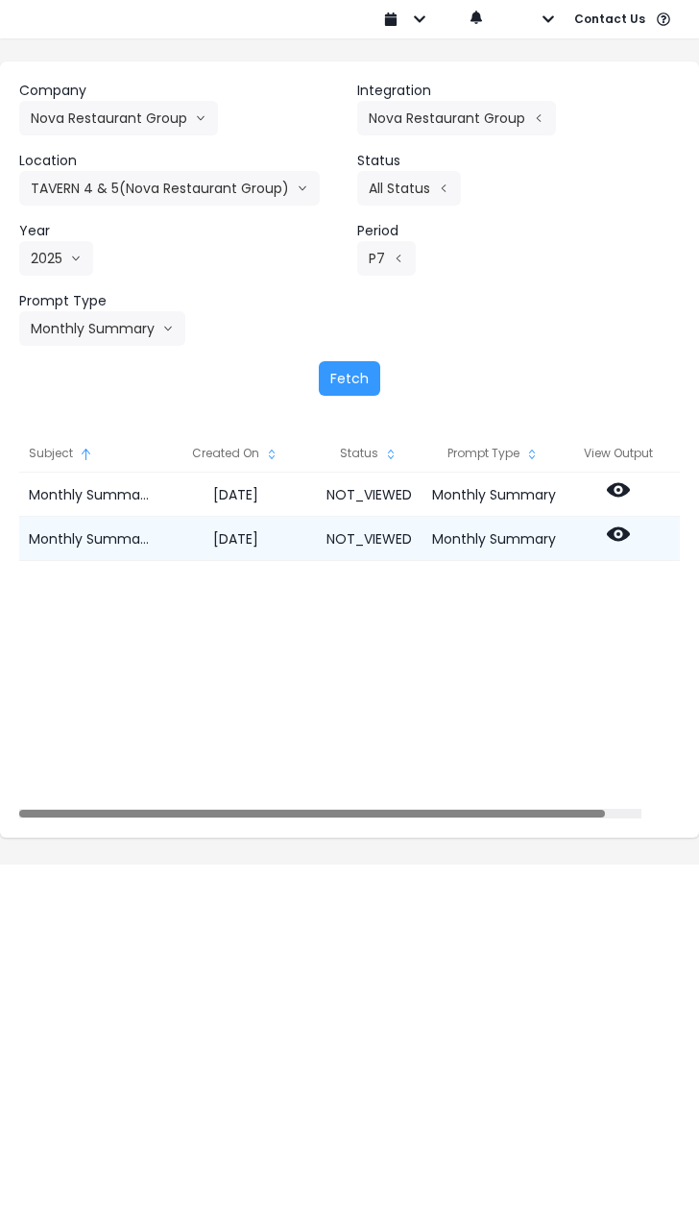
click at [630, 540] on icon at bounding box center [618, 534] width 23 height 14
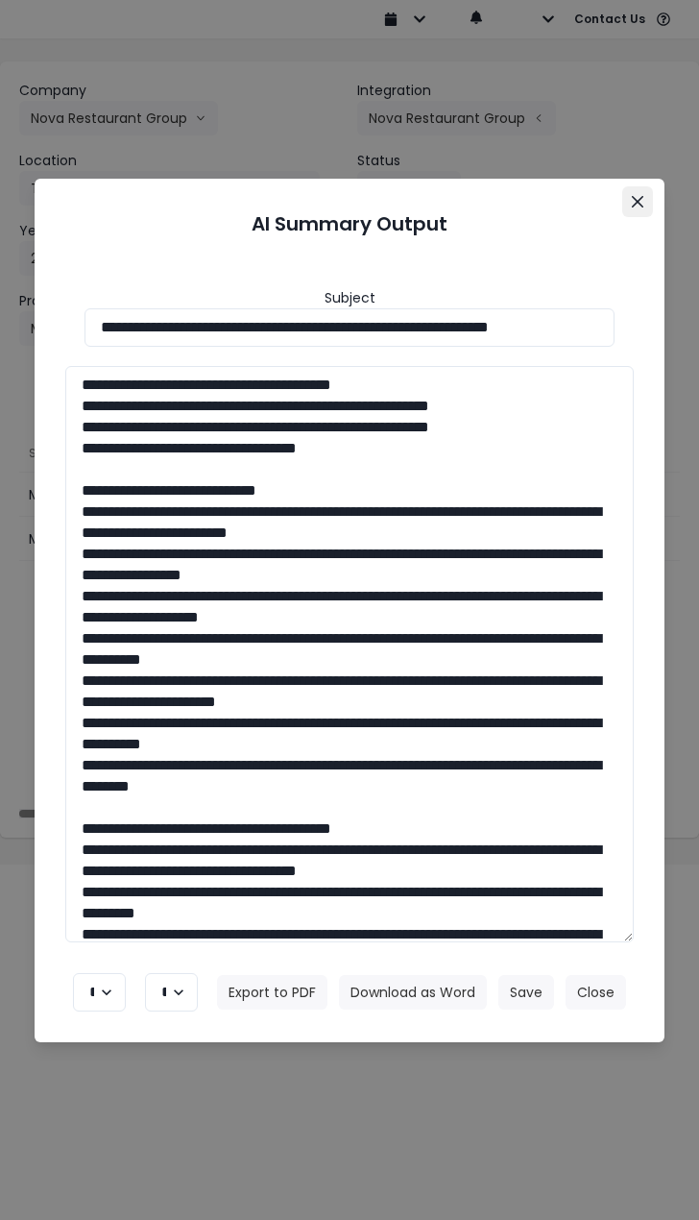
click at [647, 204] on button "Close" at bounding box center [638, 201] width 31 height 31
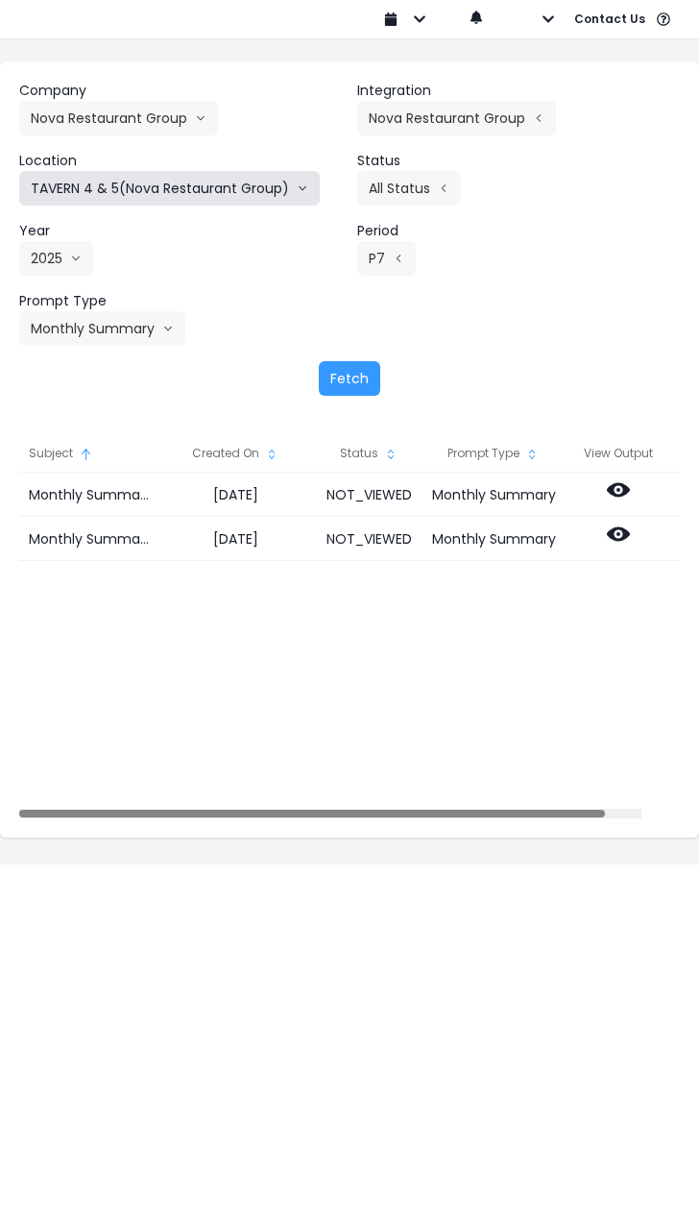
click at [255, 196] on button "TAVERN 4 & 5(Nova Restaurant Group)" at bounding box center [169, 188] width 301 height 35
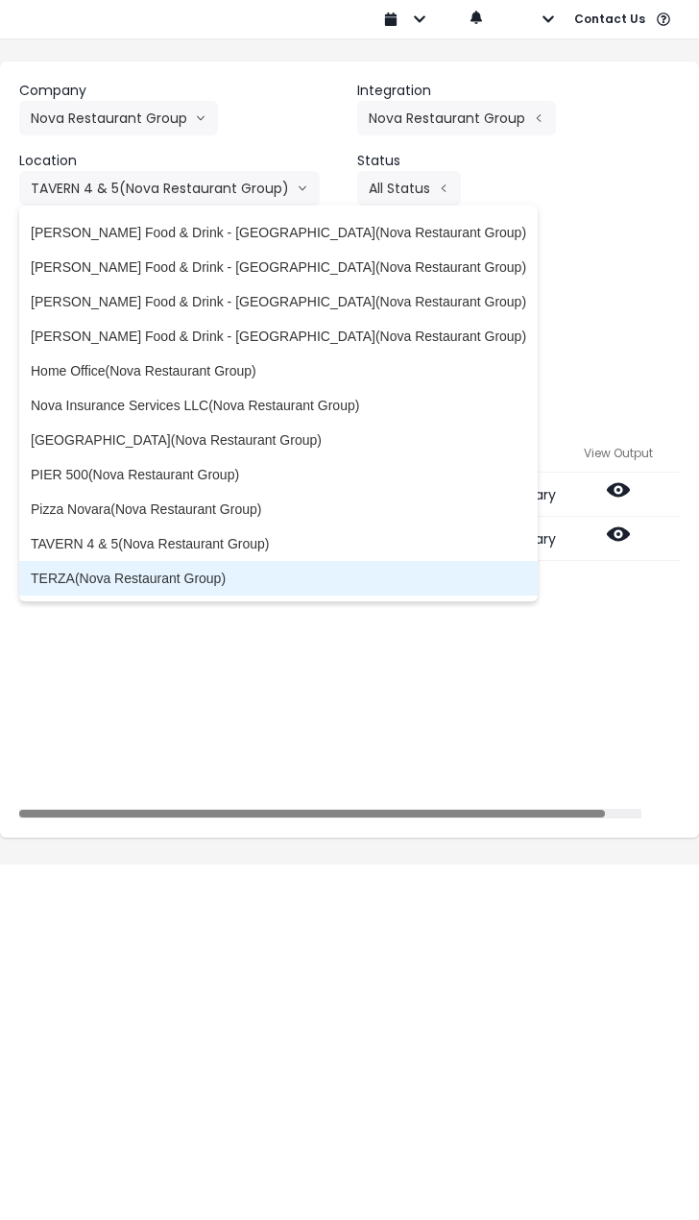
click at [183, 579] on span "TERZA(Nova Restaurant Group)" at bounding box center [279, 578] width 496 height 19
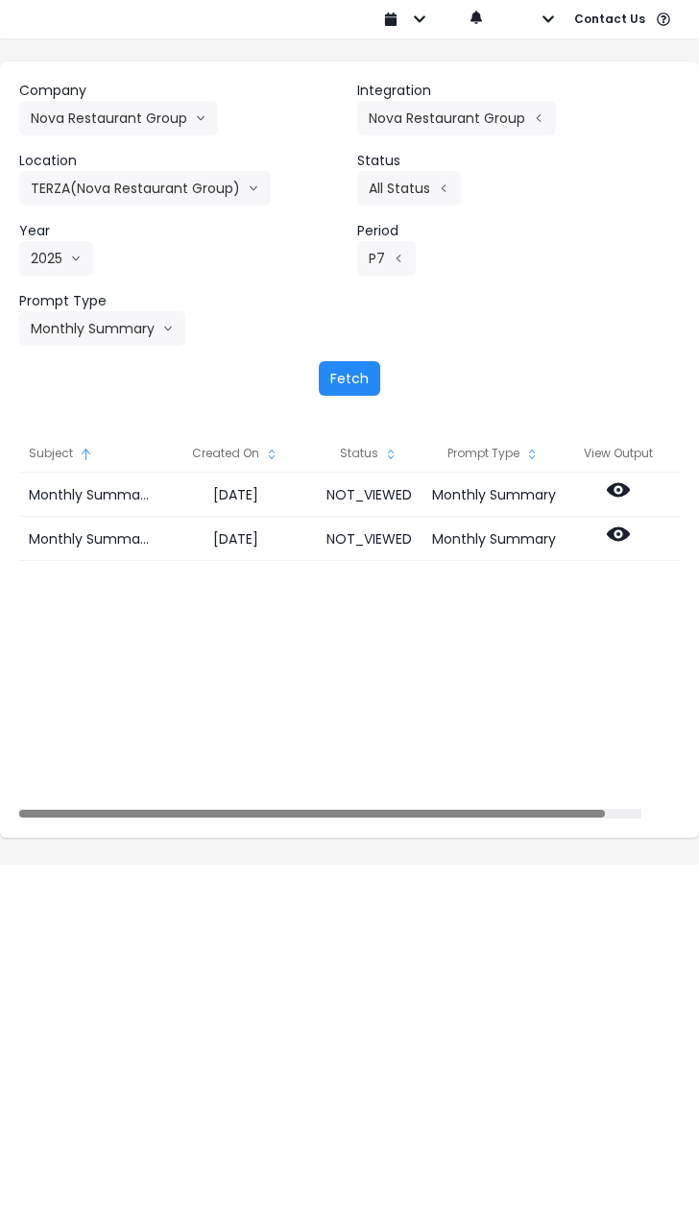
click at [350, 376] on button "Fetch" at bounding box center [349, 378] width 61 height 35
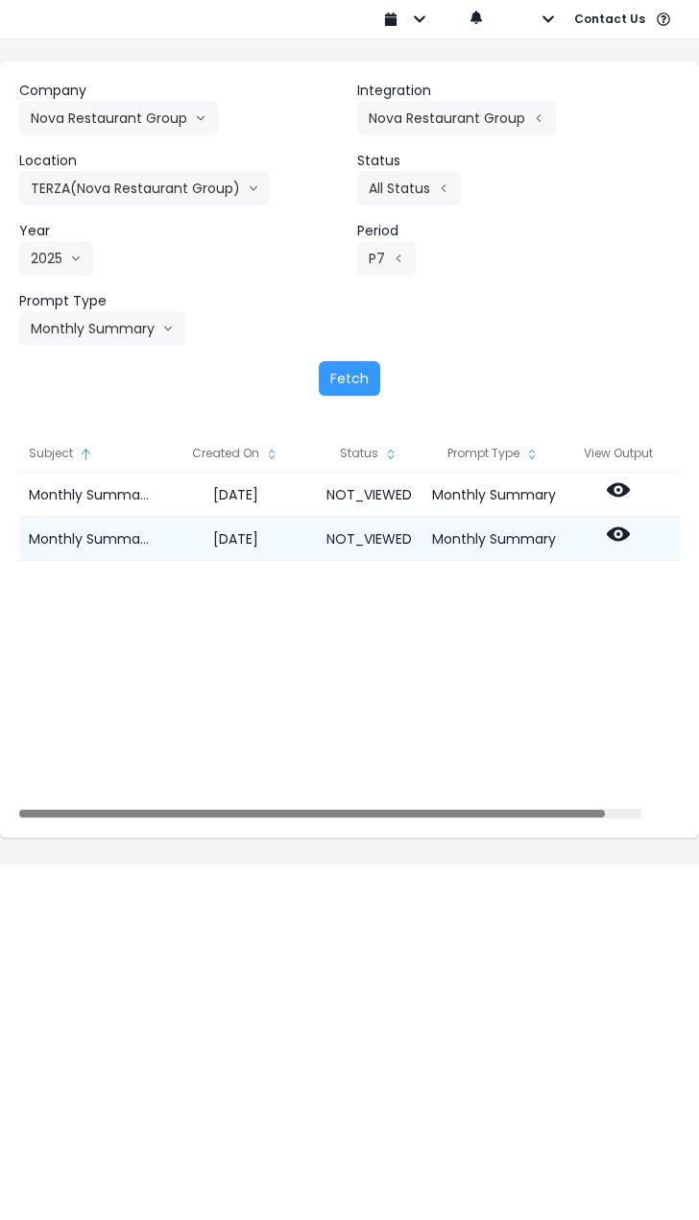
click at [630, 539] on icon at bounding box center [618, 534] width 23 height 14
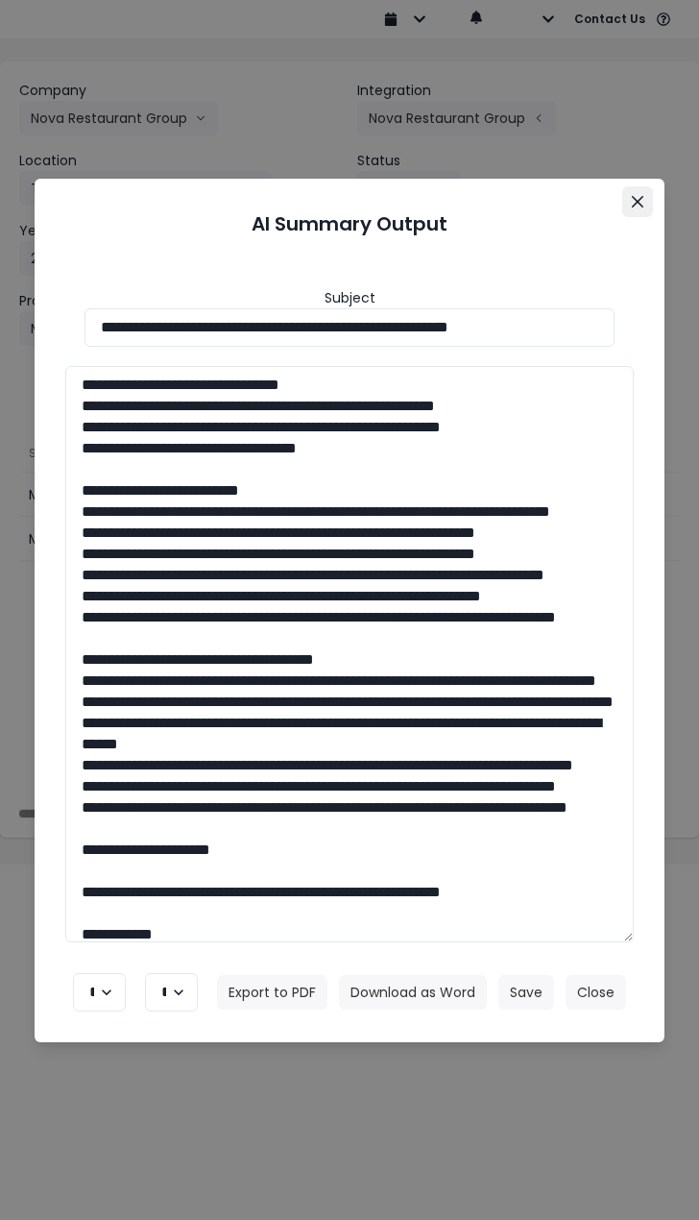
click at [638, 207] on icon "Close" at bounding box center [638, 202] width 12 height 12
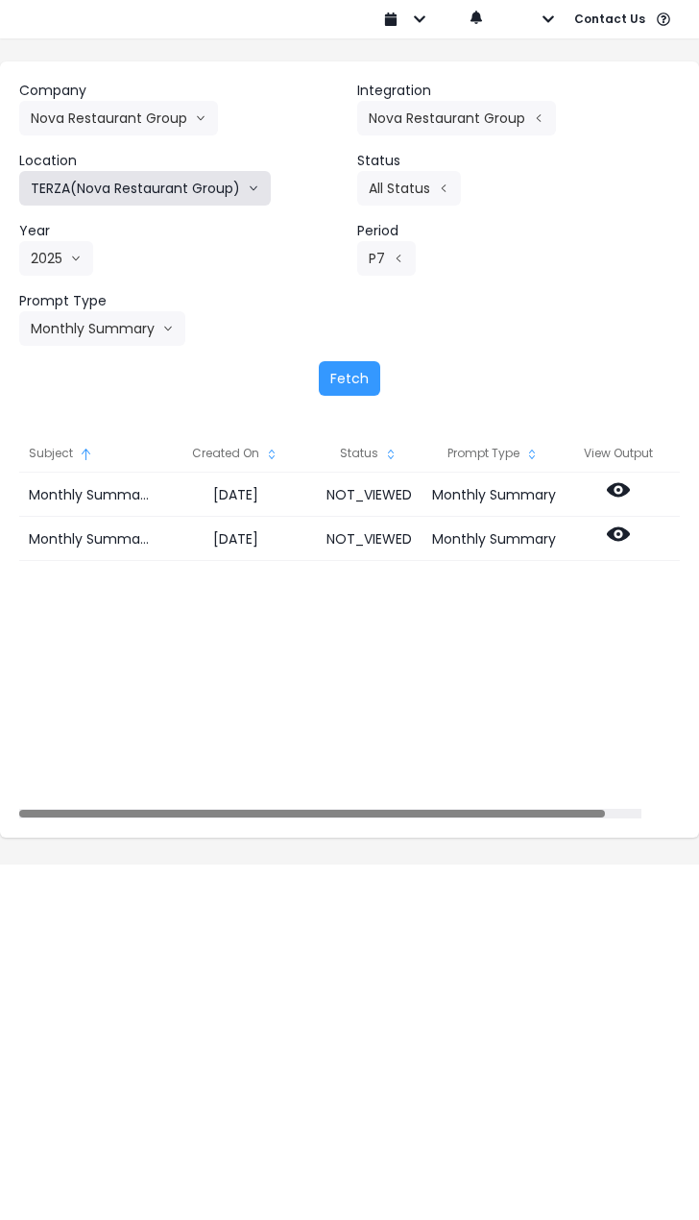
click at [190, 193] on button "TERZA(Nova Restaurant Group)" at bounding box center [145, 188] width 252 height 35
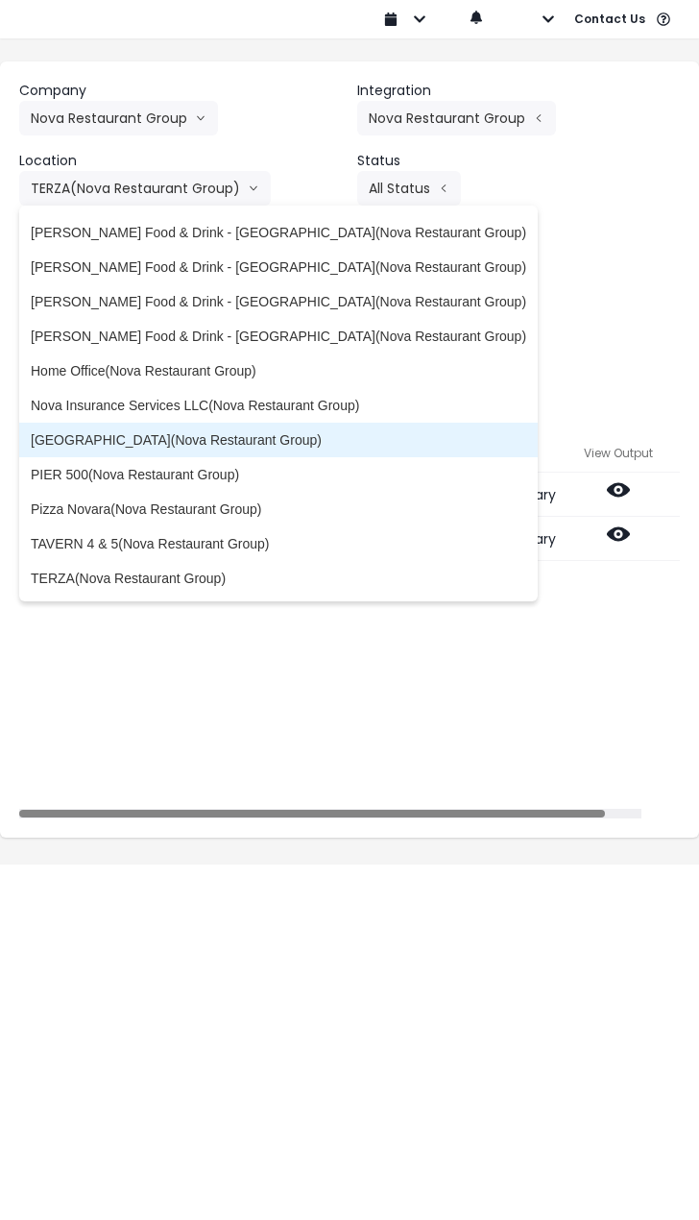
click at [169, 439] on span "[GEOGRAPHIC_DATA](Nova Restaurant Group)" at bounding box center [279, 439] width 496 height 19
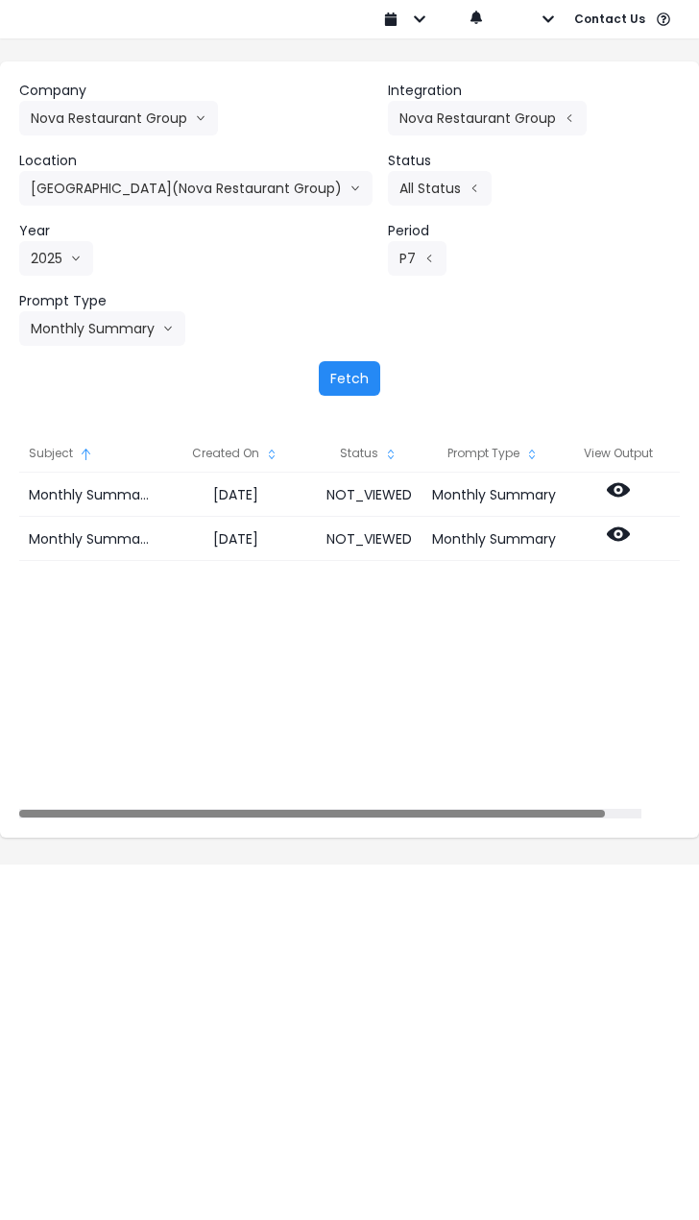
click at [343, 381] on button "Fetch" at bounding box center [349, 378] width 61 height 35
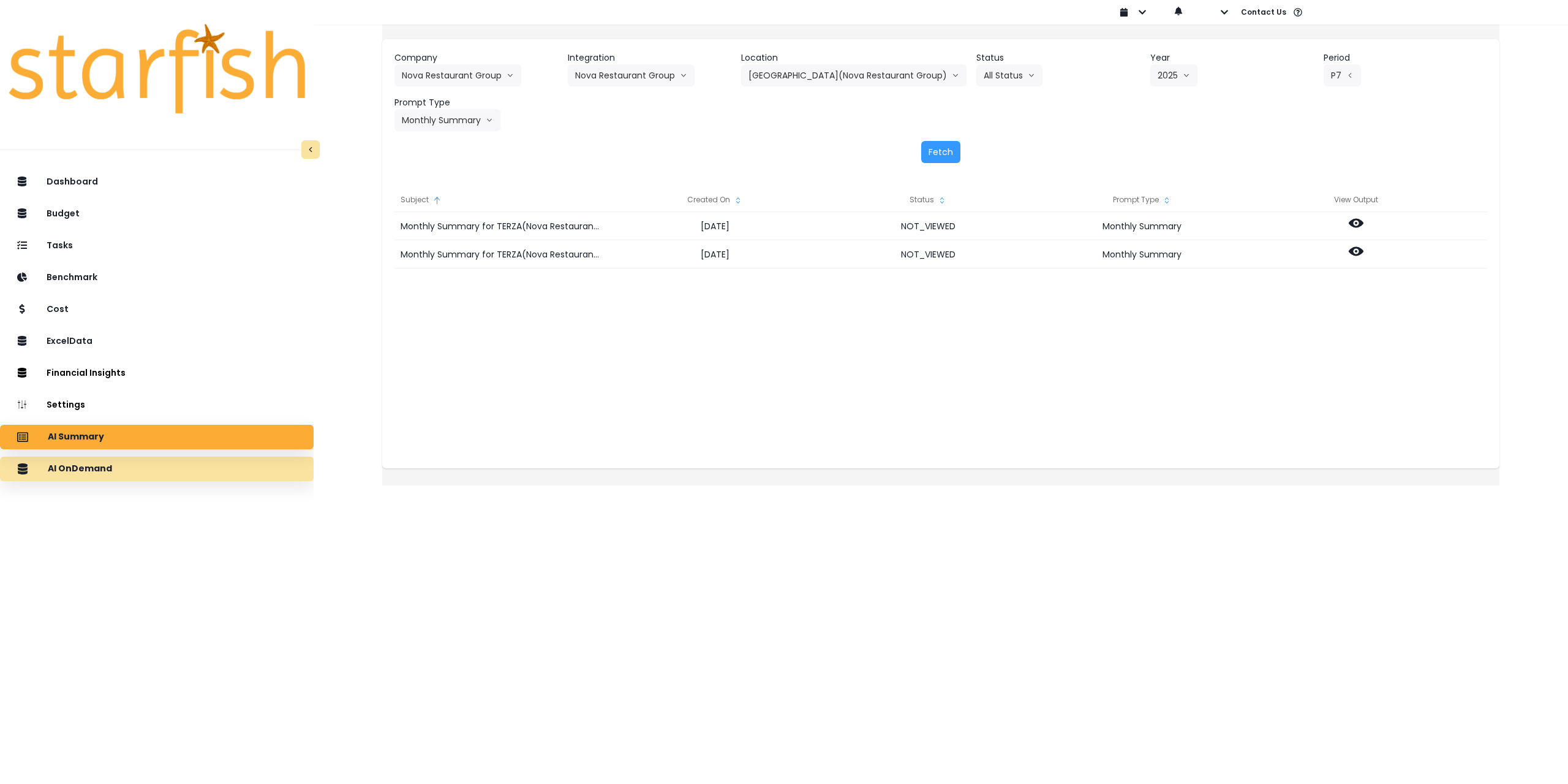
click at [143, 472] on div "AI OnDemand" at bounding box center [156, 469] width 294 height 26
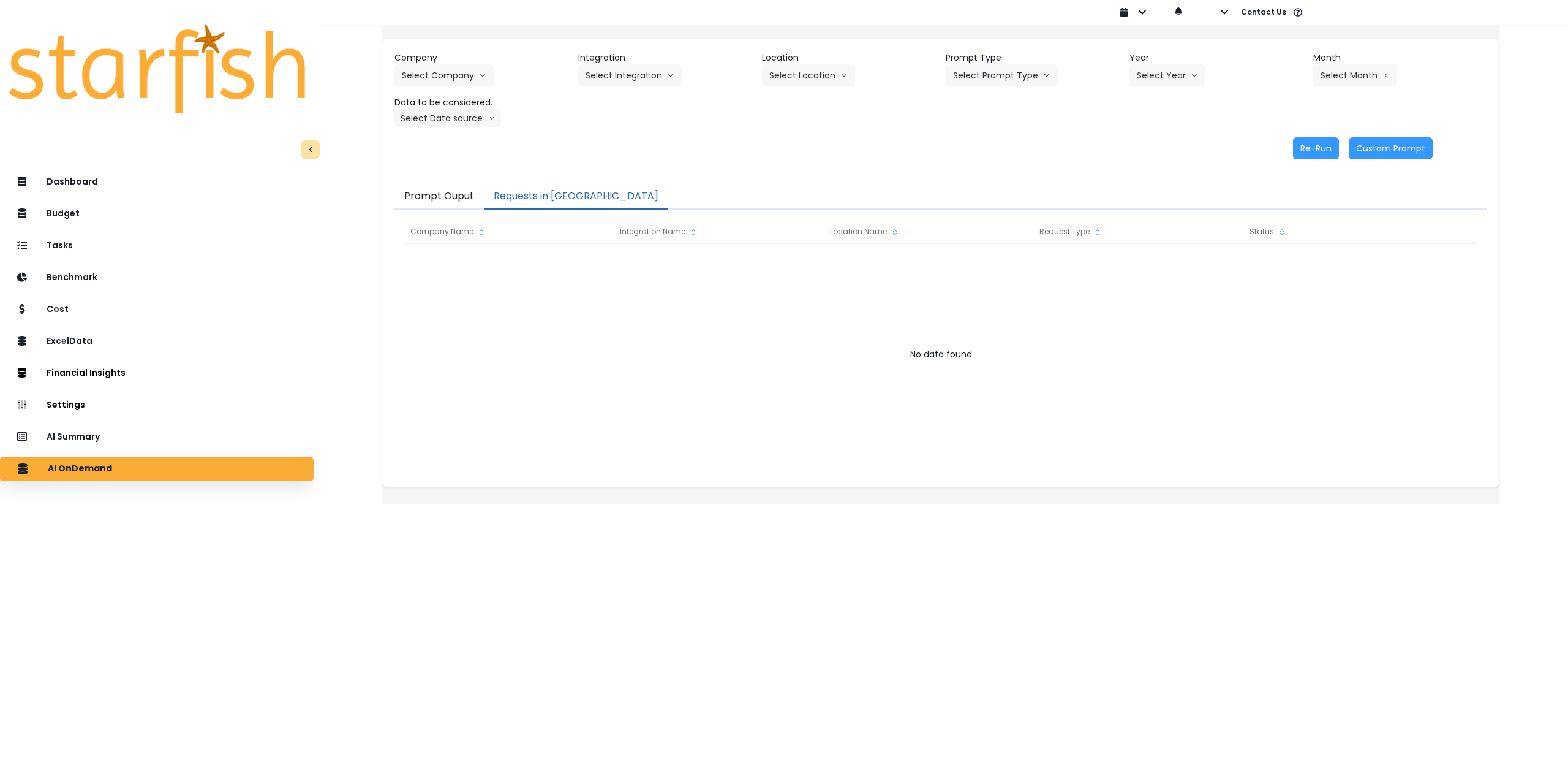
click at [556, 194] on button "Requests in [GEOGRAPHIC_DATA]" at bounding box center [576, 196] width 184 height 26
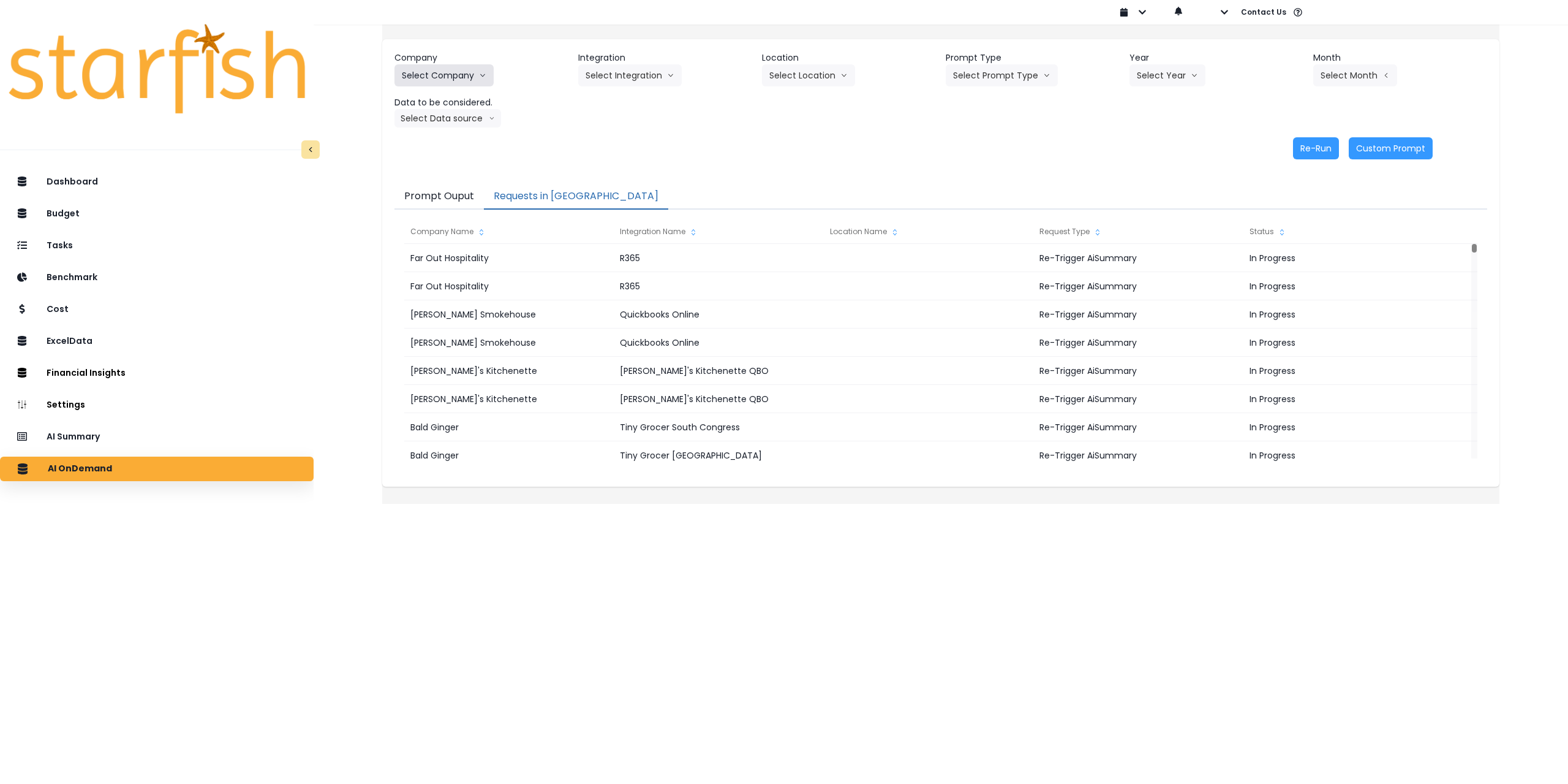
click at [478, 71] on button "Select Company" at bounding box center [444, 75] width 99 height 22
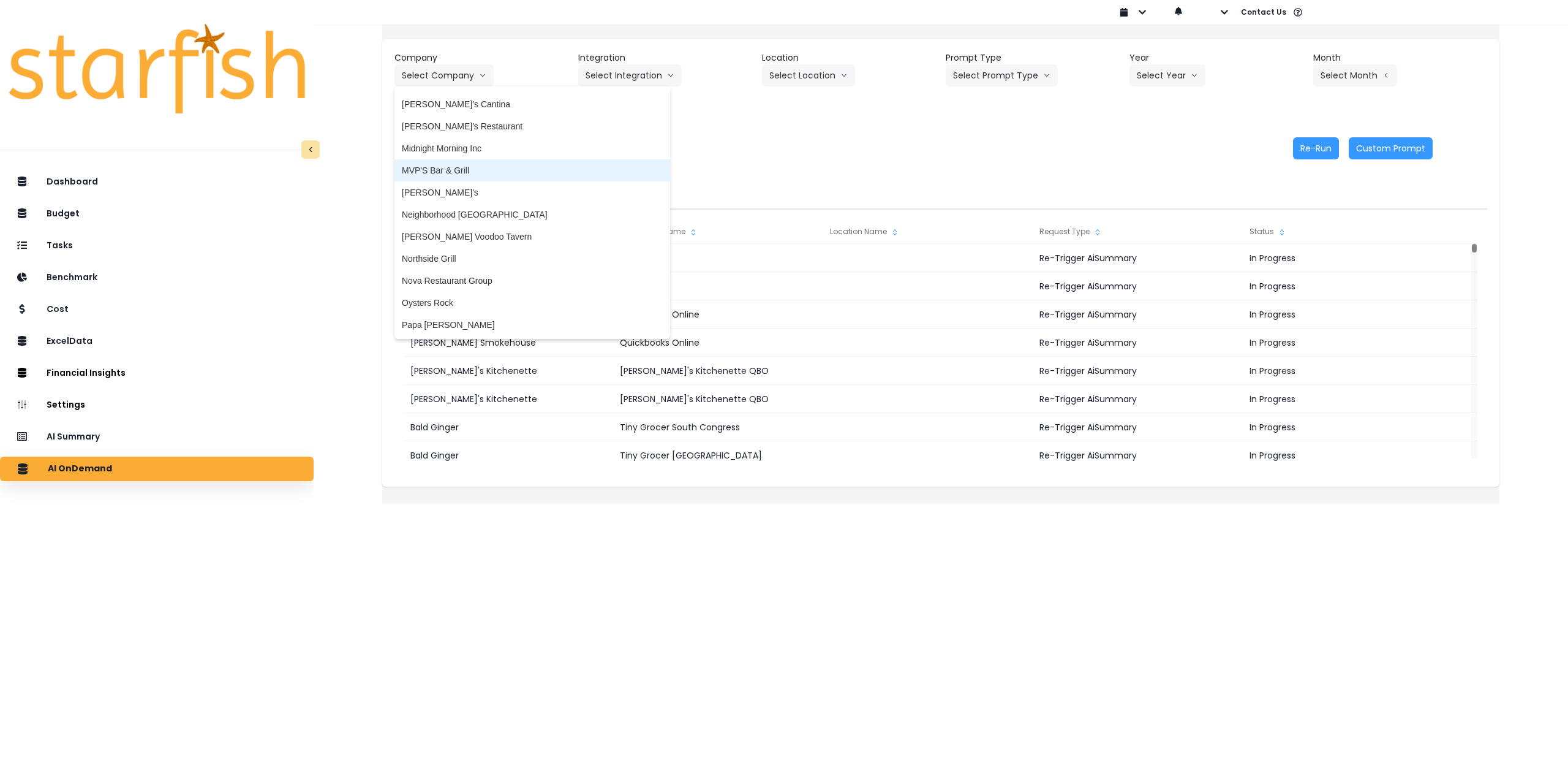
scroll to position [1594, 0]
click at [504, 271] on span "Nova Restaurant Group" at bounding box center [532, 272] width 261 height 12
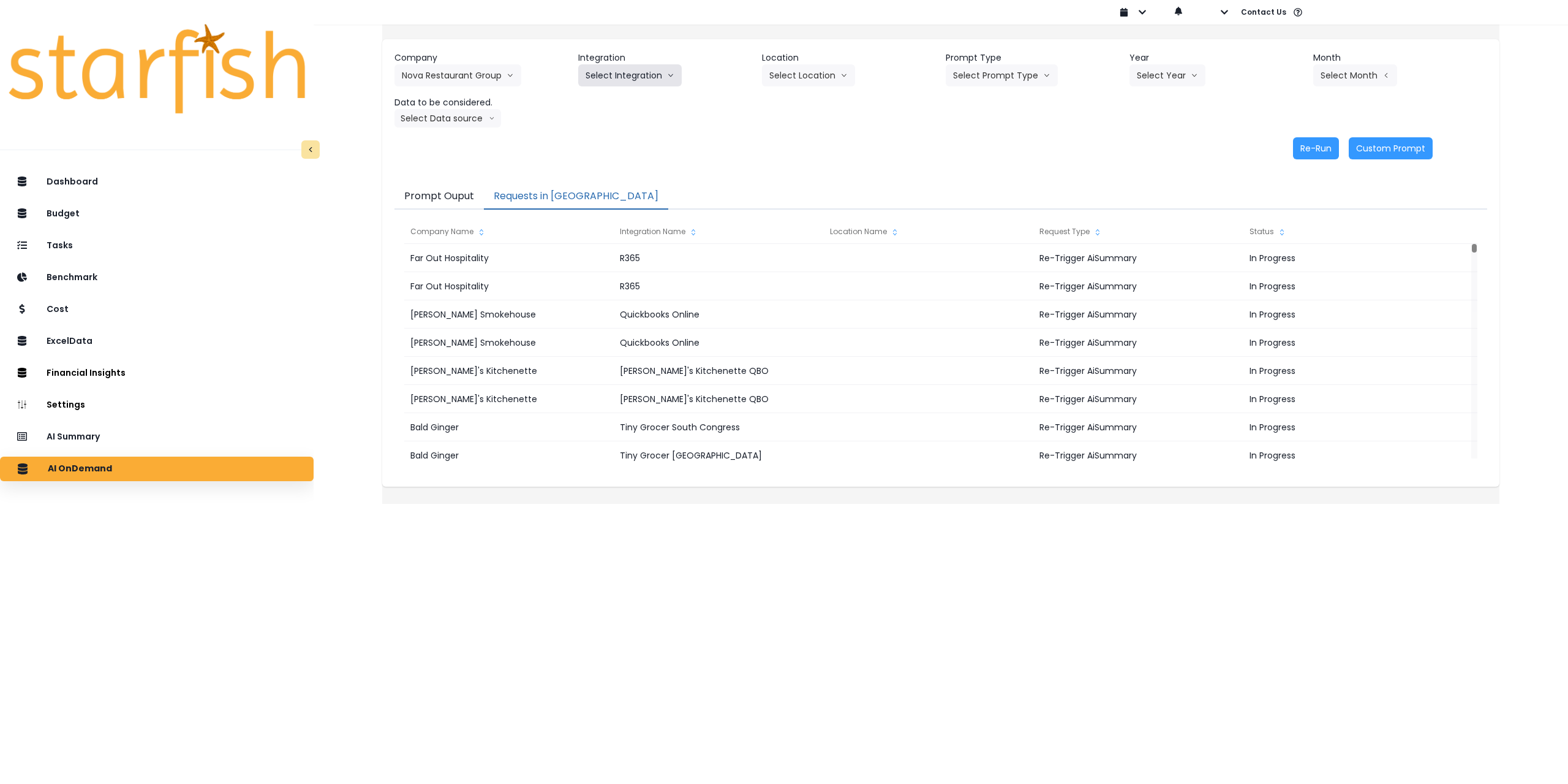
click at [631, 73] on button "Select Integration" at bounding box center [630, 75] width 103 height 22
click at [631, 96] on span "Nova Restaurant Group" at bounding box center [631, 101] width 91 height 12
click at [824, 75] on button "Select Location" at bounding box center [809, 75] width 93 height 22
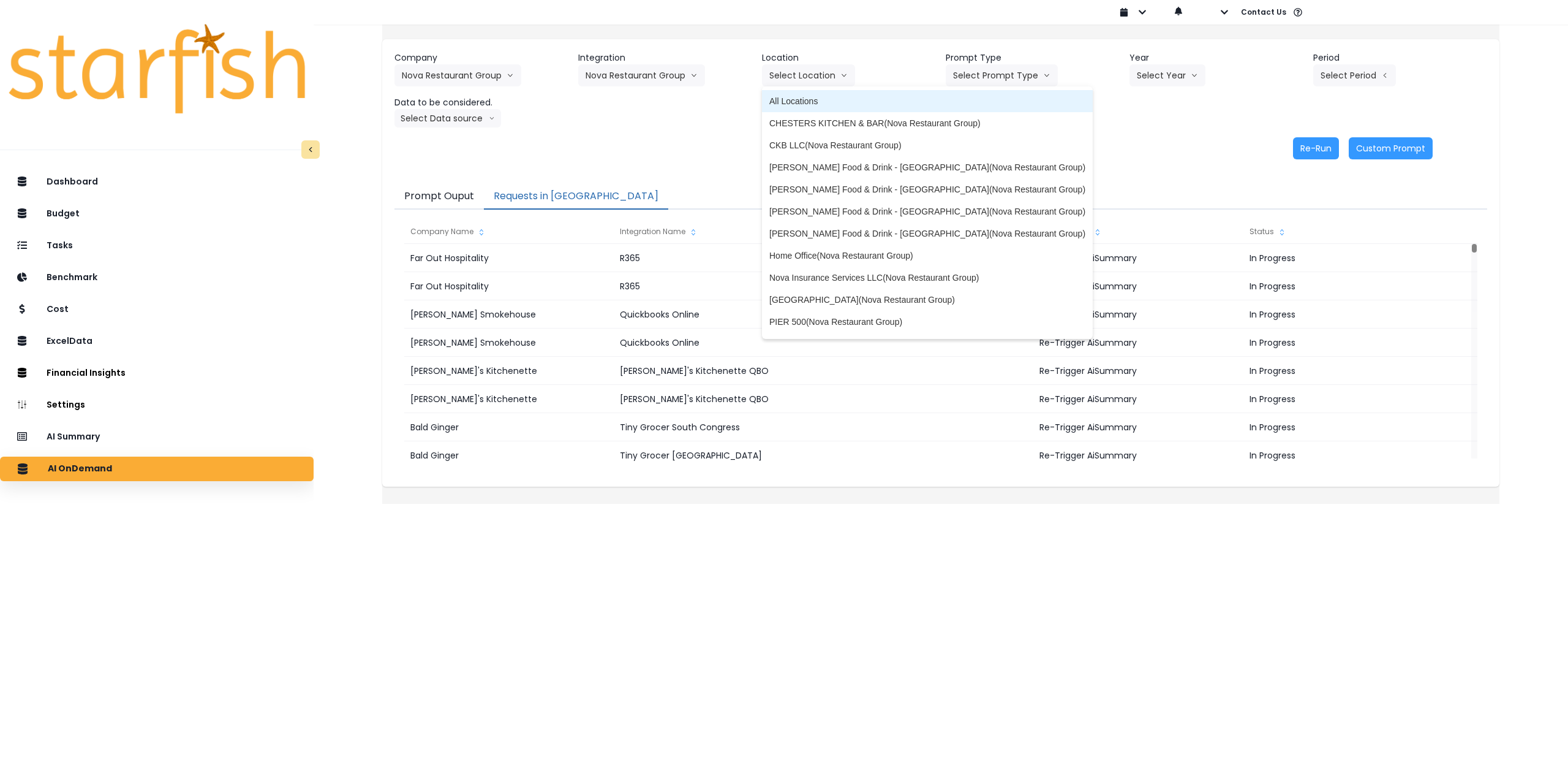
click at [818, 100] on span "All Locations" at bounding box center [928, 101] width 316 height 12
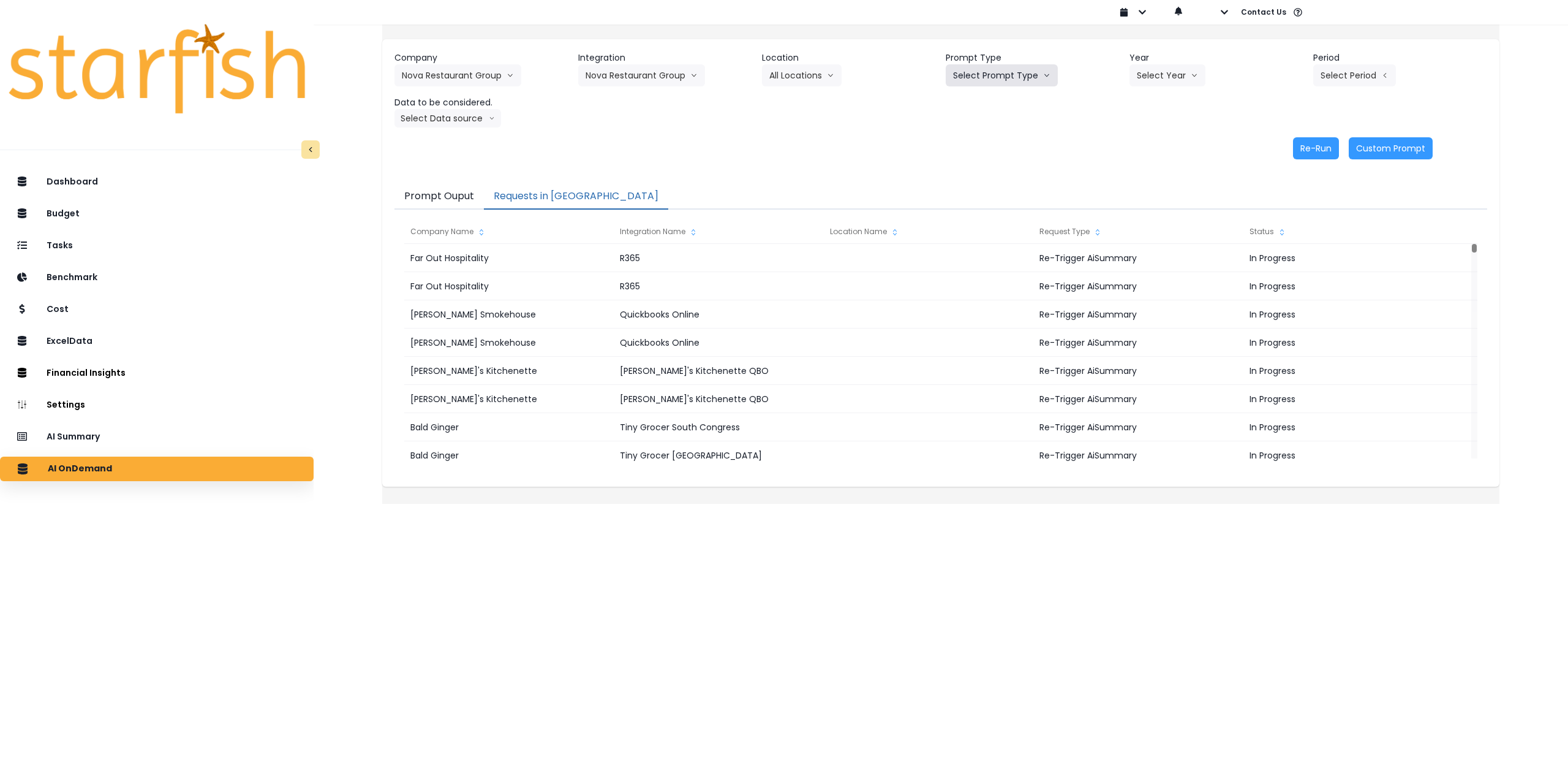
click at [1013, 75] on button "Select Prompt Type" at bounding box center [1002, 75] width 112 height 22
click at [998, 170] on span "Monthly Summary" at bounding box center [988, 167] width 70 height 12
click at [1171, 74] on button "Select Year" at bounding box center [1167, 75] width 76 height 22
click at [1145, 147] on span "2025" at bounding box center [1147, 145] width 19 height 12
click at [1337, 84] on button "Select Period" at bounding box center [1355, 75] width 83 height 22
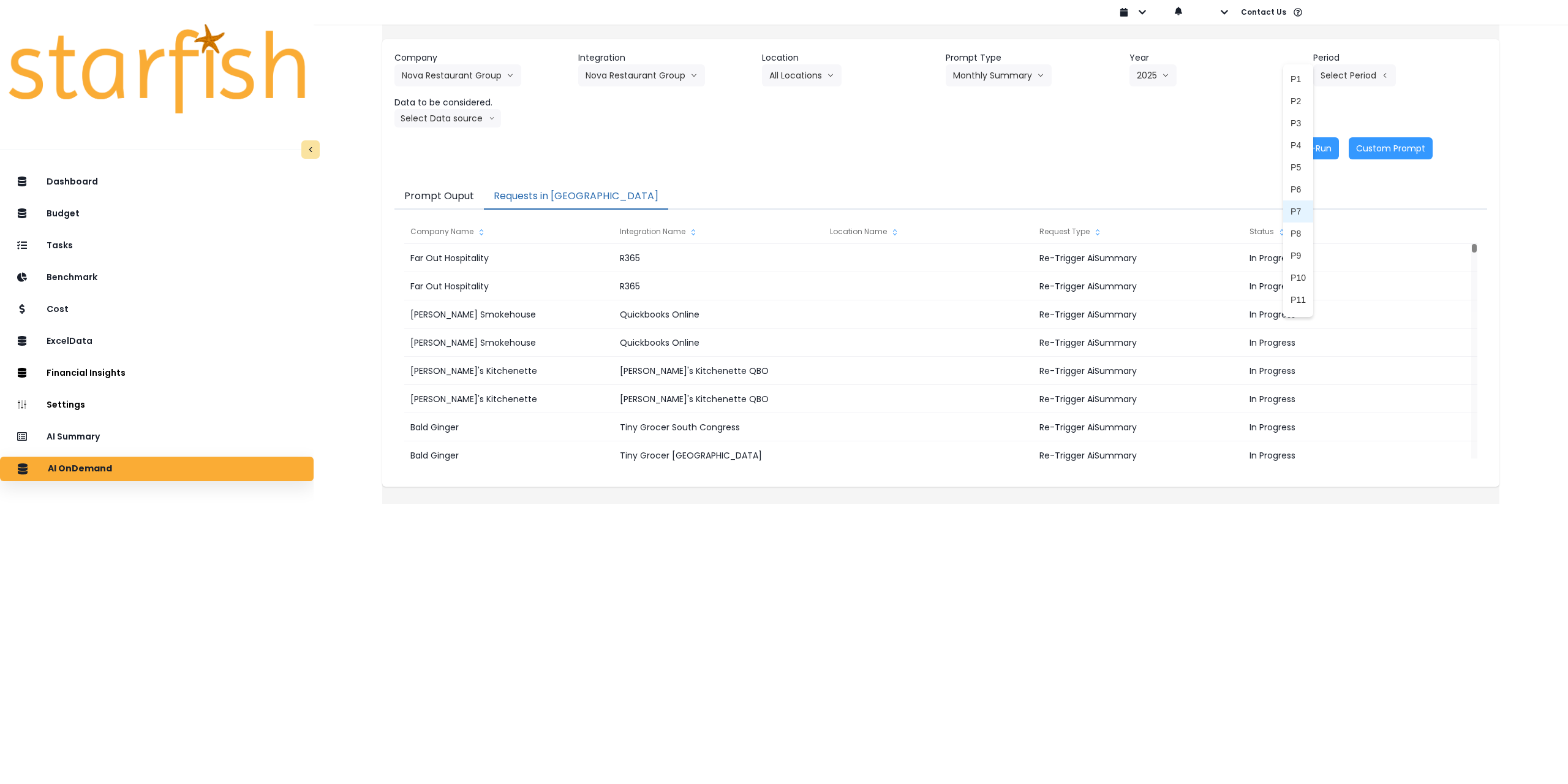
click at [1291, 209] on span "P7" at bounding box center [1298, 211] width 15 height 12
click at [460, 117] on button "Select Data source" at bounding box center [448, 118] width 106 height 18
click at [458, 139] on span "Comparison overtime" at bounding box center [443, 142] width 82 height 12
click at [1300, 149] on button "Re-Run" at bounding box center [1316, 148] width 46 height 22
click at [468, 120] on button "Comparison overtime" at bounding box center [454, 118] width 119 height 18
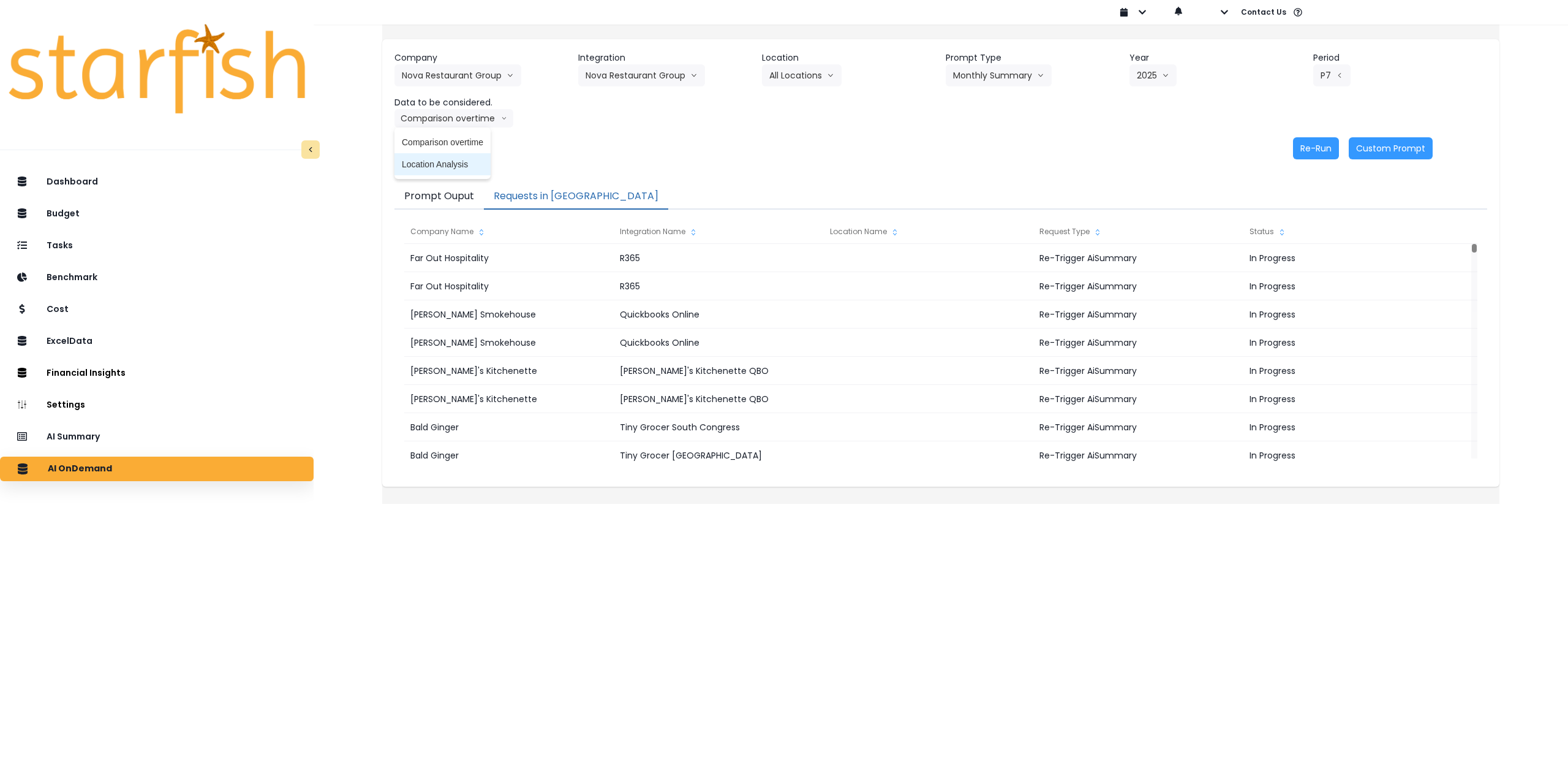
click at [465, 161] on span "Location Analysis" at bounding box center [443, 164] width 82 height 12
click at [1310, 148] on button "Re-Run" at bounding box center [1316, 148] width 46 height 22
